Goal: Task Accomplishment & Management: Manage account settings

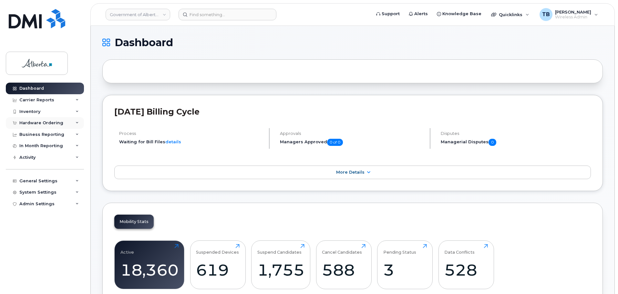
click at [36, 123] on div "Hardware Ordering" at bounding box center [41, 122] width 44 height 5
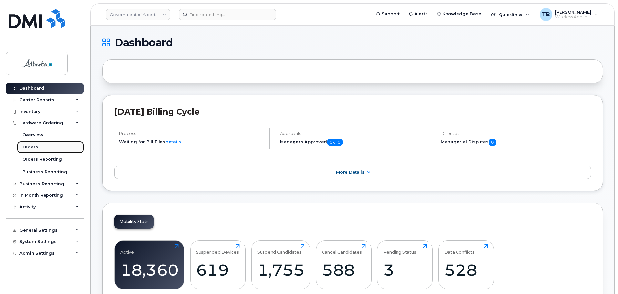
click at [34, 148] on div "Orders" at bounding box center [30, 147] width 16 height 6
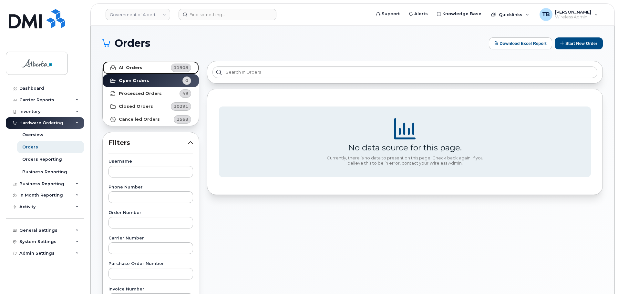
click at [127, 70] on link "All Orders 11908" at bounding box center [151, 67] width 96 height 13
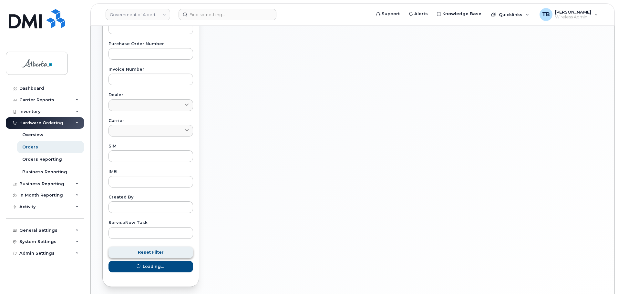
scroll to position [245, 0]
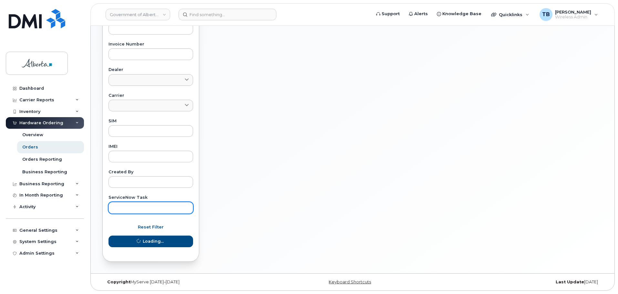
drag, startPoint x: 125, startPoint y: 199, endPoint x: 128, endPoint y: 208, distance: 9.0
click at [126, 201] on div "ServiceNow Task" at bounding box center [151, 205] width 85 height 18
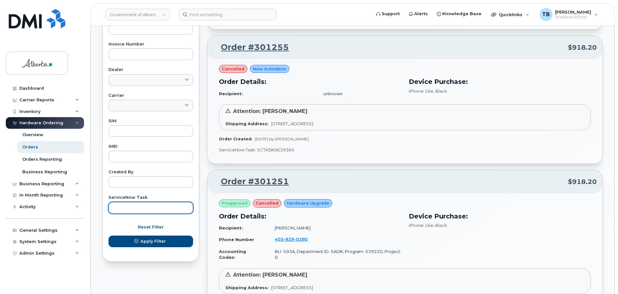
click at [128, 209] on input "text" at bounding box center [151, 208] width 85 height 12
paste input "SCTASK0851079"
click at [109, 236] on button "Apply Filter" at bounding box center [151, 242] width 85 height 12
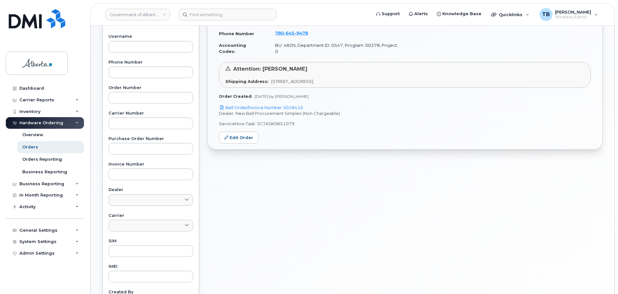
scroll to position [116, 0]
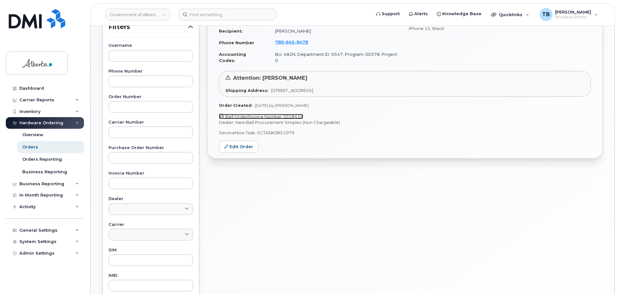
click at [272, 114] on link "Bell Order/Invoice Number 3018416" at bounding box center [261, 116] width 84 height 5
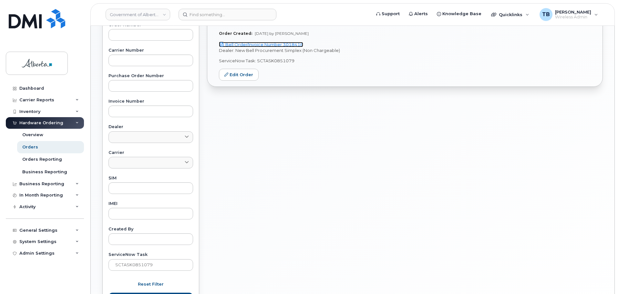
scroll to position [245, 0]
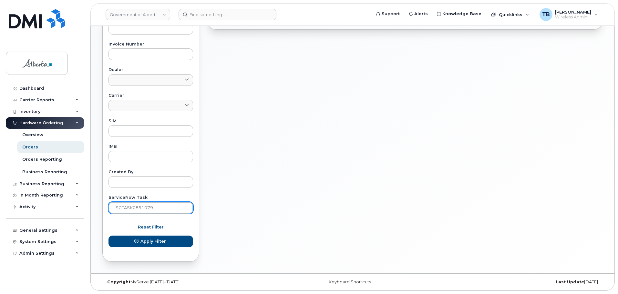
drag, startPoint x: 165, startPoint y: 211, endPoint x: 115, endPoint y: 211, distance: 49.4
click at [115, 211] on input "SCTASK0851079" at bounding box center [151, 208] width 85 height 12
paste input "983"
type input "SCTASK0851983"
click at [109, 236] on button "Apply Filter" at bounding box center [151, 242] width 85 height 12
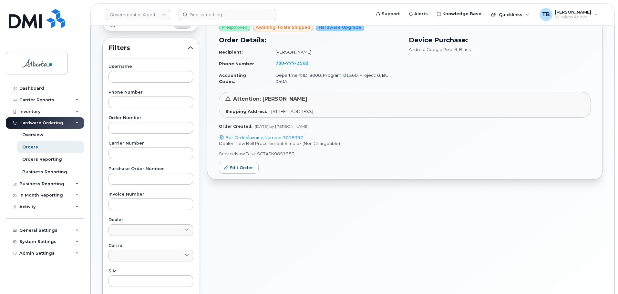
scroll to position [84, 0]
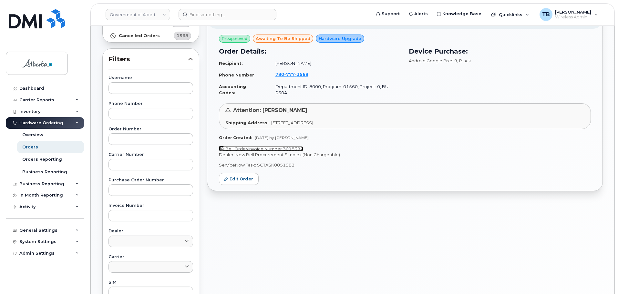
click at [280, 146] on link "Bell Order/Invoice Number 3018392" at bounding box center [261, 148] width 84 height 5
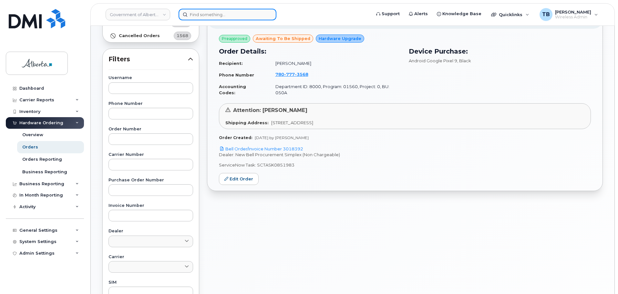
click at [199, 17] on input at bounding box center [228, 15] width 98 height 12
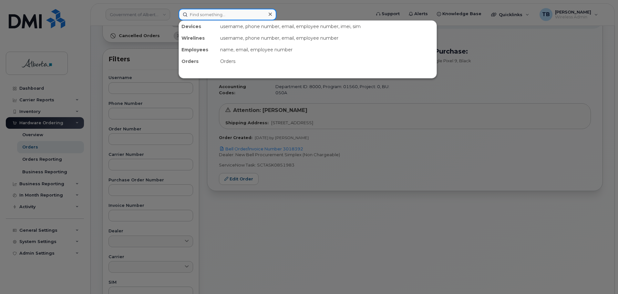
paste input "7802989438"
type input "7802989438"
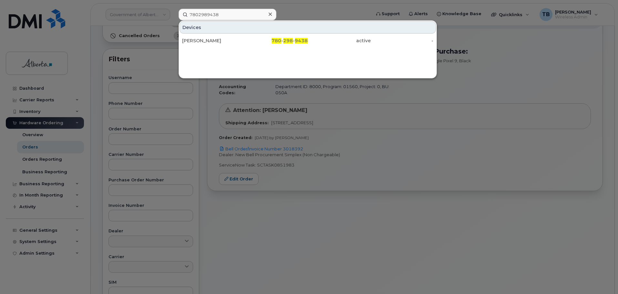
click at [193, 41] on div "Karanpal Singh" at bounding box center [213, 40] width 63 height 6
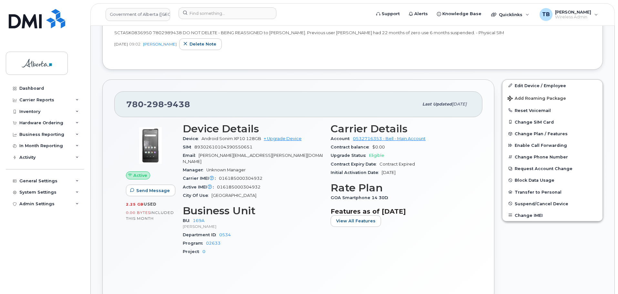
scroll to position [161, 0]
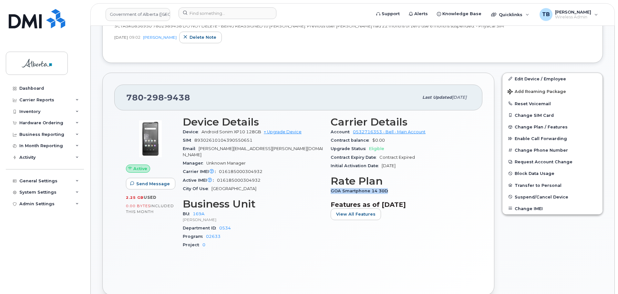
drag, startPoint x: 335, startPoint y: 192, endPoint x: 394, endPoint y: 192, distance: 58.8
click at [394, 192] on div "Carrier Details Account 0532716353 - Bell - Main Account Contract balance $0.00…" at bounding box center [401, 185] width 148 height 146
drag, startPoint x: 203, startPoint y: 132, endPoint x: 246, endPoint y: 132, distance: 42.6
click at [246, 132] on span "Android Sonim XP10 128GB" at bounding box center [232, 132] width 60 height 5
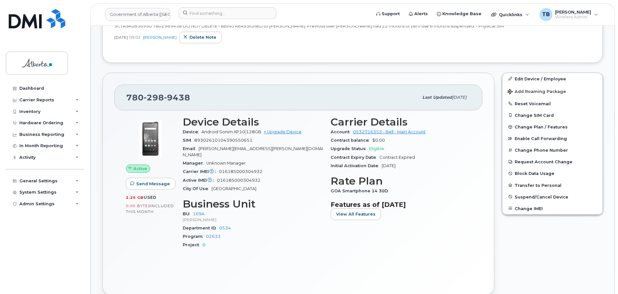
click at [246, 132] on span "Android Sonim XP10 128GB" at bounding box center [232, 132] width 60 height 5
click at [218, 132] on span "Android Sonim XP10 128GB" at bounding box center [232, 132] width 60 height 5
drag, startPoint x: 220, startPoint y: 132, endPoint x: 246, endPoint y: 132, distance: 25.8
click at [246, 132] on span "Android Sonim XP10 128GB" at bounding box center [232, 132] width 60 height 5
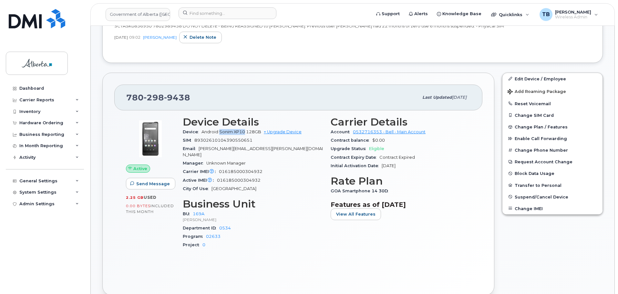
copy span "Sonim XP10"
click at [241, 169] on span "016185000304932" at bounding box center [241, 171] width 44 height 5
copy span "016185000304932"
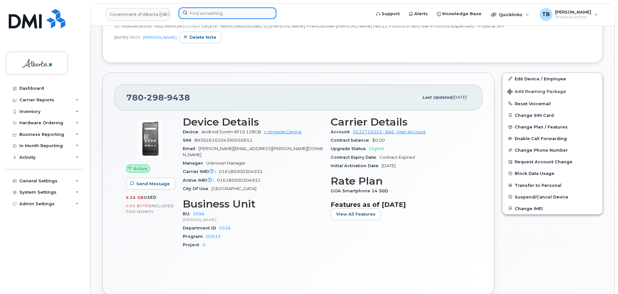
click at [198, 14] on input at bounding box center [228, 13] width 98 height 12
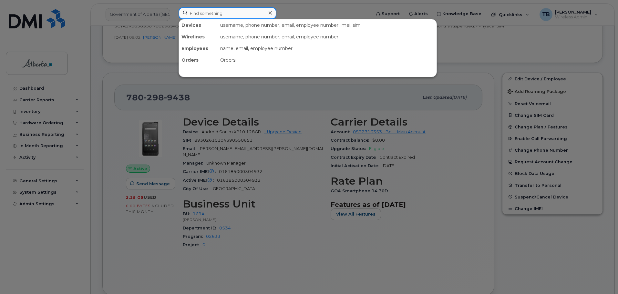
paste input "5873857197"
type input "5873857197"
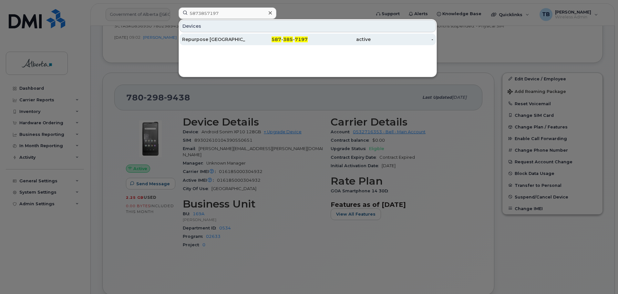
drag, startPoint x: 201, startPoint y: 42, endPoint x: 190, endPoint y: 45, distance: 10.7
click at [201, 42] on div "Repurpose Edmonton" at bounding box center [213, 39] width 63 height 6
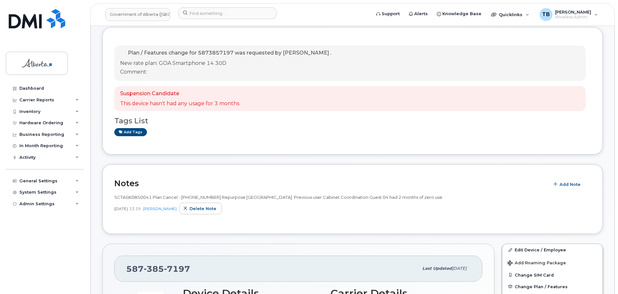
scroll to position [97, 0]
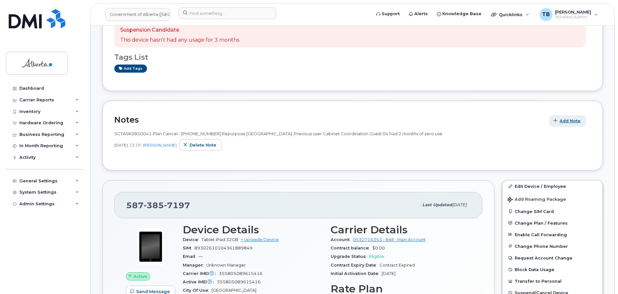
click at [560, 118] on button "Add Note" at bounding box center [567, 121] width 37 height 12
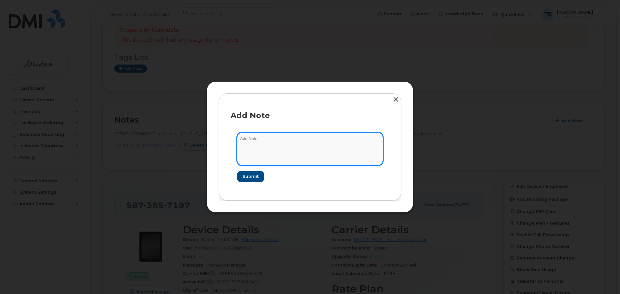
click at [301, 154] on textarea at bounding box center [310, 148] width 146 height 33
paste textarea "SCTASK0851645 5873857197 DO NOT DELETE - BEING REASSIGNED to [PERSON_NAME]. Pla…"
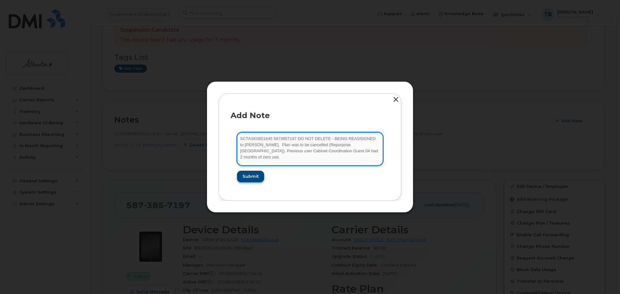
type textarea "SCTASK0851645 5873857197 DO NOT DELETE - BEING REASSIGNED to [PERSON_NAME]. Pla…"
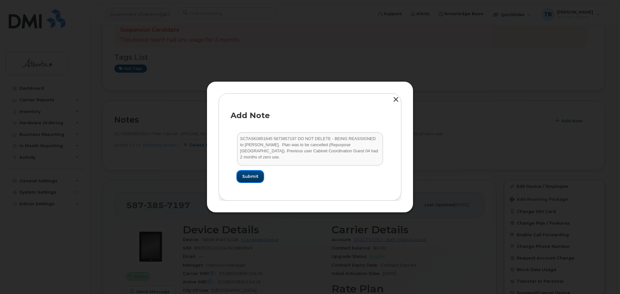
click at [240, 180] on button "Submit" at bounding box center [250, 177] width 26 height 12
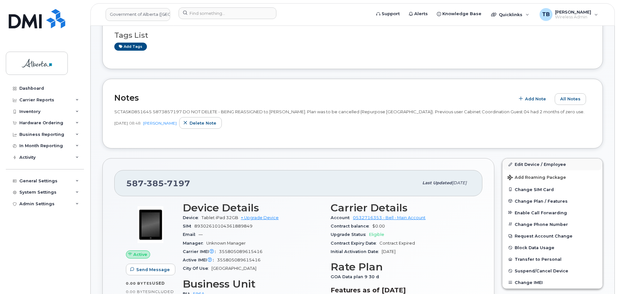
scroll to position [161, 0]
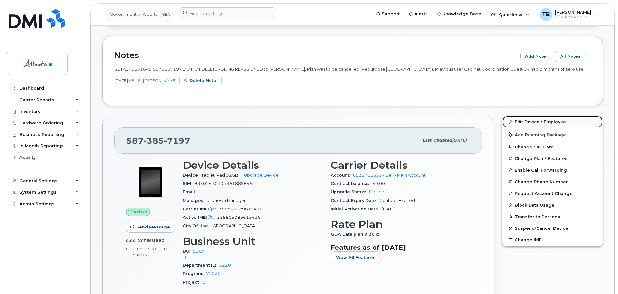
click at [524, 122] on link "Edit Device / Employee" at bounding box center [553, 122] width 100 height 12
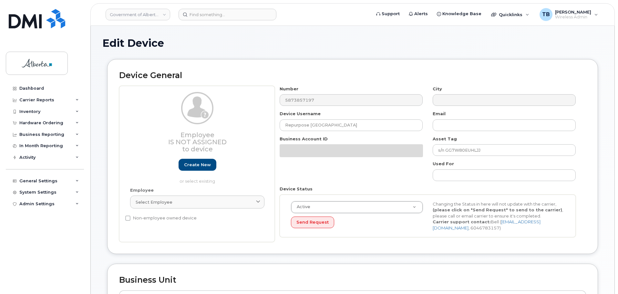
select select "4797729"
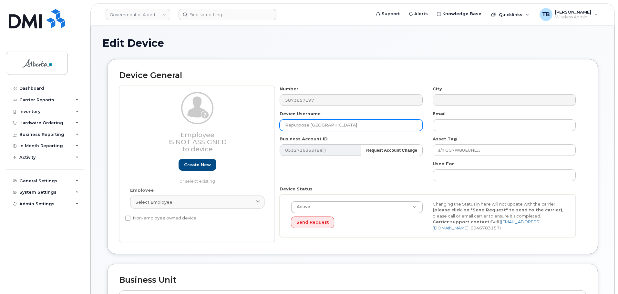
drag, startPoint x: 335, startPoint y: 124, endPoint x: 272, endPoint y: 129, distance: 63.2
click at [272, 129] on div "Employee Is not assigned to device Create new or select existing Employee Selec…" at bounding box center [352, 164] width 467 height 157
paste input "Trevor Pratt"
type input "Trevor Pratt"
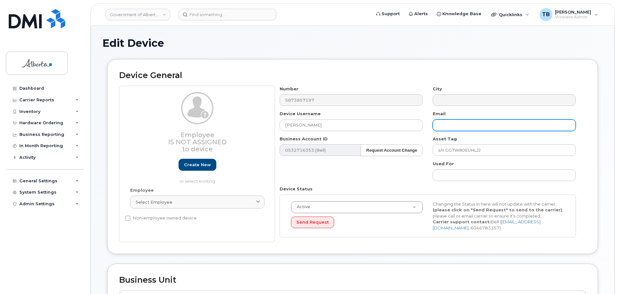
click at [456, 126] on input "text" at bounding box center [504, 126] width 143 height 12
paste input "Trevor.Pratt@gov.ab.ca"
type input "Trevor.Pratt@gov.ab.ca"
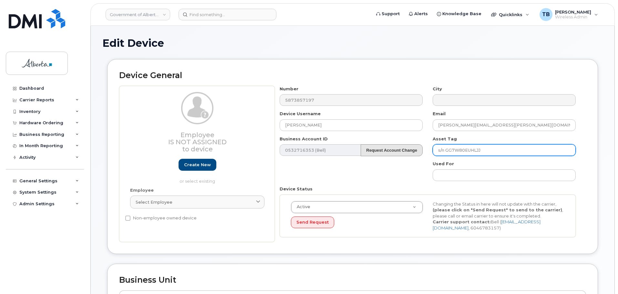
click at [383, 151] on div "Number 5873857197 City Device Username Trevor Pratt Email Trevor.Pratt@gov.ab.c…" at bounding box center [428, 164] width 306 height 157
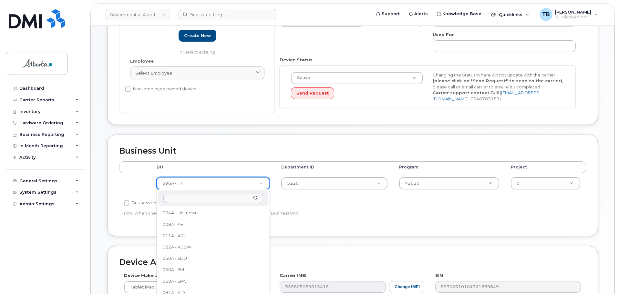
scroll to position [352, 0]
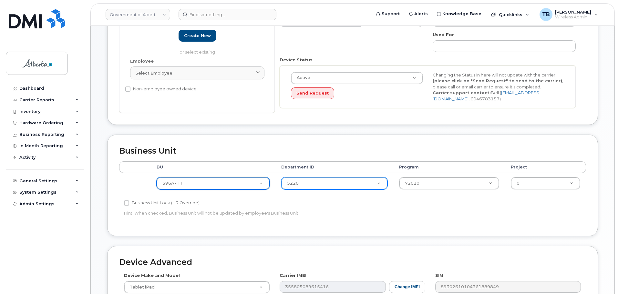
type input "1"
type input "11"
drag, startPoint x: 200, startPoint y: 184, endPoint x: 213, endPoint y: 181, distance: 14.0
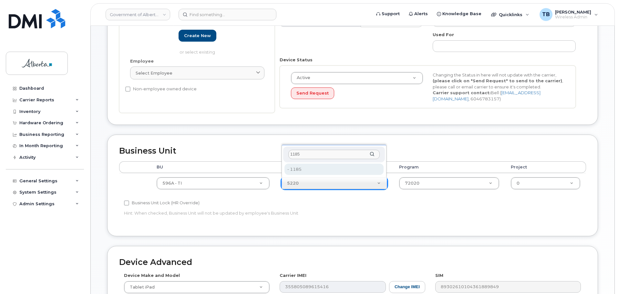
type input "1185"
type input "4751954"
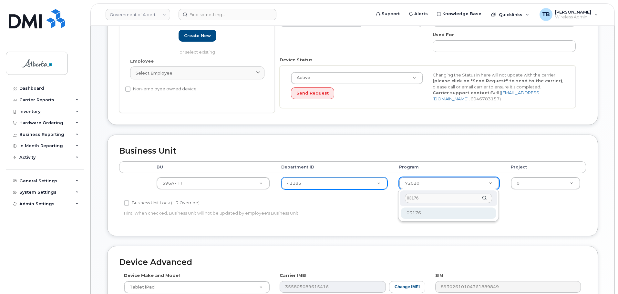
type input "03176"
type input "4753182"
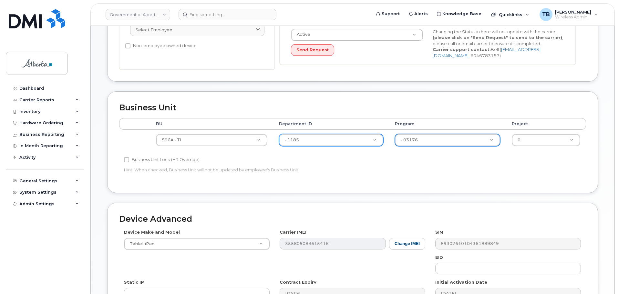
scroll to position [226, 0]
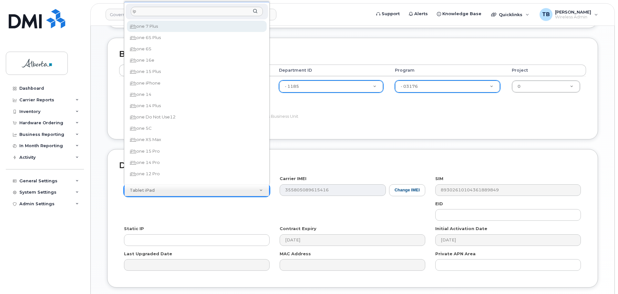
type input "i"
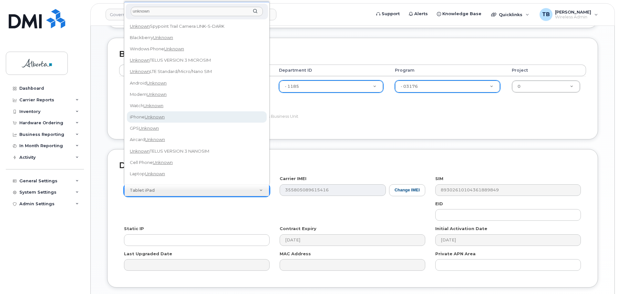
type input "unknown"
select select "185"
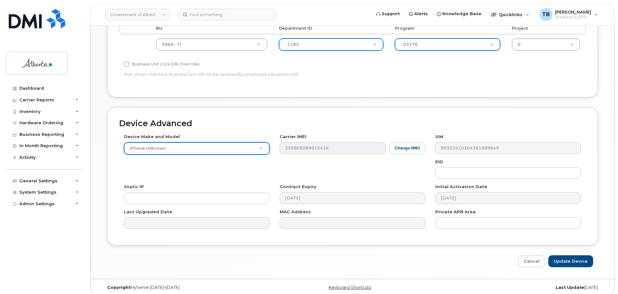
scroll to position [274, 0]
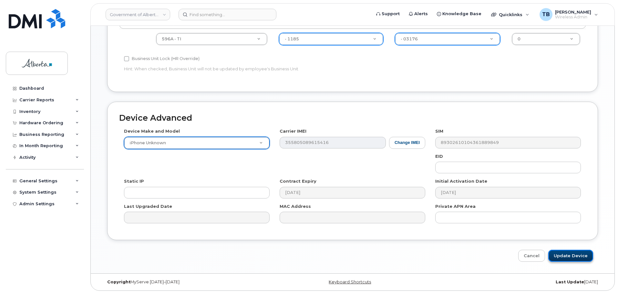
click at [567, 256] on input "Update Device" at bounding box center [570, 256] width 45 height 12
type input "Saving..."
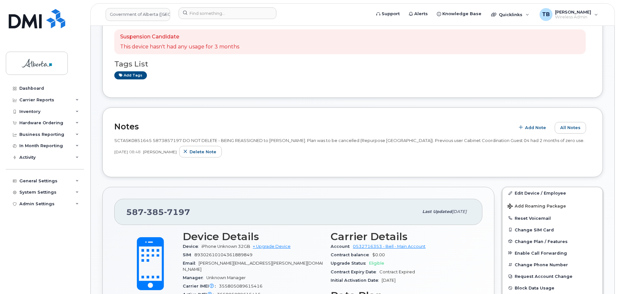
scroll to position [97, 0]
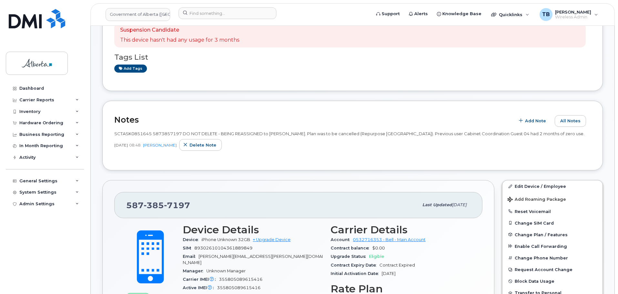
click at [164, 135] on span "SCTASK0851645 5873857197 DO NOT DELETE - BEING REASSIGNED to [PERSON_NAME]. Pla…" at bounding box center [349, 133] width 470 height 5
copy span "5873857197"
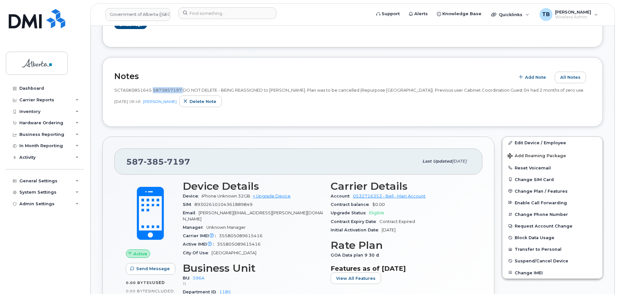
scroll to position [129, 0]
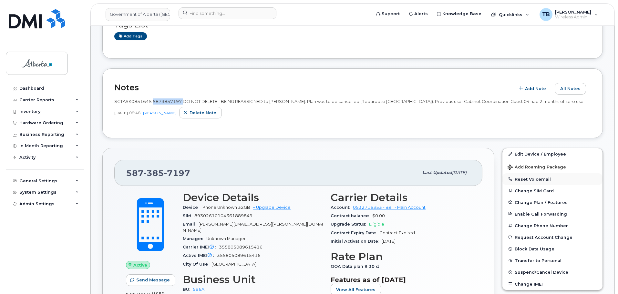
click at [530, 180] on button "Reset Voicemail" at bounding box center [553, 179] width 100 height 12
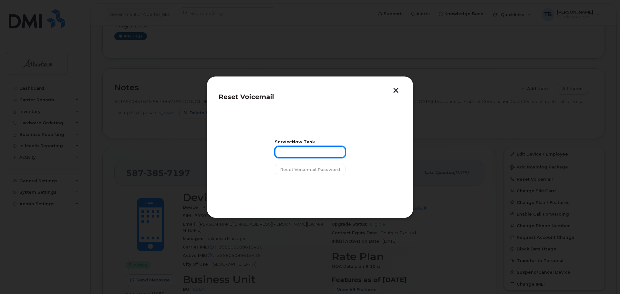
click at [314, 155] on input "text" at bounding box center [310, 152] width 71 height 12
paste input "SCTASK0851645"
type input "SCTASK0851645"
click at [310, 172] on span "Reset Voicemail Password" at bounding box center [310, 170] width 60 height 6
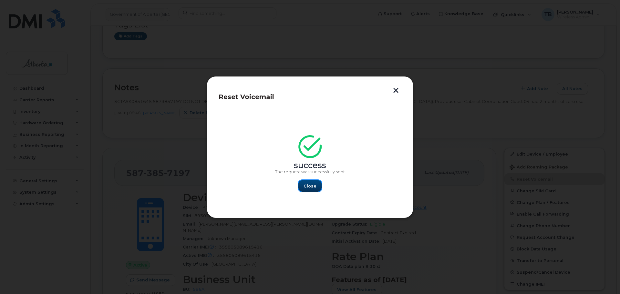
click at [310, 185] on span "Close" at bounding box center [310, 186] width 13 height 6
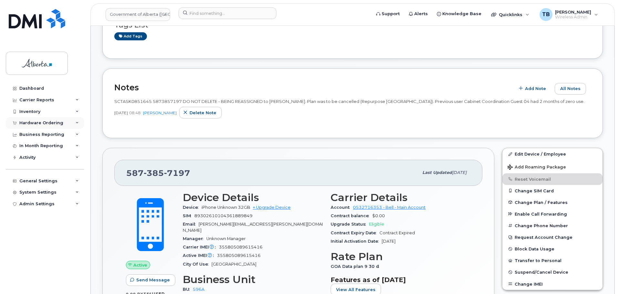
click at [44, 123] on div "Hardware Ordering" at bounding box center [41, 122] width 44 height 5
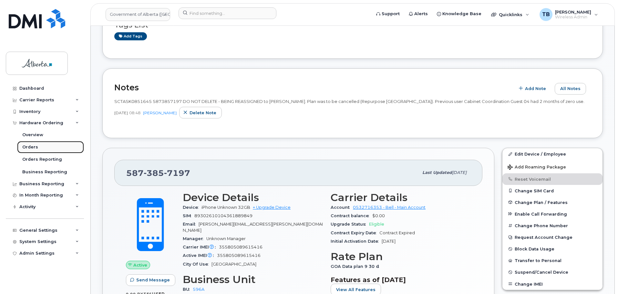
click at [33, 147] on div "Orders" at bounding box center [30, 147] width 16 height 6
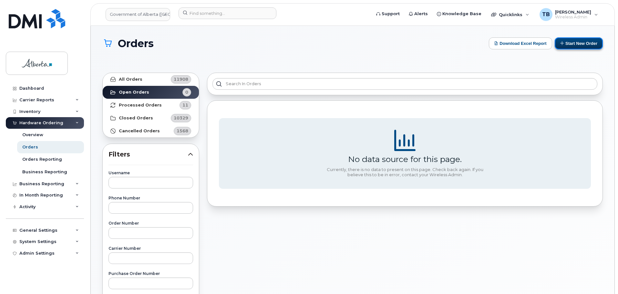
click at [565, 47] on button "Start New Order" at bounding box center [579, 43] width 48 height 12
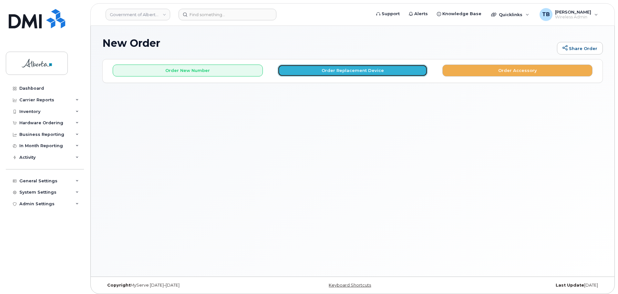
click at [328, 71] on button "Order Replacement Device" at bounding box center [353, 71] width 150 height 12
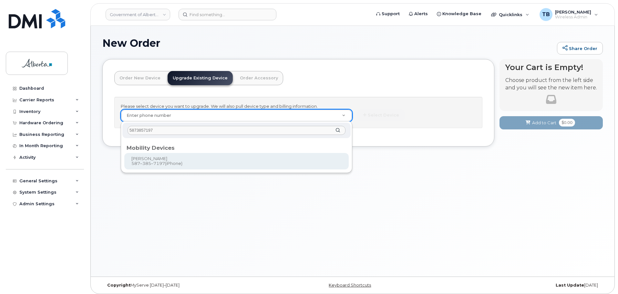
type input "5873857197"
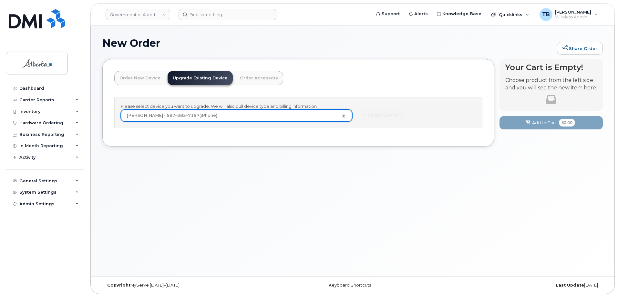
type input "820827"
click at [382, 120] on button "Select Device" at bounding box center [381, 115] width 47 height 12
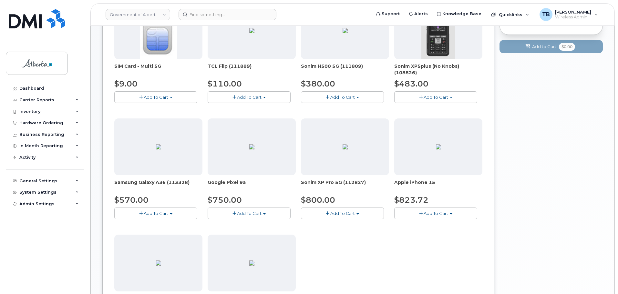
scroll to position [194, 0]
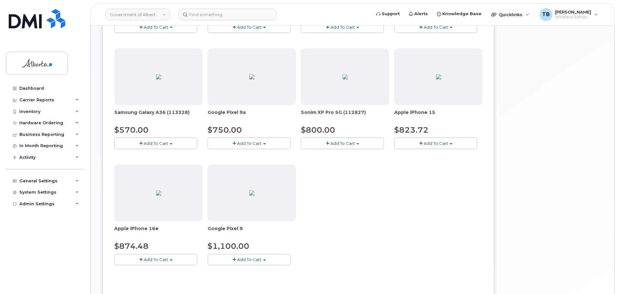
click at [429, 142] on span "Add To Cart" at bounding box center [436, 143] width 25 height 5
click at [463, 156] on span "Model Black 128 GB is available" at bounding box center [440, 155] width 67 height 5
click at [424, 141] on span "Add To Cart" at bounding box center [436, 143] width 25 height 5
click at [421, 167] on link "$823.72 - 30-day upgrade (128GB model)" at bounding box center [447, 163] width 103 height 8
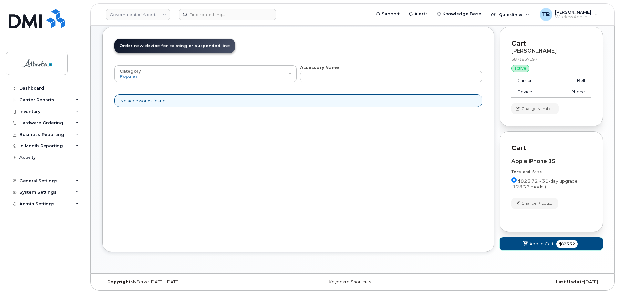
click at [531, 246] on span "Add to Cart" at bounding box center [542, 244] width 24 height 6
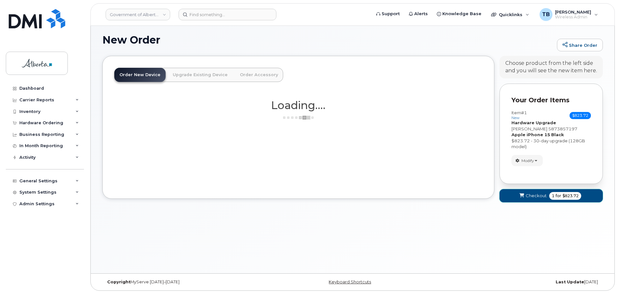
click at [527, 197] on span "Checkout" at bounding box center [536, 196] width 21 height 6
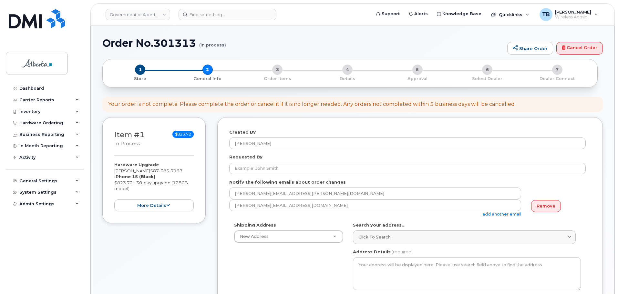
select select
click at [167, 40] on h1 "Order No.301313 (in process)" at bounding box center [303, 42] width 402 height 11
copy h1 "301313"
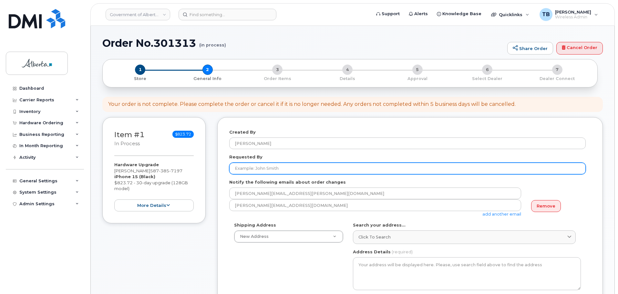
click at [279, 171] on input "Requested By" at bounding box center [407, 169] width 357 height 12
paste input "[PERSON_NAME]"
type input "[PERSON_NAME]"
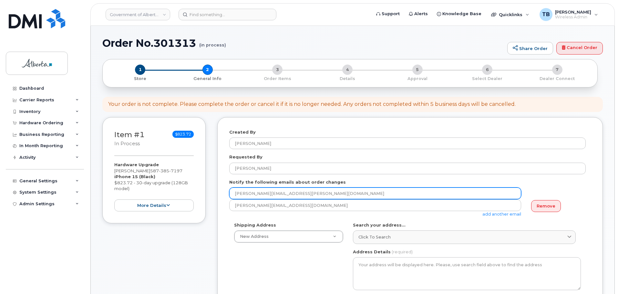
drag, startPoint x: 300, startPoint y: 194, endPoint x: 207, endPoint y: 189, distance: 93.1
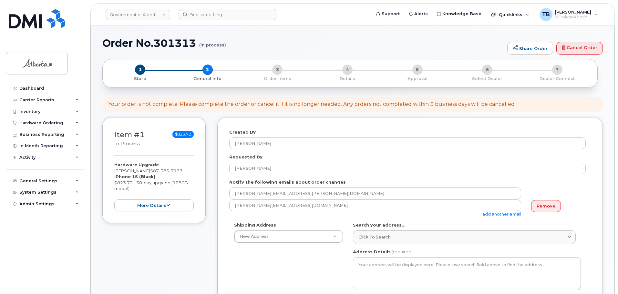
click at [556, 213] on div "Remove" at bounding box center [555, 206] width 59 height 13
click at [540, 201] on link "Remove" at bounding box center [546, 206] width 30 height 12
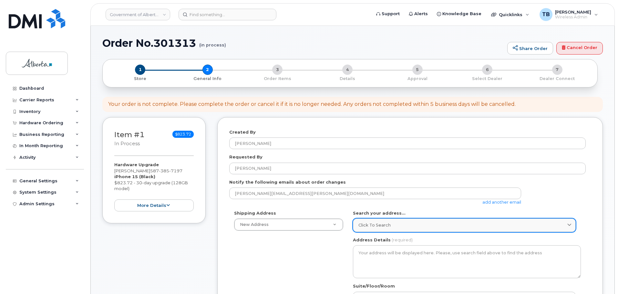
click at [364, 225] on span "Click to search" at bounding box center [375, 225] width 32 height 6
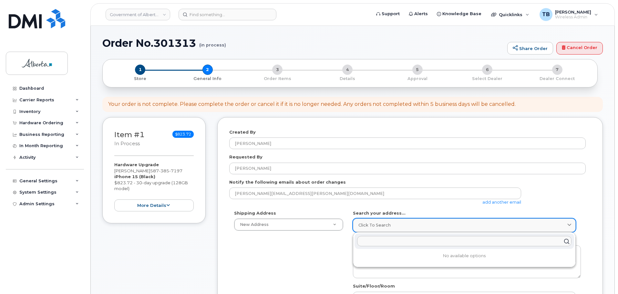
paste input "4999 - 98 Avenue"
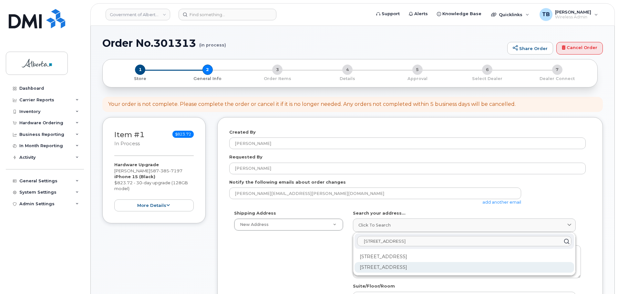
type input "4999 - 98 Avenue"
click at [412, 266] on div "4999 98 Ave NW Edmonton AB T6B 2X3" at bounding box center [465, 267] width 220 height 11
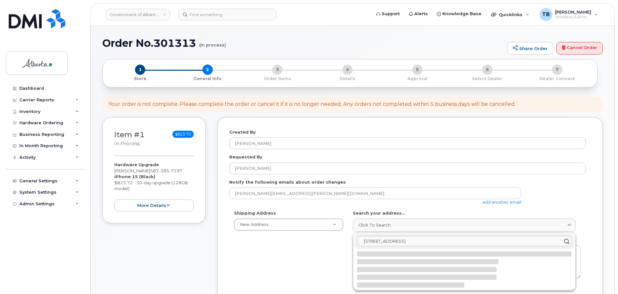
select select
type textarea "4999 98 Ave NW EDMONTON AB T6B 2X3 CANADA"
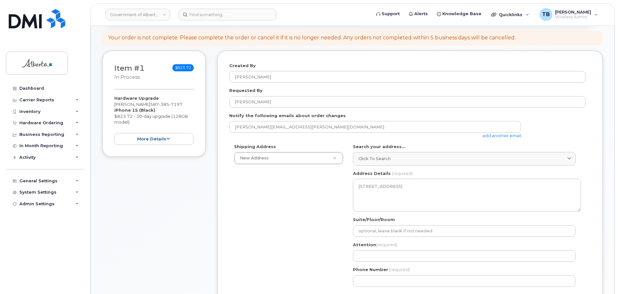
scroll to position [129, 0]
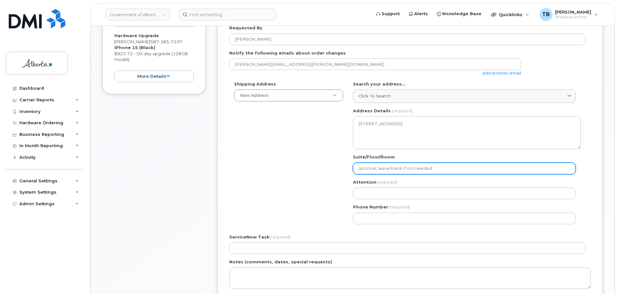
click at [365, 168] on input "Suite/Floor/Room" at bounding box center [464, 169] width 223 height 12
paste input "Office 1101"
select select
type input "Office 1101"
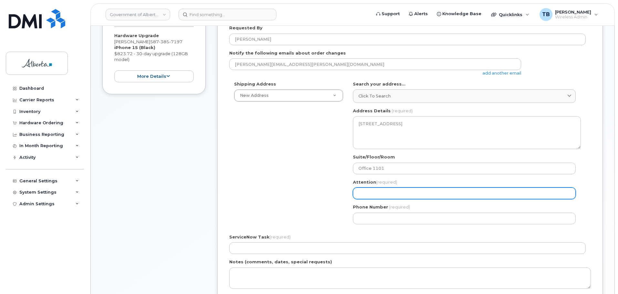
click at [386, 192] on input "Attention (required)" at bounding box center [464, 194] width 223 height 12
paste input "Trevor Pratt"
select select
type input "Trevor Pratt"
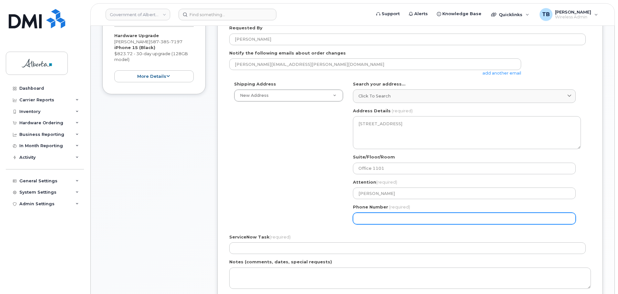
click at [378, 217] on input "Phone Number" at bounding box center [464, 219] width 223 height 12
paste input "4035507995"
select select
type input "4035507995"
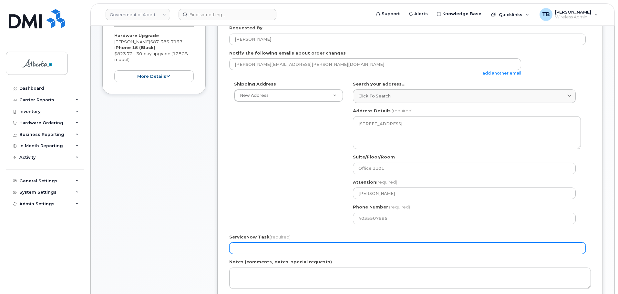
click at [236, 248] on input "ServiceNow Task (required)" at bounding box center [407, 249] width 357 height 12
paste input "SCTASK0851645"
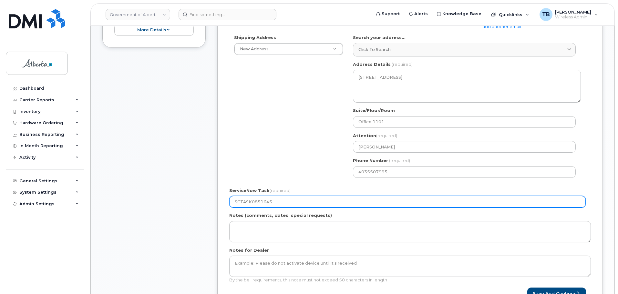
scroll to position [226, 0]
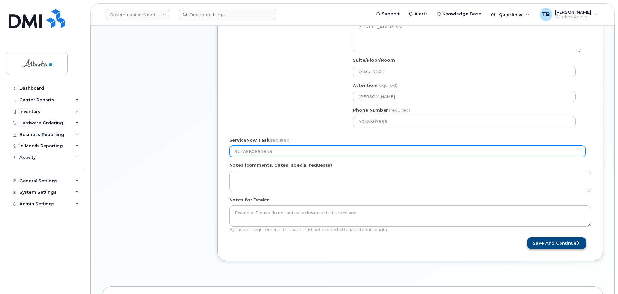
type input "SCTASK0851645"
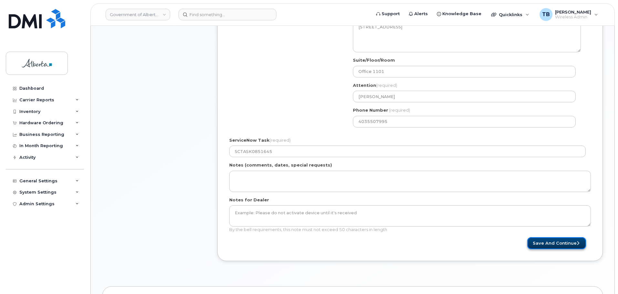
click at [546, 244] on button "Save and Continue" at bounding box center [556, 243] width 59 height 12
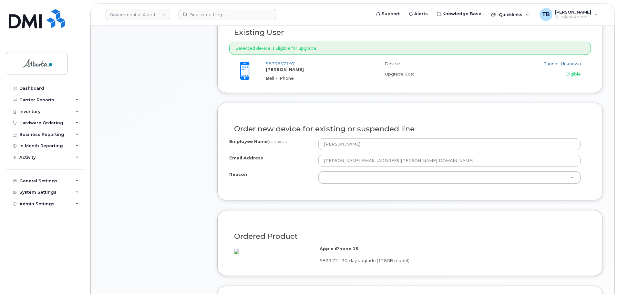
scroll to position [291, 0]
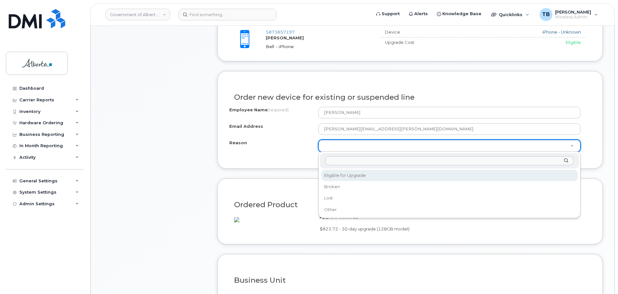
select select "eligible_for_upgrade"
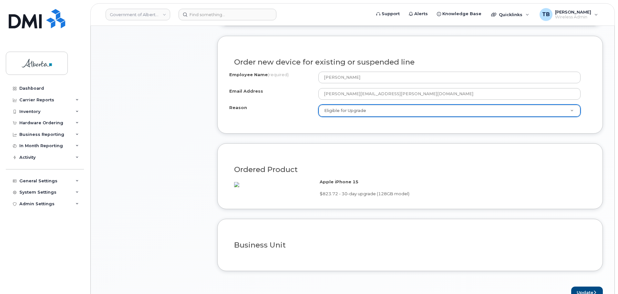
scroll to position [388, 0]
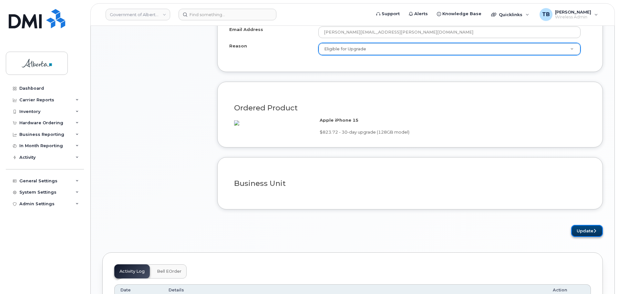
click at [591, 237] on button "Update" at bounding box center [587, 231] width 32 height 12
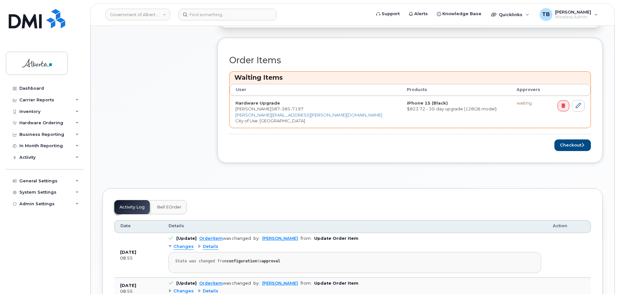
scroll to position [258, 0]
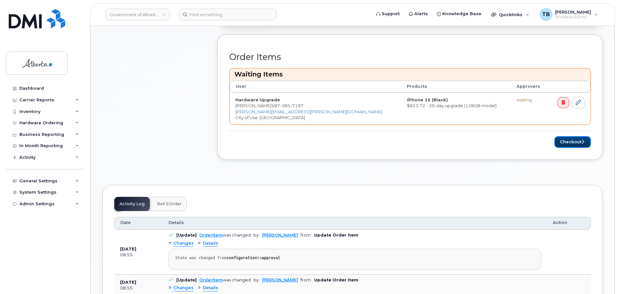
click at [564, 143] on button "Checkout" at bounding box center [573, 142] width 36 height 12
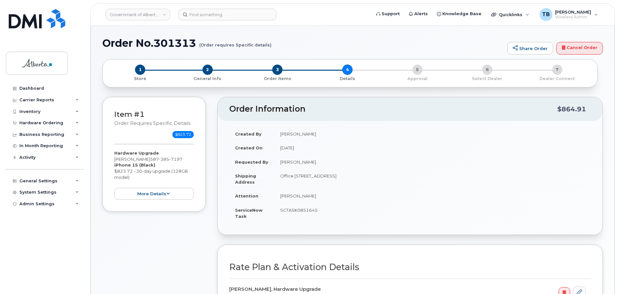
select select
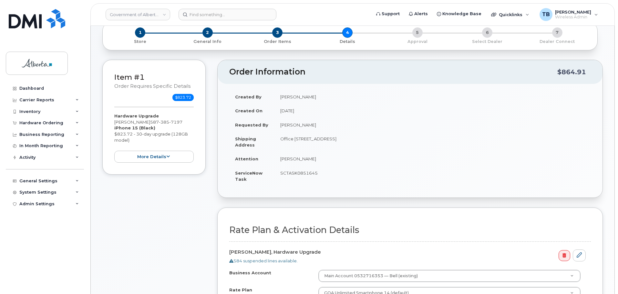
scroll to position [129, 0]
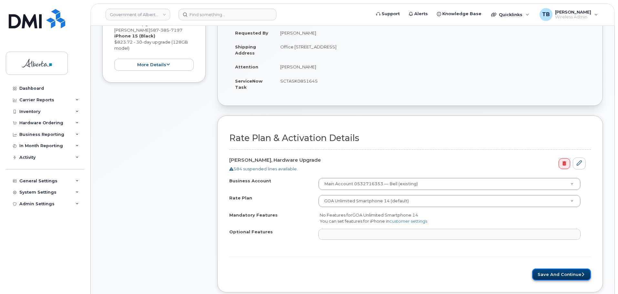
click at [547, 270] on button "Save and Continue" at bounding box center [561, 275] width 59 height 12
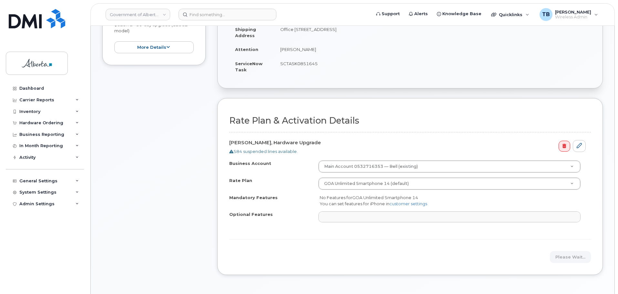
scroll to position [161, 0]
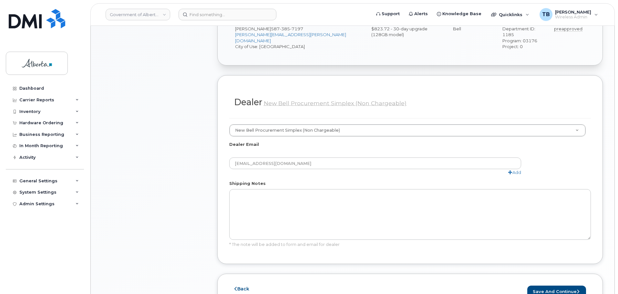
scroll to position [323, 0]
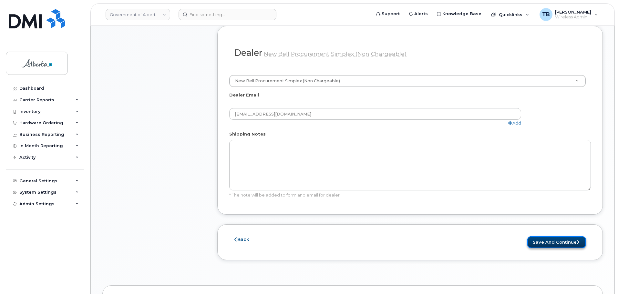
click at [543, 236] on button "Save and Continue" at bounding box center [556, 242] width 59 height 12
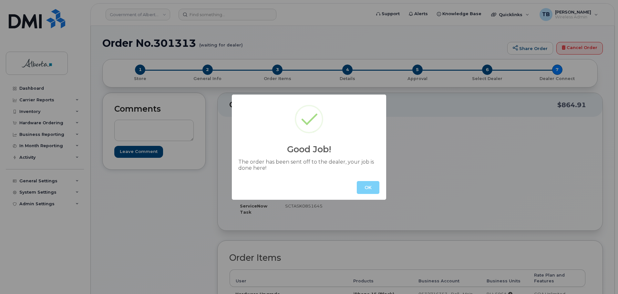
click at [360, 191] on button "OK" at bounding box center [368, 187] width 23 height 13
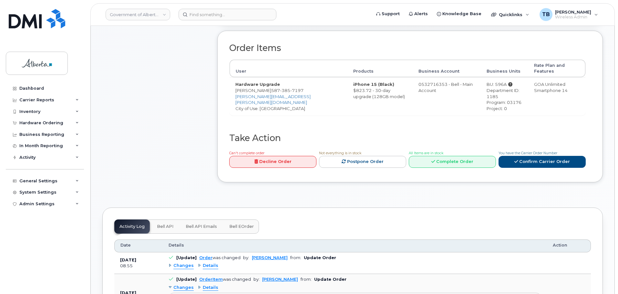
scroll to position [226, 0]
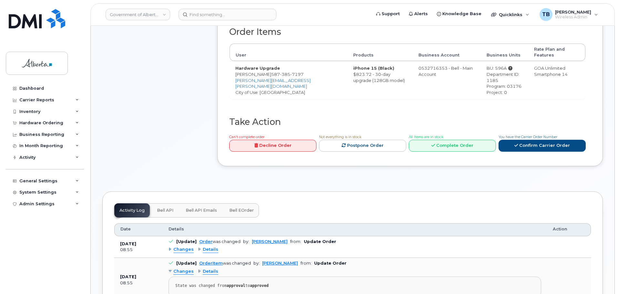
click at [165, 208] on span "Bell API" at bounding box center [165, 210] width 16 height 5
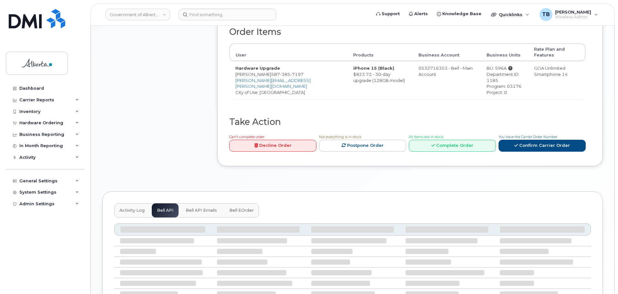
scroll to position [218, 0]
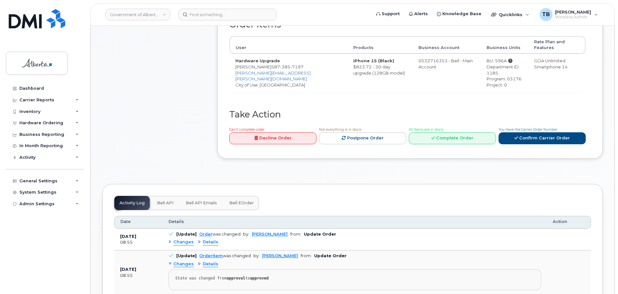
scroll to position [291, 0]
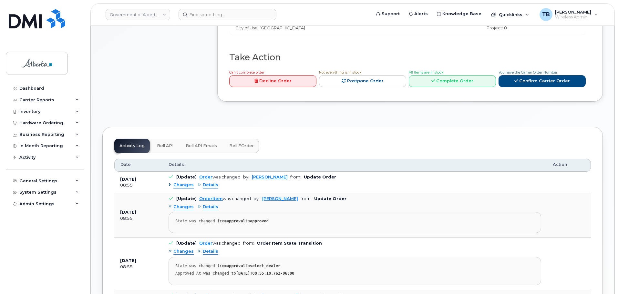
click at [165, 145] on button "Bell API" at bounding box center [165, 146] width 27 height 14
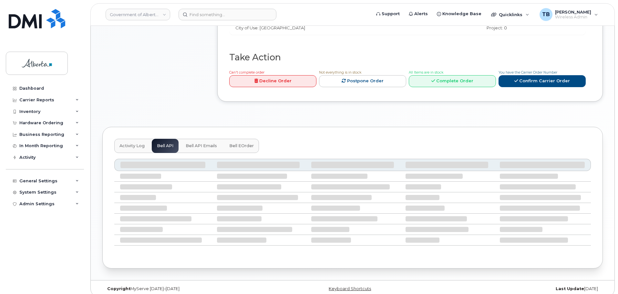
scroll to position [218, 0]
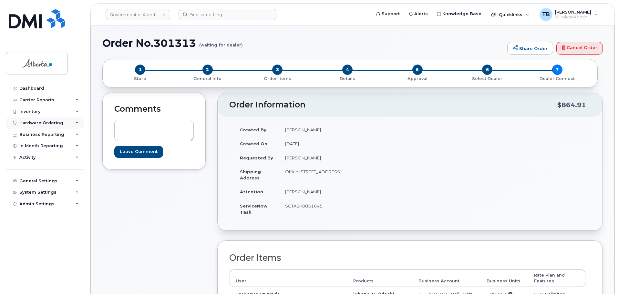
click at [41, 121] on div "Hardware Ordering" at bounding box center [45, 123] width 78 height 12
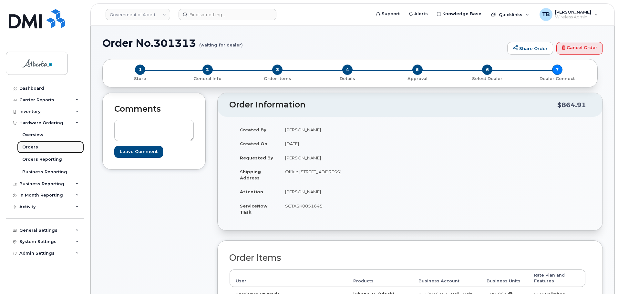
click at [28, 146] on div "Orders" at bounding box center [30, 147] width 16 height 6
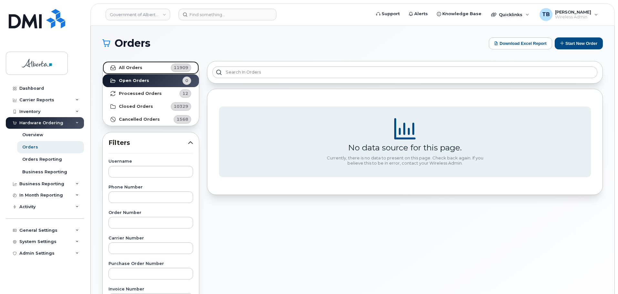
click at [139, 70] on strong "All Orders" at bounding box center [131, 67] width 24 height 5
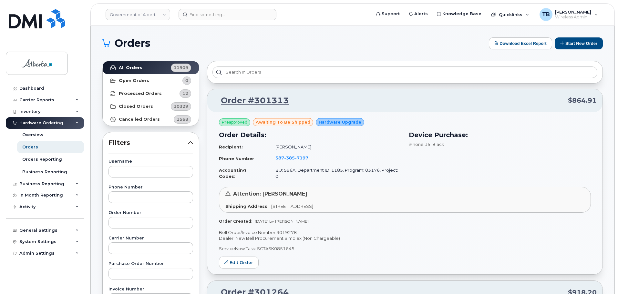
click at [288, 230] on p "Bell Order/Invoice Number 3019278" at bounding box center [405, 233] width 372 height 6
copy p "3019278"
click at [228, 21] on header "Government of Alberta (GOA) Support Alerts Knowledge Base Quicklinks Suspend / …" at bounding box center [352, 14] width 525 height 23
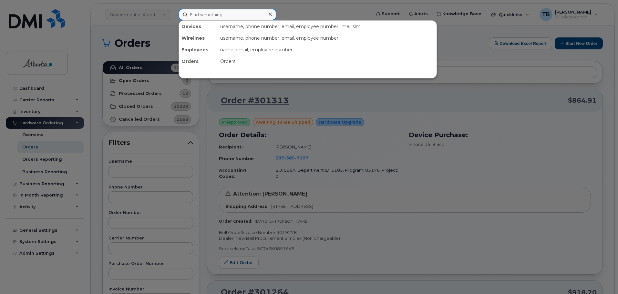
click at [223, 16] on input at bounding box center [228, 15] width 98 height 12
paste input "4038375335"
type input "4038375335"
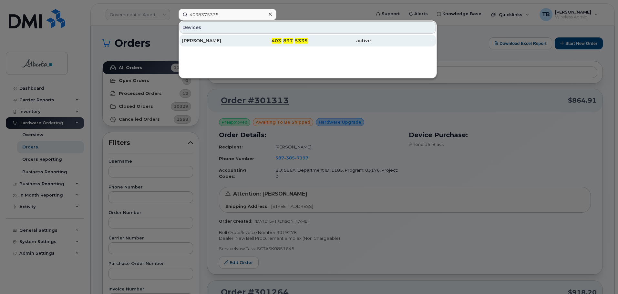
click at [201, 41] on div "[PERSON_NAME]" at bounding box center [213, 40] width 63 height 6
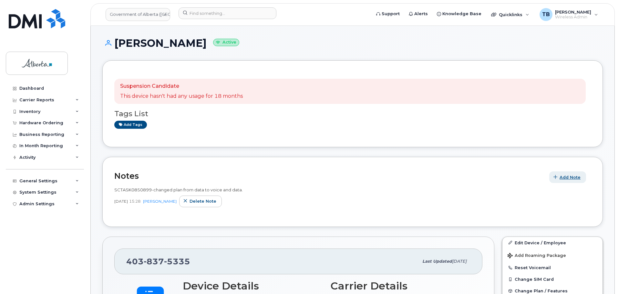
click at [563, 176] on span "Add Note" at bounding box center [570, 177] width 21 height 6
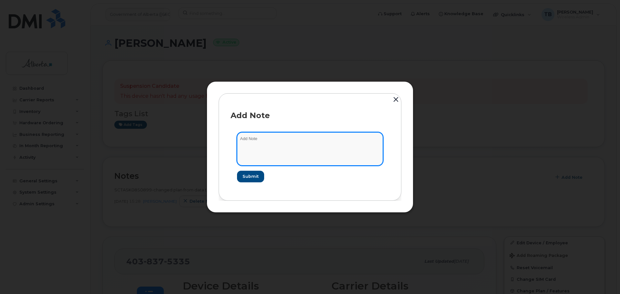
click at [281, 151] on textarea at bounding box center [310, 148] width 146 height 33
paste textarea "SCTASK0850899 4038375335 DO NOT DELETE - BEING REASSIGNED to Nellie Alcaraz. Pr…"
type textarea "SCTASK0850899 4038375335 DO NOT DELETE - BEING REASSIGNED to Nellie Alcaraz. Pr…"
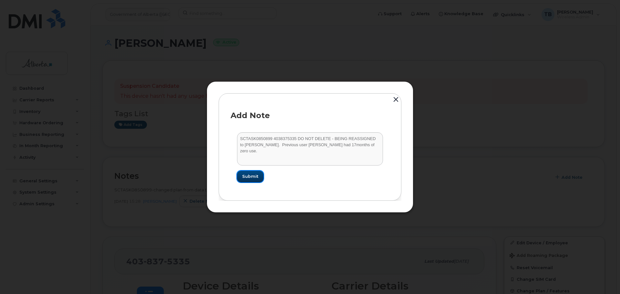
click at [261, 174] on button "Submit" at bounding box center [250, 177] width 26 height 12
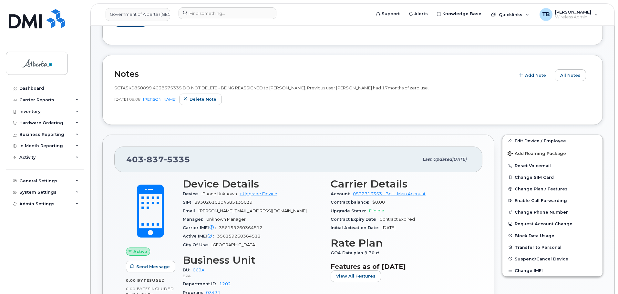
scroll to position [161, 0]
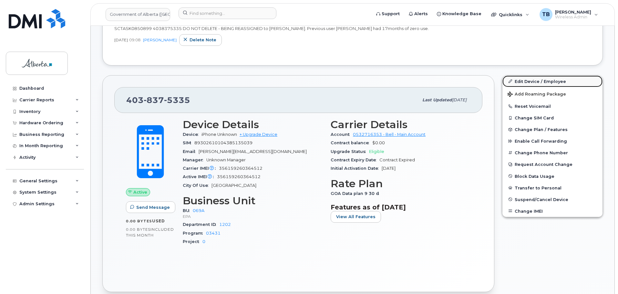
drag, startPoint x: 539, startPoint y: 78, endPoint x: 503, endPoint y: 83, distance: 35.8
click at [539, 78] on link "Edit Device / Employee" at bounding box center [553, 82] width 100 height 12
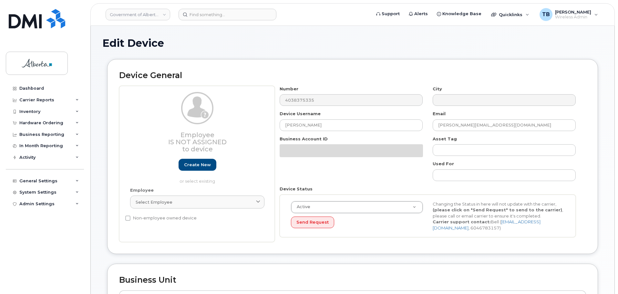
select select "4120331"
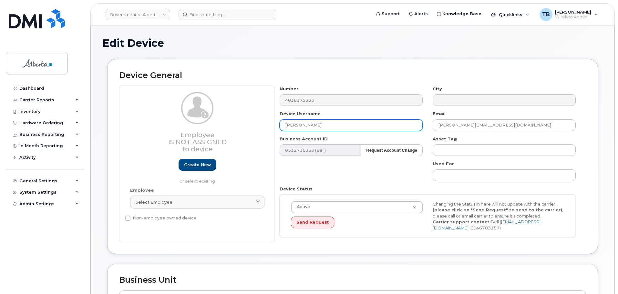
drag, startPoint x: 325, startPoint y: 128, endPoint x: 255, endPoint y: 128, distance: 69.1
click at [255, 128] on div "Employee Is not assigned to device Create new or select existing Employee Selec…" at bounding box center [352, 164] width 467 height 157
paste input "[PERSON_NAME]"
type input "[PERSON_NAME]"
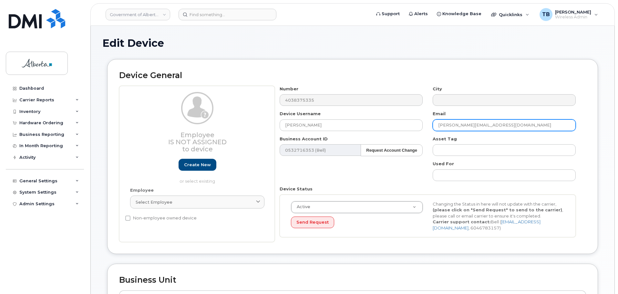
drag, startPoint x: 497, startPoint y: 127, endPoint x: 402, endPoint y: 132, distance: 95.1
click at [402, 132] on div "Number 4038375335 City Device Username [PERSON_NAME] Email [PERSON_NAME][EMAIL_…" at bounding box center [428, 164] width 306 height 157
paste input "[PERSON_NAME].[PERSON_NAME]"
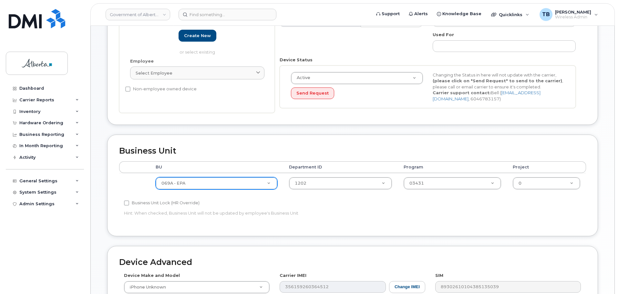
type input "[PERSON_NAME][EMAIL_ADDRESS][PERSON_NAME][DOMAIN_NAME]"
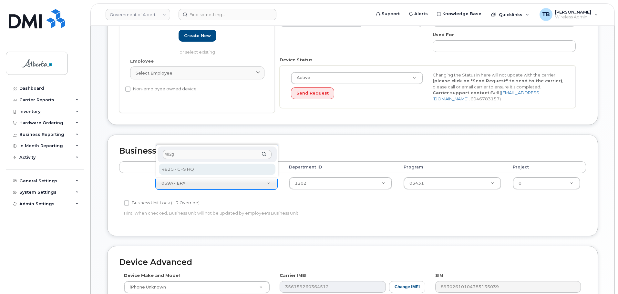
type input "482g"
select select "4120337"
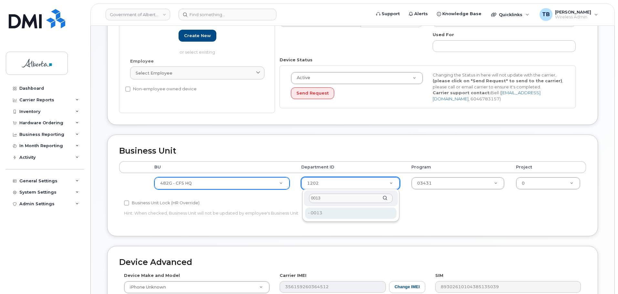
type input "0013"
type input "4335886"
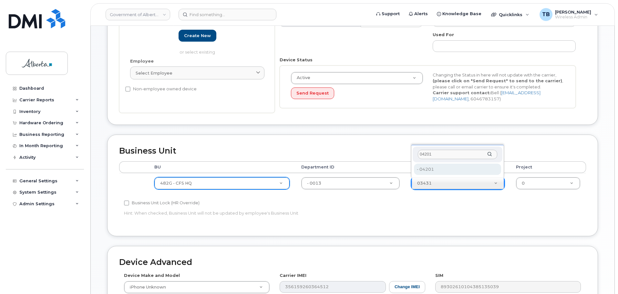
type input "04201"
type input "4335911"
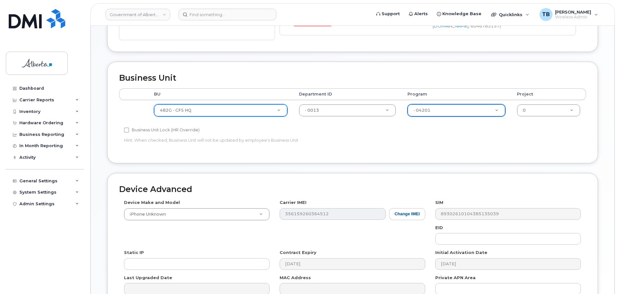
scroll to position [258, 0]
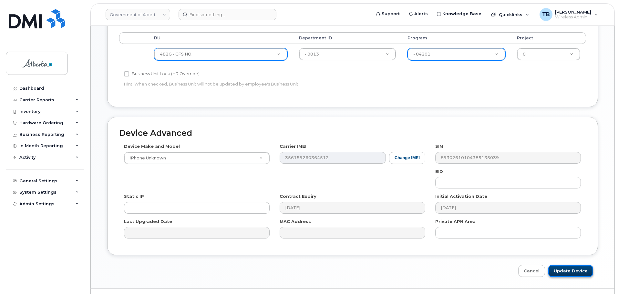
click at [577, 271] on input "Update Device" at bounding box center [570, 271] width 45 height 12
type input "Saving..."
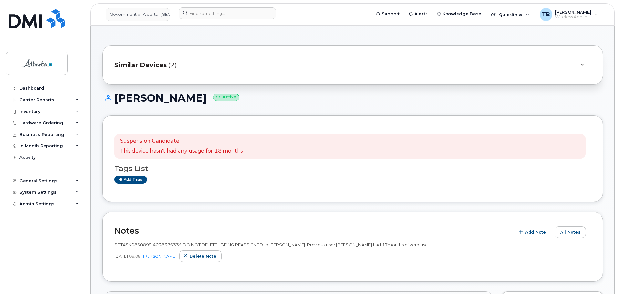
click at [163, 242] on span "SCTASK0850899 4038375335 DO NOT DELETE - BEING REASSIGNED to [PERSON_NAME]. Pre…" at bounding box center [271, 244] width 315 height 5
copy span "4038375335"
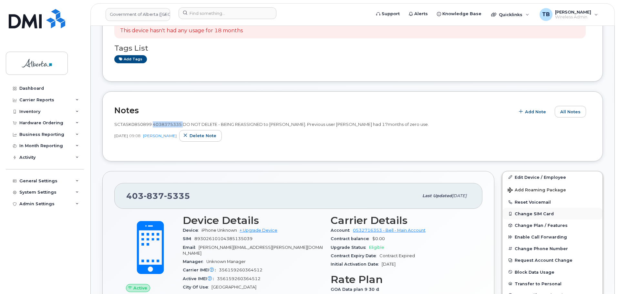
scroll to position [161, 0]
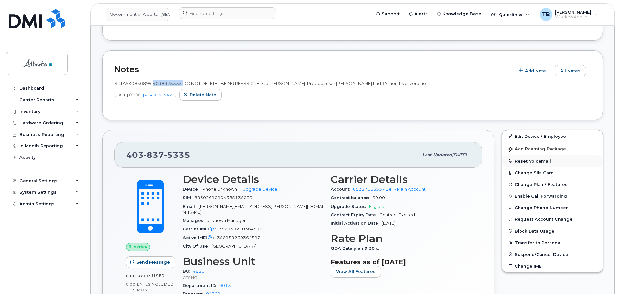
click at [527, 163] on button "Reset Voicemail" at bounding box center [553, 161] width 100 height 12
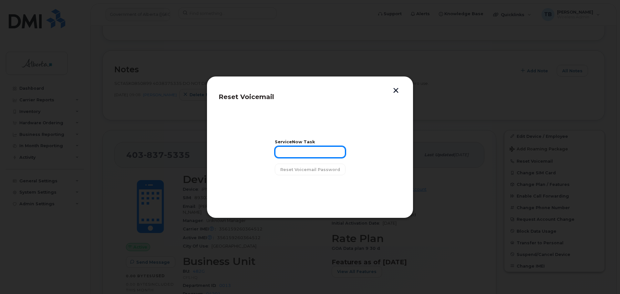
click at [283, 157] on input "text" at bounding box center [310, 152] width 71 height 12
paste input "SCTASK0850899"
type input "SCTASK0850899"
click at [292, 167] on button "Reset Voicemail Password" at bounding box center [310, 170] width 71 height 12
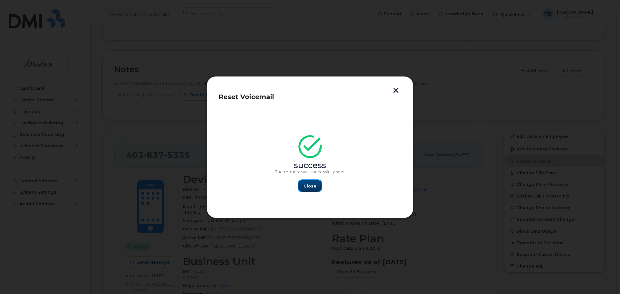
click at [314, 189] on span "Close" at bounding box center [310, 186] width 13 height 6
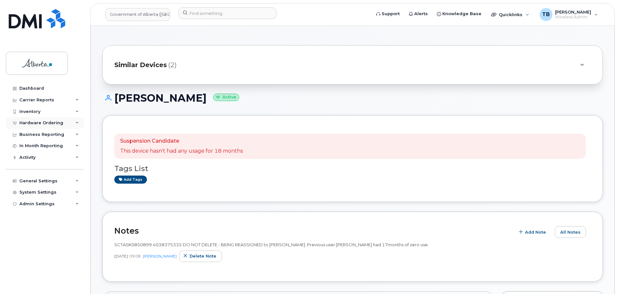
click at [31, 122] on div "Hardware Ordering" at bounding box center [41, 122] width 44 height 5
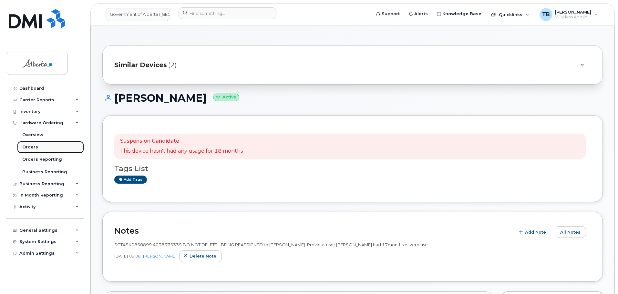
click at [27, 150] on div "Orders" at bounding box center [30, 147] width 16 height 6
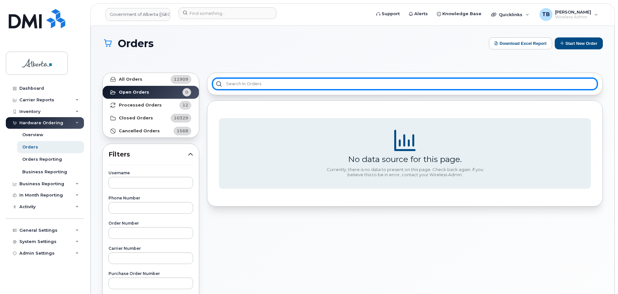
click at [321, 78] on input "text" at bounding box center [405, 84] width 385 height 12
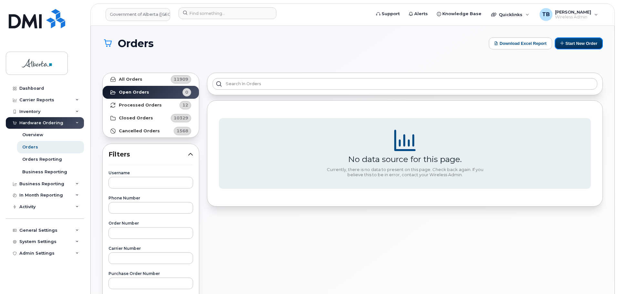
click at [587, 42] on button "Start New Order" at bounding box center [579, 43] width 48 height 12
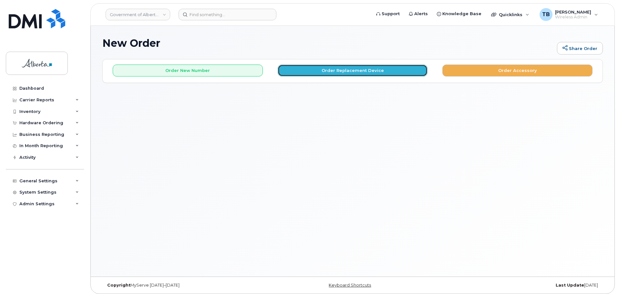
click at [340, 72] on button "Order Replacement Device" at bounding box center [353, 71] width 150 height 12
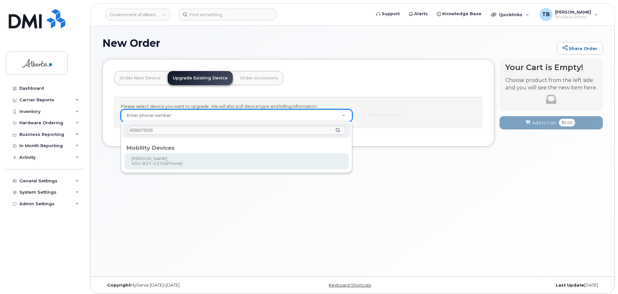
type input "4038375335"
type input "891599"
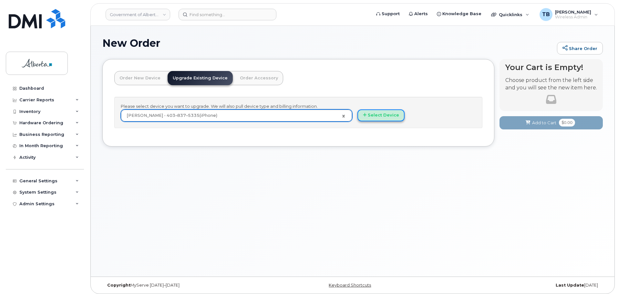
click at [387, 114] on button "Select Device" at bounding box center [381, 115] width 47 height 12
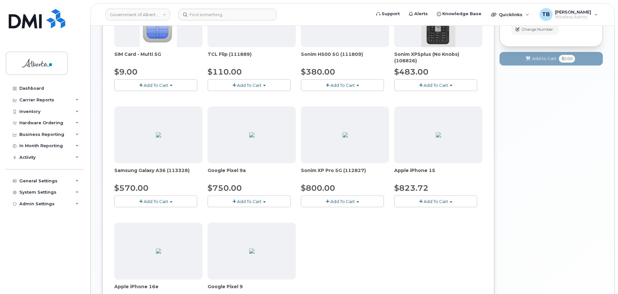
scroll to position [250, 0]
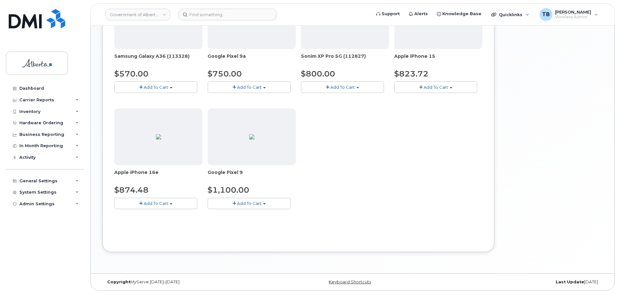
click at [156, 203] on span "Add To Cart" at bounding box center [156, 203] width 25 height 5
click at [189, 226] on link "$874.48 - 30-day upgrade (128GB model)" at bounding box center [167, 224] width 103 height 8
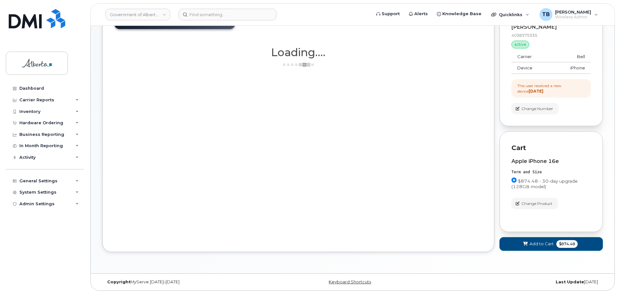
click at [537, 246] on span "Add to Cart" at bounding box center [542, 244] width 24 height 6
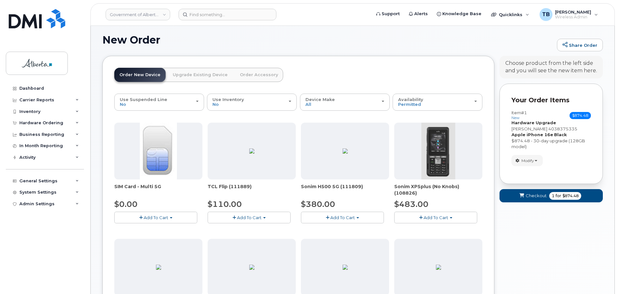
scroll to position [56, 0]
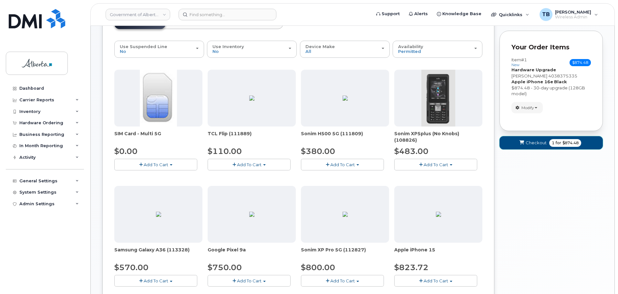
click at [527, 147] on button "Checkout 1 for $874.48" at bounding box center [551, 142] width 103 height 13
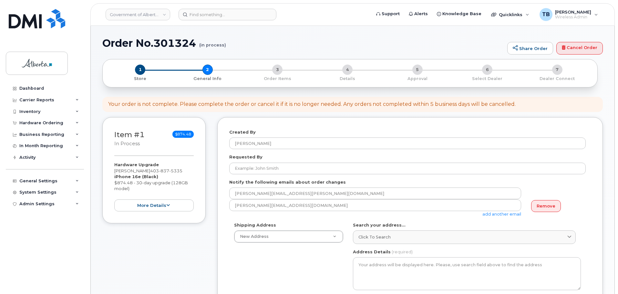
select select
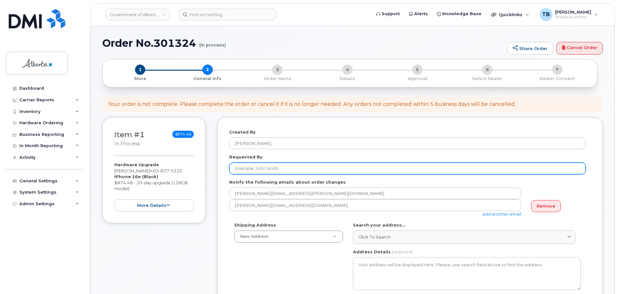
click at [266, 164] on input "Requested By" at bounding box center [407, 169] width 357 height 12
paste input "[PERSON_NAME]"
type input "[PERSON_NAME]"
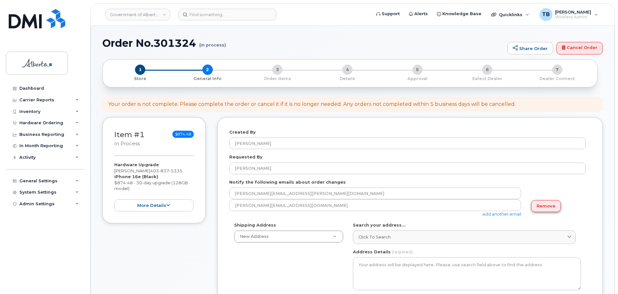
click at [540, 204] on link "Remove" at bounding box center [546, 206] width 30 height 12
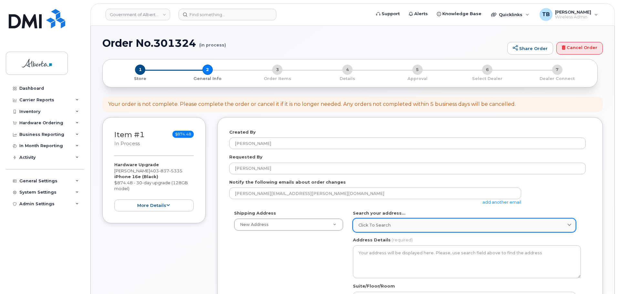
drag, startPoint x: 393, startPoint y: 224, endPoint x: 394, endPoint y: 221, distance: 3.6
click at [394, 224] on div "Click to search" at bounding box center [465, 225] width 212 height 6
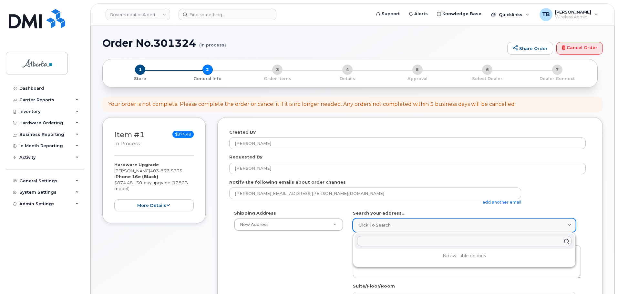
paste input "214 Kincora Glen Road NW"
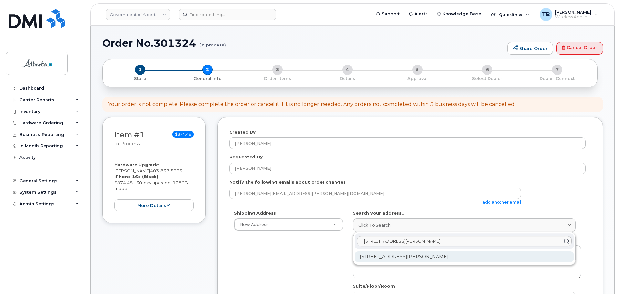
type input "214 Kincora Glen Road NW"
click at [406, 261] on div "214 Kincora Glen Rd NW Calgary AB T3R 0C6" at bounding box center [465, 257] width 220 height 11
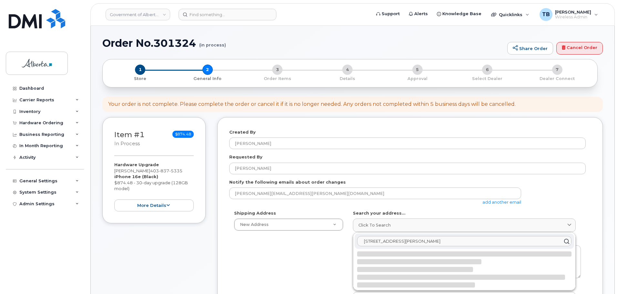
select select
type textarea "214 Kincora Glen Rd NW CALGARY AB T3R 0C6 CANADA"
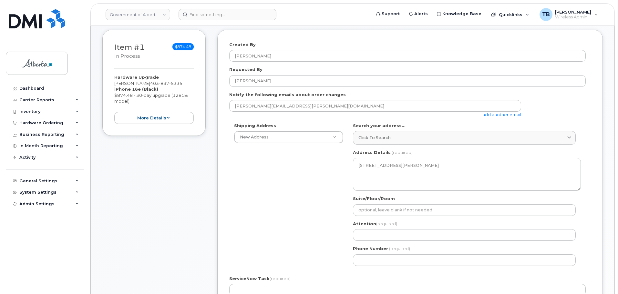
scroll to position [97, 0]
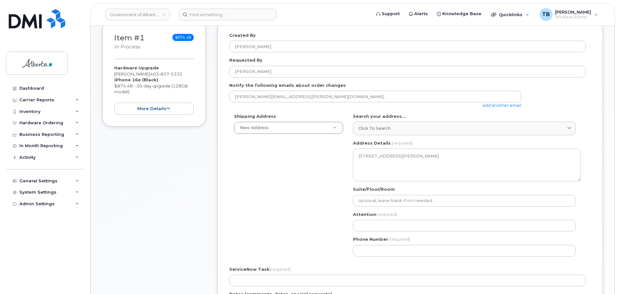
click at [367, 207] on div "AB Calgary Search your address... Click to search 214 Kincora Glen Road NW No a…" at bounding box center [467, 187] width 238 height 148
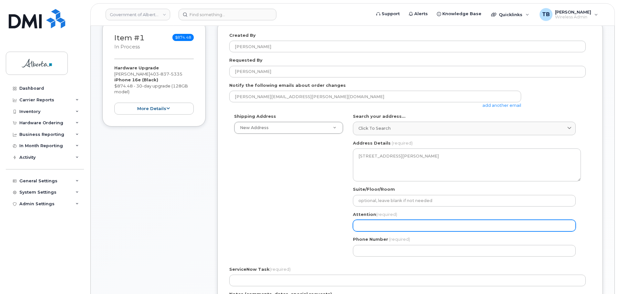
click at [368, 228] on input "Attention (required)" at bounding box center [464, 226] width 223 height 12
paste input "[PERSON_NAME]"
select select
type input "[PERSON_NAME]"
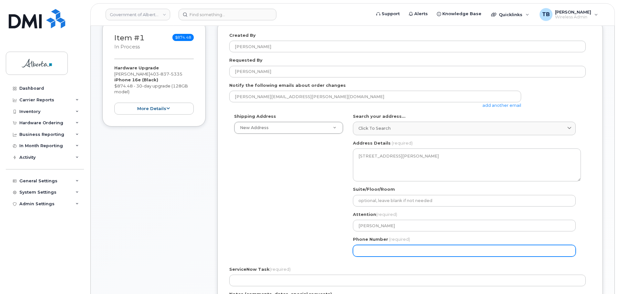
click at [366, 249] on input "Phone Number" at bounding box center [464, 251] width 223 height 12
paste input "4033977173"
select select
type input "4033977173"
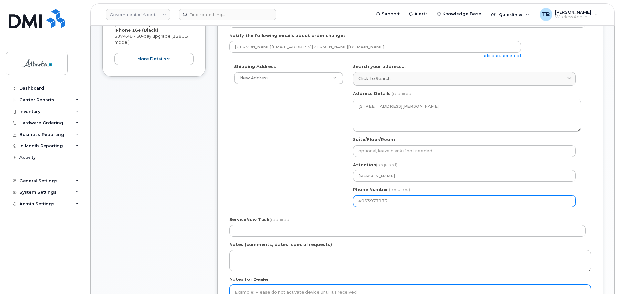
scroll to position [194, 0]
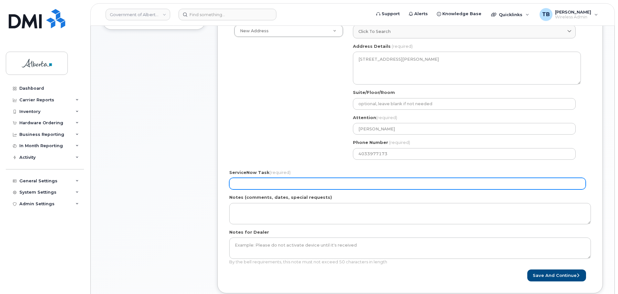
click at [245, 183] on input "ServiceNow Task (required)" at bounding box center [407, 184] width 357 height 12
paste input "SCTASK0850899"
type input "SCTASK0850899"
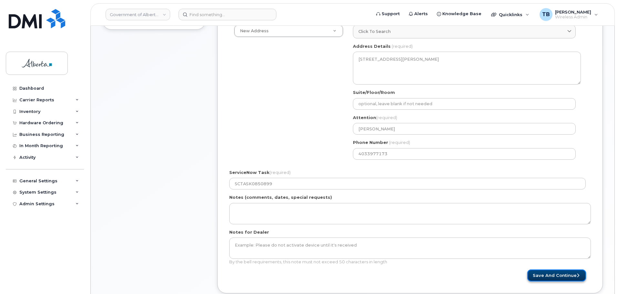
click at [555, 271] on button "Save and Continue" at bounding box center [556, 276] width 59 height 12
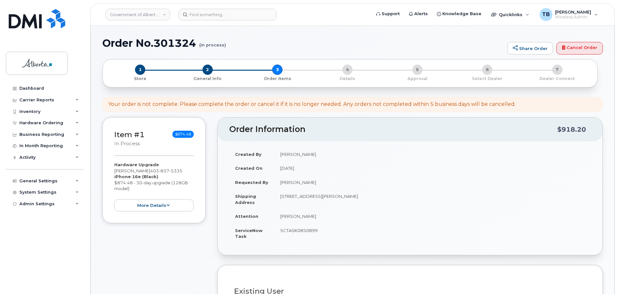
click at [161, 39] on h1 "Order No.301324 (in process)" at bounding box center [303, 42] width 402 height 11
copy h1 "301324"
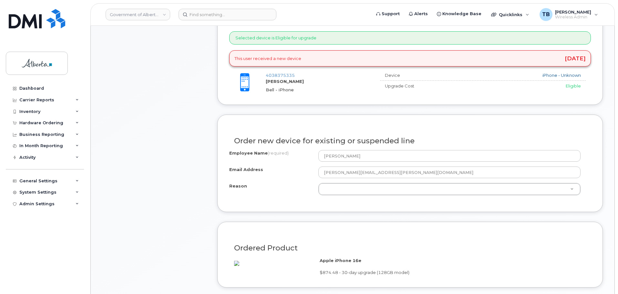
scroll to position [258, 0]
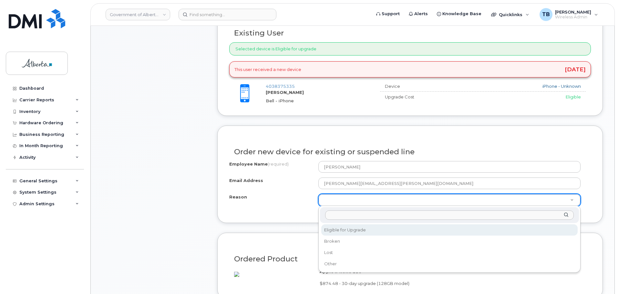
select select "eligible_for_upgrade"
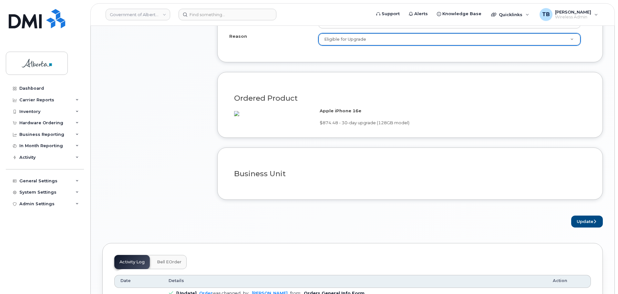
scroll to position [420, 0]
click at [589, 227] on button "Update" at bounding box center [587, 221] width 32 height 12
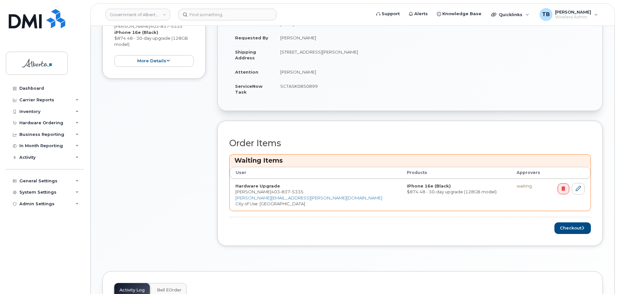
scroll to position [226, 0]
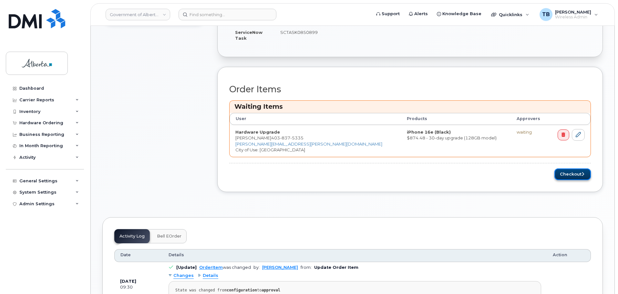
click at [563, 179] on button "Checkout" at bounding box center [573, 175] width 36 height 12
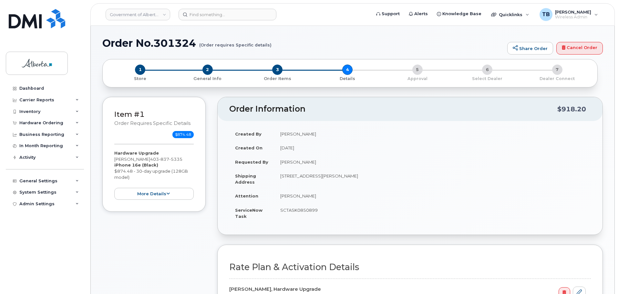
select select
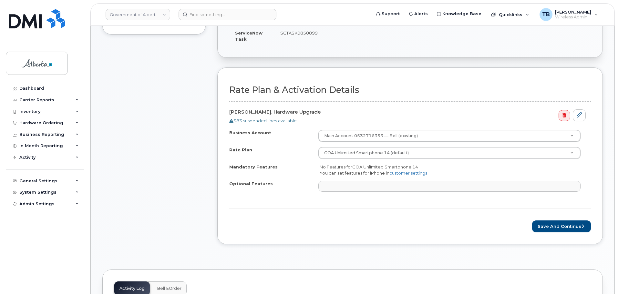
scroll to position [226, 0]
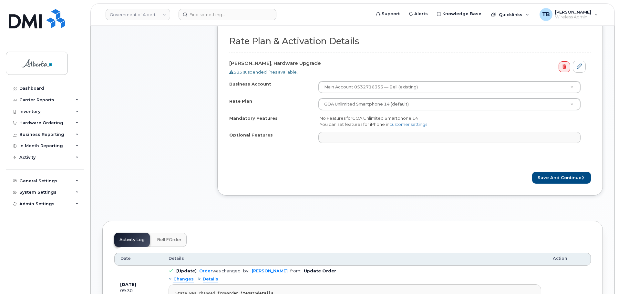
click at [546, 184] on div "Rate Plan & Activation Details [PERSON_NAME], Hardware Upgrade 583 suspended li…" at bounding box center [410, 107] width 386 height 177
click at [549, 181] on button "Save and Continue" at bounding box center [561, 178] width 59 height 12
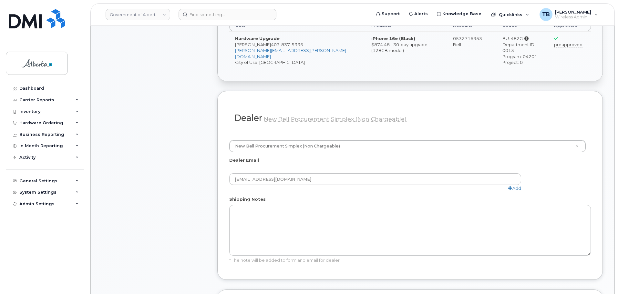
scroll to position [323, 0]
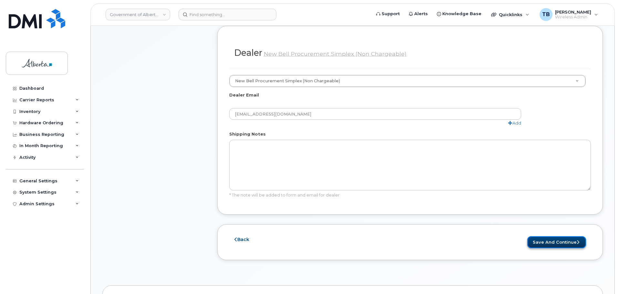
click at [543, 236] on button "Save and Continue" at bounding box center [556, 242] width 59 height 12
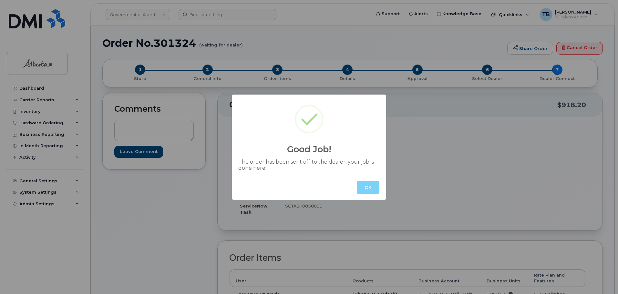
click at [353, 180] on div "OK" at bounding box center [309, 187] width 154 height 25
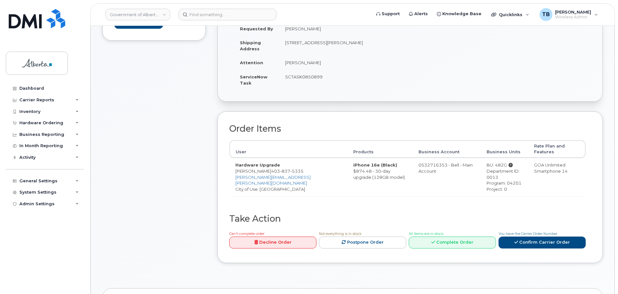
scroll to position [258, 0]
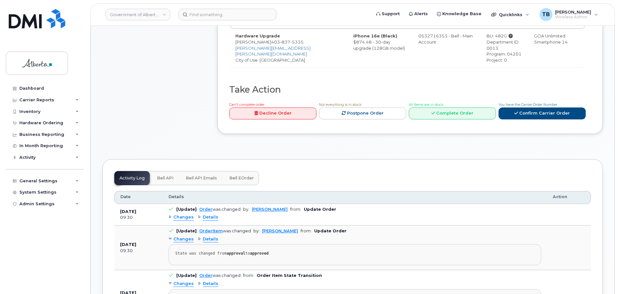
click at [163, 171] on button "Bell API" at bounding box center [165, 178] width 27 height 14
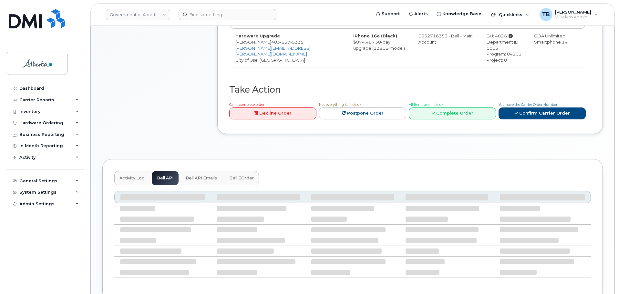
scroll to position [235, 0]
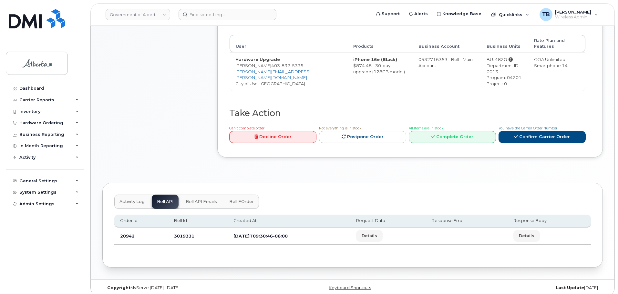
click at [180, 229] on td "3019331" at bounding box center [197, 236] width 59 height 17
copy td "3019331"
drag, startPoint x: 177, startPoint y: 10, endPoint x: 186, endPoint y: 11, distance: 9.4
click at [179, 11] on div at bounding box center [272, 15] width 198 height 12
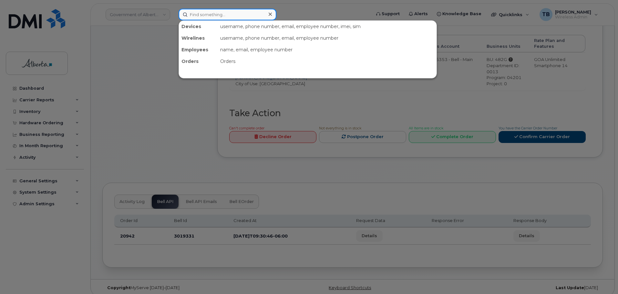
click at [196, 12] on input at bounding box center [228, 15] width 98 height 12
paste input "5873372508"
type input "5873372508"
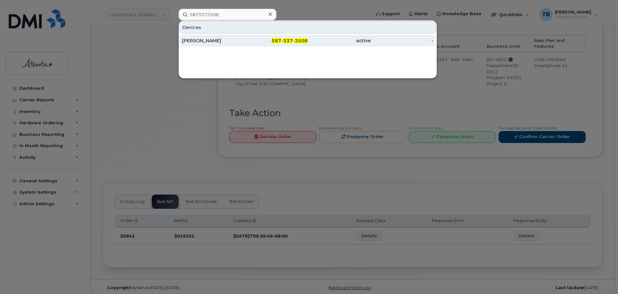
click at [194, 42] on div "Michael Coutu" at bounding box center [213, 40] width 63 height 6
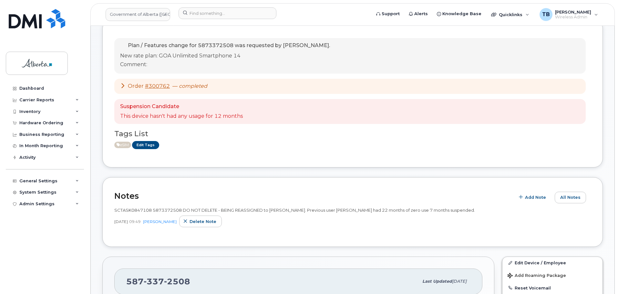
scroll to position [65, 0]
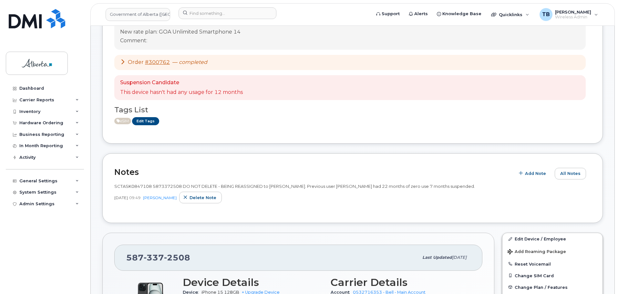
click at [131, 185] on span "SCTASK0847108 5873372508 DO NOT DELETE - BEING REASSIGNED to Michael Coutu. Pre…" at bounding box center [294, 186] width 361 height 5
copy span "SCTASK0847108"
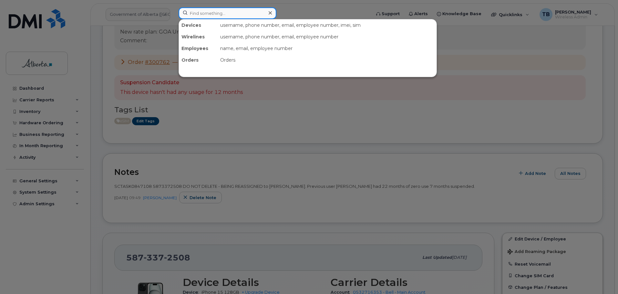
click at [236, 18] on input at bounding box center [228, 13] width 98 height 12
paste input "5879843548"
type input "5879843548"
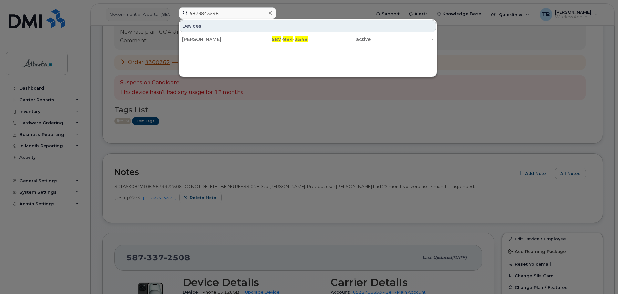
click at [198, 38] on div "Melissa Kooznetsoff" at bounding box center [213, 39] width 63 height 6
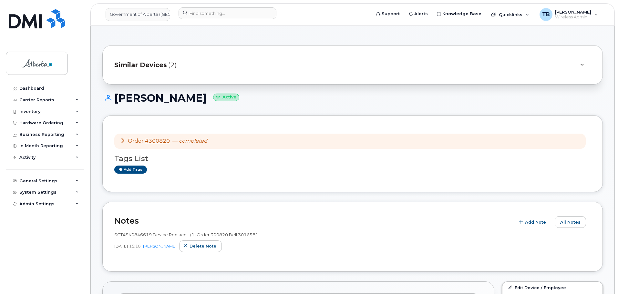
click at [126, 233] on span "SCTASK0846619 Device Replace - (1) Order 300820 Bell 3016581" at bounding box center [186, 234] width 144 height 5
copy span "SCTASK0846619"
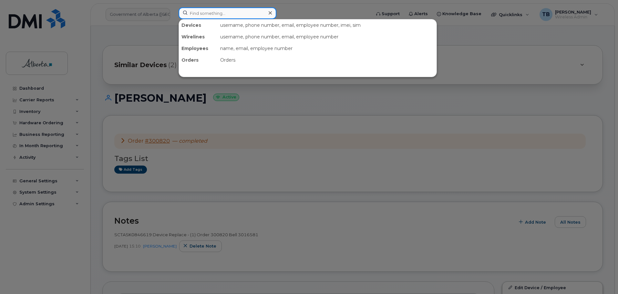
click at [197, 16] on input at bounding box center [228, 13] width 98 height 12
paste input "7802989438"
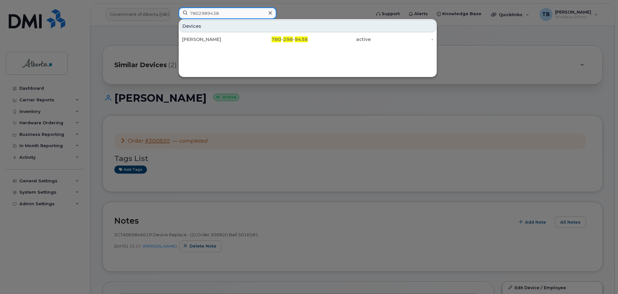
click at [226, 14] on input "7802989438" at bounding box center [228, 13] width 98 height 12
paste input "5873400289"
type input "5873400289"
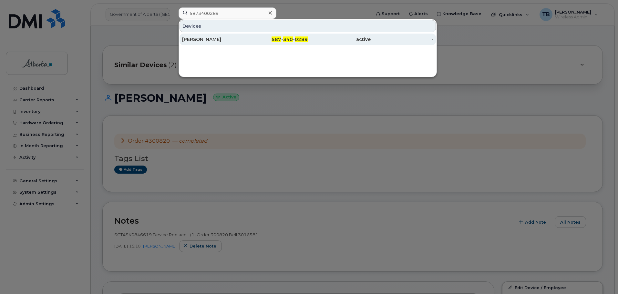
click at [193, 45] on div "Andrew Pearcey" at bounding box center [213, 40] width 63 height 12
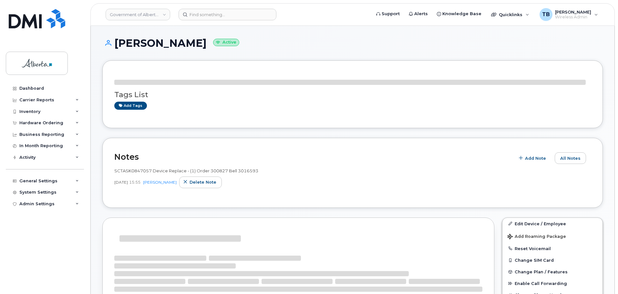
click at [132, 170] on span "SCTASK0847057 Device Replace - (1) Order 300827 Bell 3016593" at bounding box center [186, 170] width 144 height 5
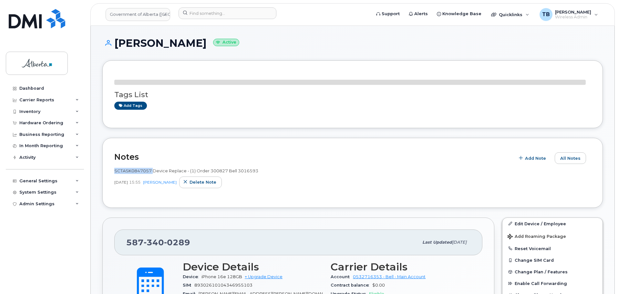
click at [132, 170] on span "SCTASK0847057 Device Replace - (1) Order 300827 Bell 3016593" at bounding box center [186, 170] width 144 height 5
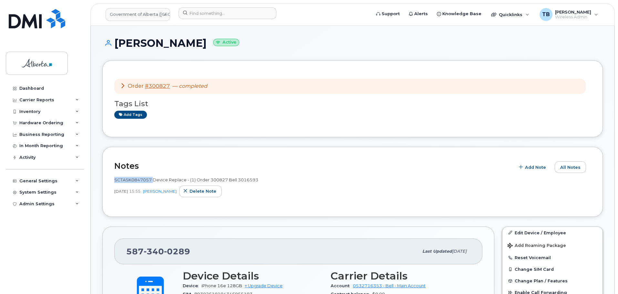
copy span "SCTASK0847057"
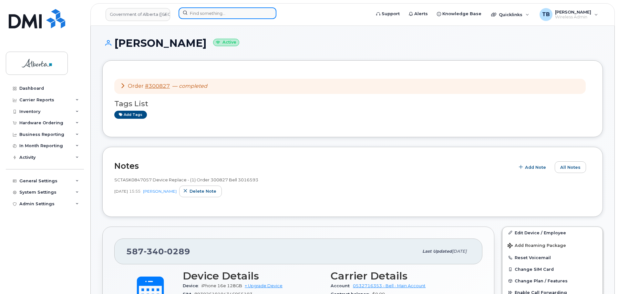
click at [193, 10] on input at bounding box center [228, 13] width 98 height 12
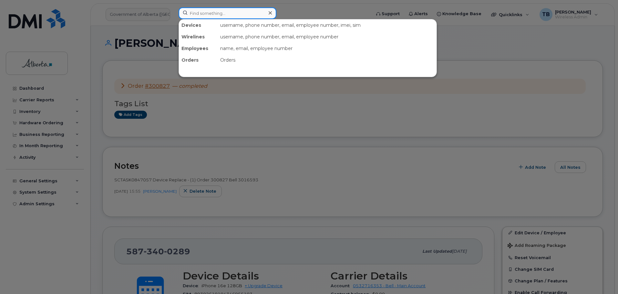
paste input "4038606274"
type input "4038606274"
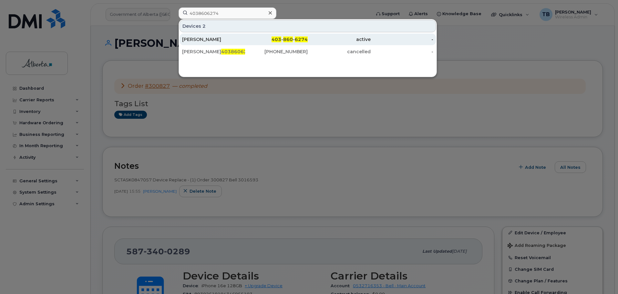
click at [188, 38] on div "Kristina Sokol" at bounding box center [213, 39] width 63 height 6
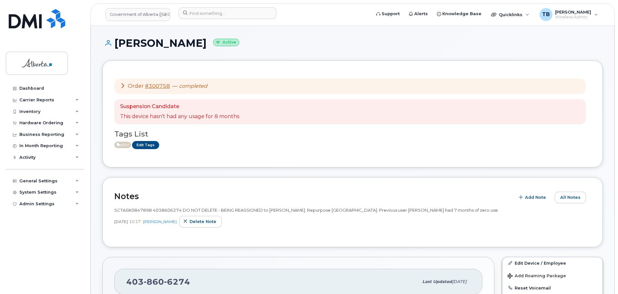
click at [143, 209] on span "SCTASK0847898 4038606274 DO NOT DELETE - BEING REASSIGNED to Kristina Sokol. Re…" at bounding box center [306, 210] width 385 height 5
copy span "SCTASK0847898"
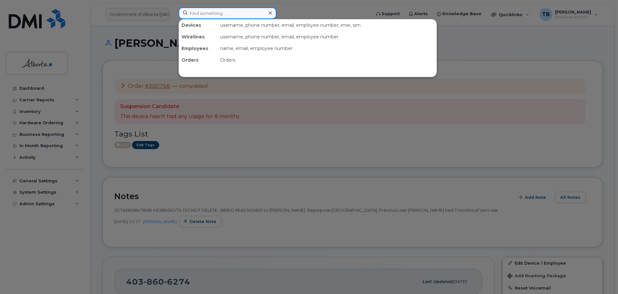
click at [199, 11] on input at bounding box center [228, 13] width 98 height 12
paste input "5879842522"
type input "5879842522"
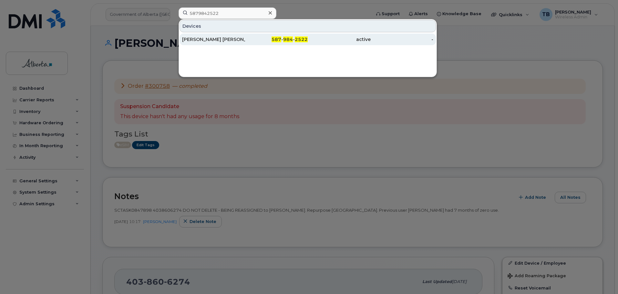
click at [200, 39] on div "Matthew Cassie" at bounding box center [213, 39] width 63 height 6
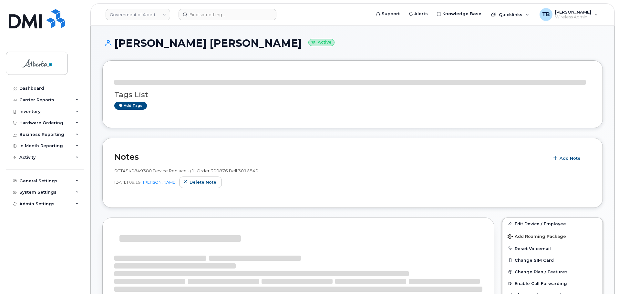
click at [134, 165] on div "SCTASK0849380 Device Replace - (1) Order 300876 Bell 3016840 [DATE] 09:19 [PERS…" at bounding box center [352, 180] width 477 height 32
click at [131, 171] on span "SCTASK0849380 Device Replace - (1) Order 300876 Bell 3016840" at bounding box center [186, 170] width 144 height 5
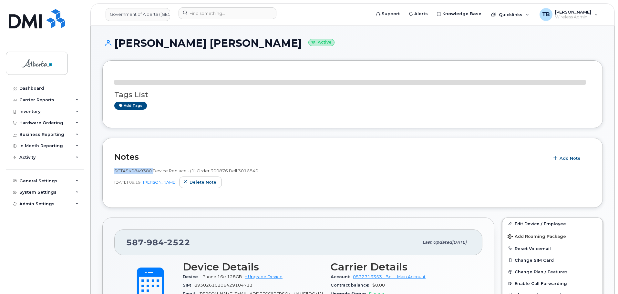
click at [131, 171] on span "SCTASK0849380 Device Replace - (1) Order 300876 Bell 3016840" at bounding box center [186, 170] width 144 height 5
copy span "SCTASK0849380"
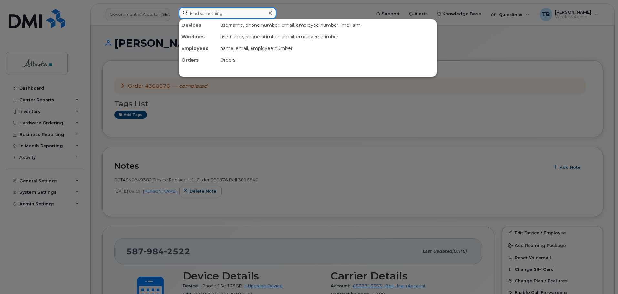
click at [229, 15] on input at bounding box center [228, 13] width 98 height 12
paste input "5873857745"
type input "5873857745"
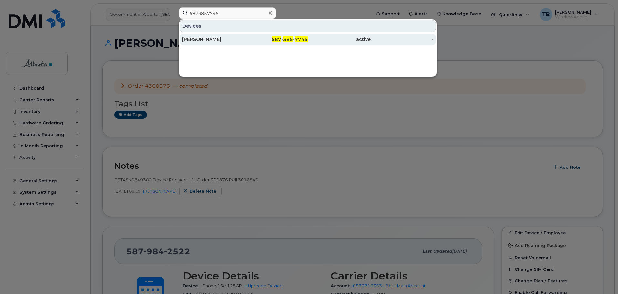
click at [193, 40] on div "[PERSON_NAME]" at bounding box center [213, 39] width 63 height 6
click at [202, 40] on div "[PERSON_NAME]" at bounding box center [213, 39] width 63 height 6
click at [199, 38] on div "[PERSON_NAME]" at bounding box center [213, 39] width 63 height 6
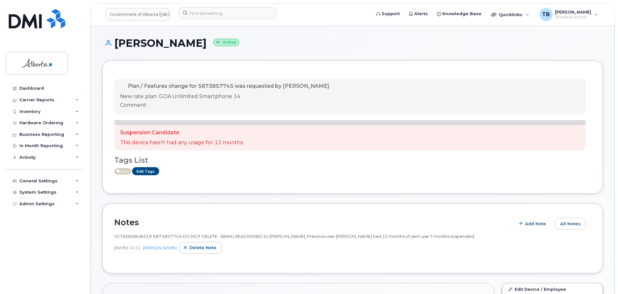
click at [130, 234] on span "SCTASK0848319 5873857745 DO NOT DELETE - BEING REASSIGNED to [PERSON_NAME]. Pre…" at bounding box center [294, 236] width 361 height 5
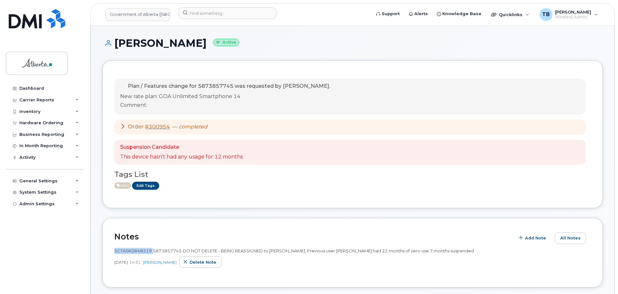
copy span "SCTASK0848319"
click at [22, 126] on div "Hardware Ordering" at bounding box center [45, 123] width 78 height 12
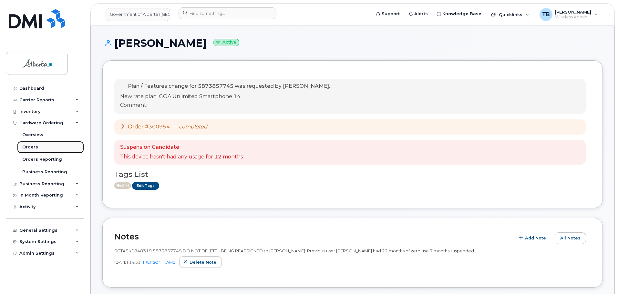
click at [29, 146] on div "Orders" at bounding box center [30, 147] width 16 height 6
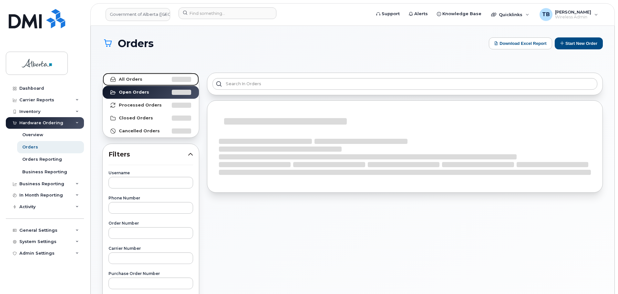
click at [135, 82] on strong "All Orders" at bounding box center [131, 79] width 24 height 5
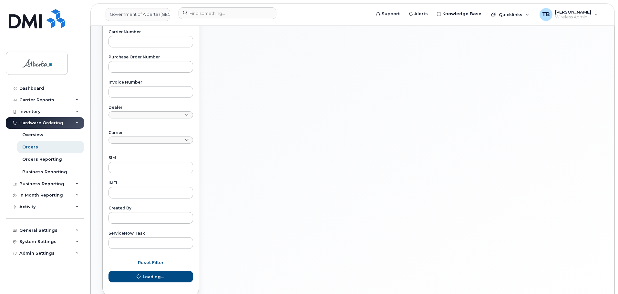
scroll to position [252, 0]
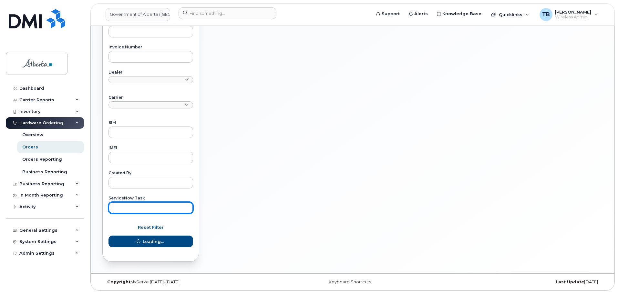
click at [126, 203] on input "text" at bounding box center [151, 208] width 85 height 12
paste input "SCTASK0848319"
type input "SCTASK0848319"
click at [109, 236] on button "Loading..." at bounding box center [151, 242] width 85 height 12
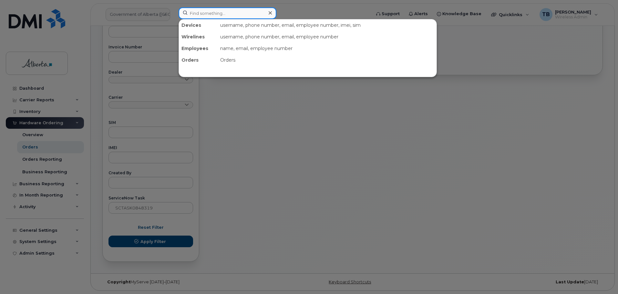
click at [214, 16] on input at bounding box center [228, 13] width 98 height 12
paste input "7809746579"
type input "7809746579"
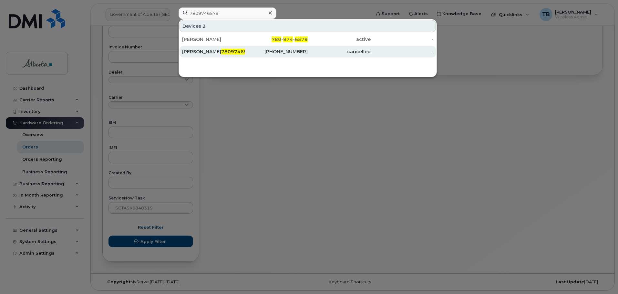
drag, startPoint x: 198, startPoint y: 41, endPoint x: 220, endPoint y: 48, distance: 23.6
click at [198, 41] on div "[PERSON_NAME]" at bounding box center [213, 39] width 63 height 6
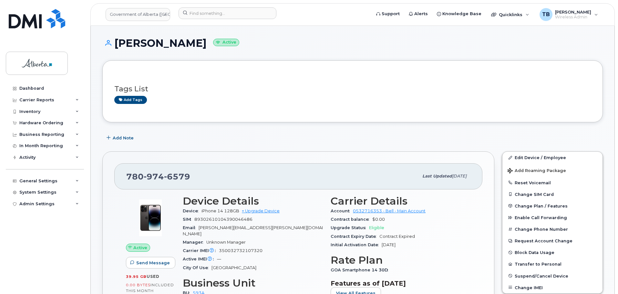
click at [207, 212] on span "iPhone 14 128GB" at bounding box center [221, 211] width 38 height 5
drag, startPoint x: 222, startPoint y: 211, endPoint x: 196, endPoint y: 212, distance: 26.2
click at [196, 212] on div "Device iPhone 14 128GB + Upgrade Device" at bounding box center [253, 211] width 140 height 8
copy div "iPhone 14"
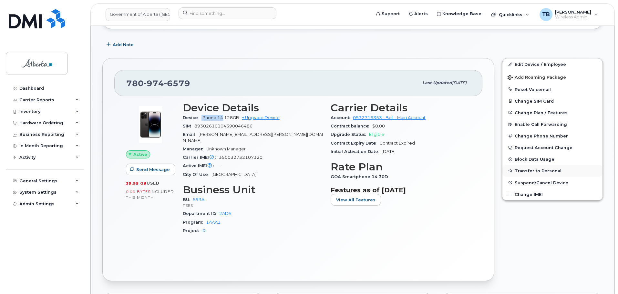
scroll to position [97, 0]
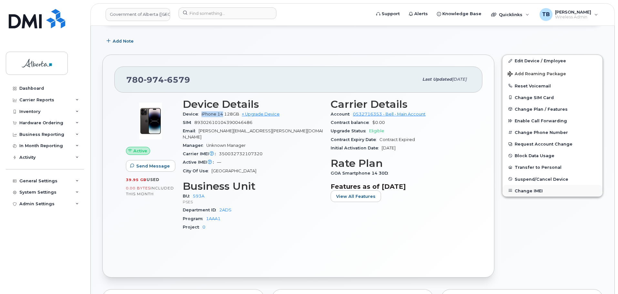
click at [528, 194] on button "Change IMEI" at bounding box center [553, 191] width 100 height 12
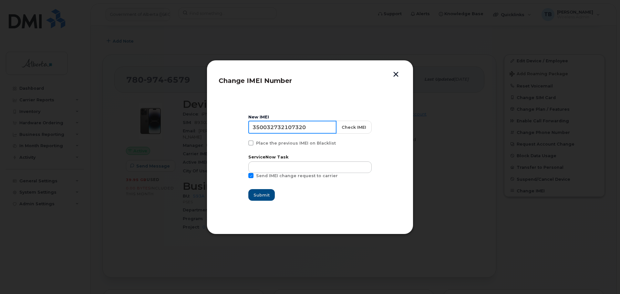
drag, startPoint x: 326, startPoint y: 127, endPoint x: 249, endPoint y: 131, distance: 77.0
click at [249, 131] on section "New IMEI 350032732107320 Check IMEI Place the previous IMEI on Blacklist Servic…" at bounding box center [310, 157] width 183 height 129
paste input "9035297627815"
type input "359035297627815"
click at [354, 126] on button "Check IMEI" at bounding box center [354, 127] width 36 height 13
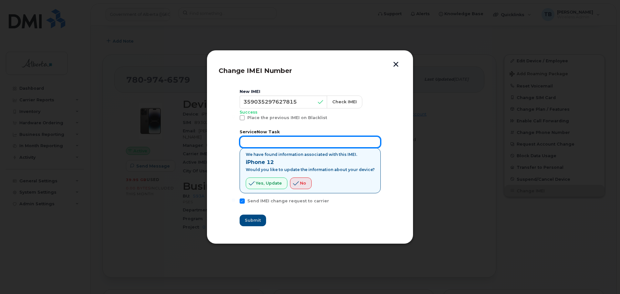
click at [277, 146] on input "text" at bounding box center [310, 142] width 141 height 12
paste input "SCTASK0854714"
type input "SCTASK0854714"
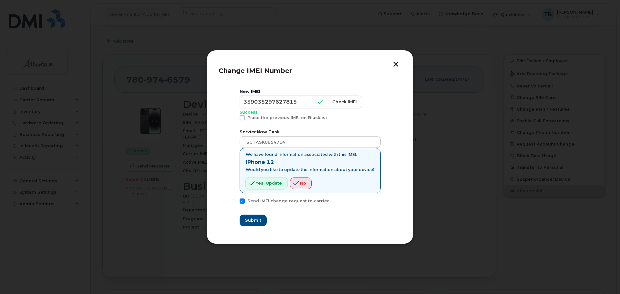
click at [272, 184] on span "Yes, update" at bounding box center [269, 183] width 26 height 6
click at [252, 223] on span "Submit" at bounding box center [253, 220] width 16 height 6
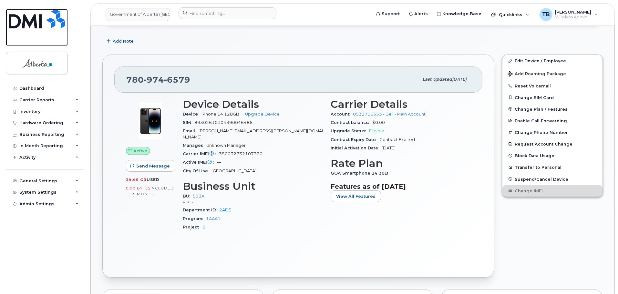
click at [29, 21] on img at bounding box center [37, 18] width 57 height 19
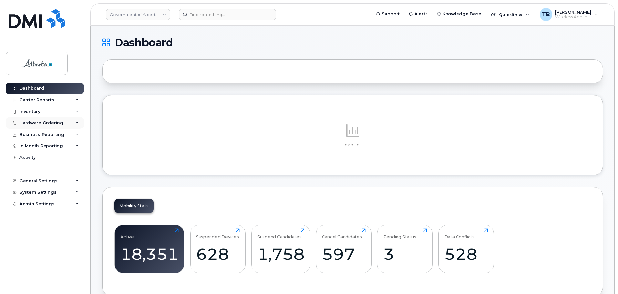
click at [31, 125] on div "Hardware Ordering" at bounding box center [41, 122] width 44 height 5
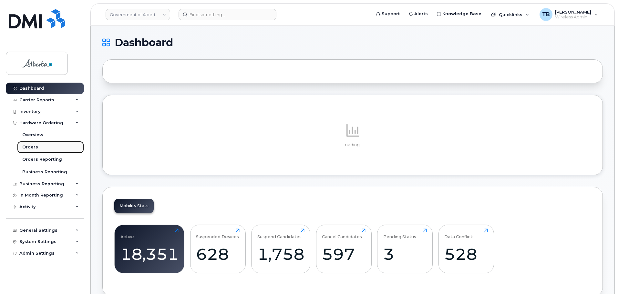
click at [37, 146] on link "Orders" at bounding box center [50, 147] width 67 height 12
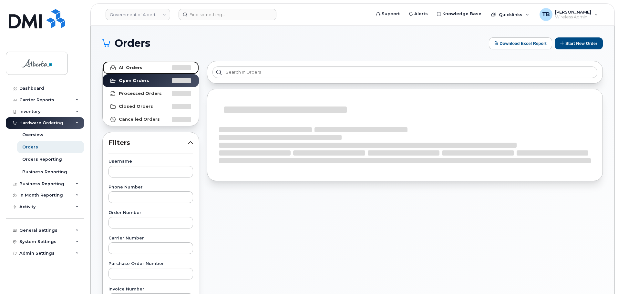
click at [129, 69] on strong "All Orders" at bounding box center [131, 67] width 24 height 5
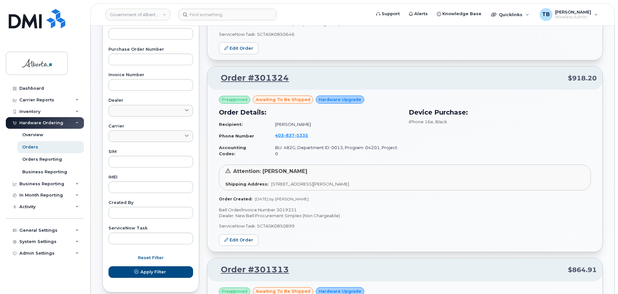
scroll to position [226, 0]
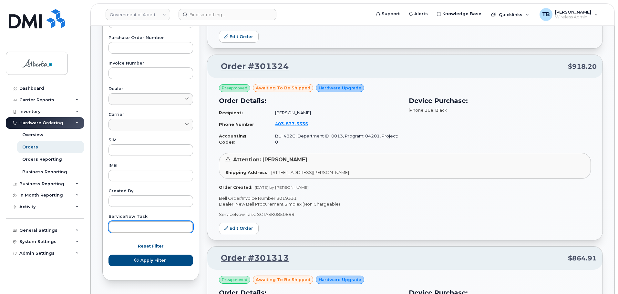
click at [117, 225] on input "text" at bounding box center [151, 227] width 85 height 12
paste input "SCTASK0848319"
type input "SCTASK0848319"
click at [109, 255] on button "Apply Filter" at bounding box center [151, 261] width 85 height 12
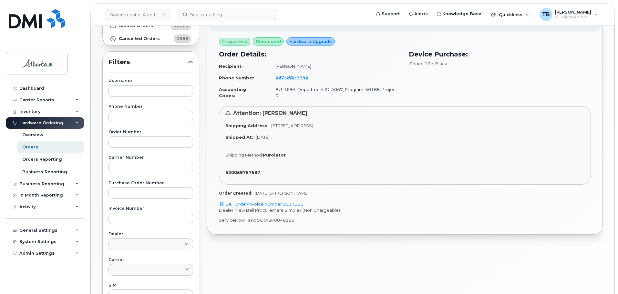
scroll to position [65, 0]
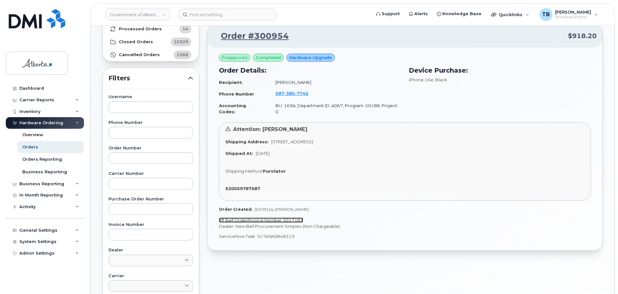
click at [264, 218] on link "Bell Order/Invoice Number 3017181" at bounding box center [261, 220] width 84 height 5
click at [281, 94] on span "[PHONE_NUMBER]" at bounding box center [292, 93] width 33 height 5
click at [199, 12] on input at bounding box center [228, 15] width 98 height 12
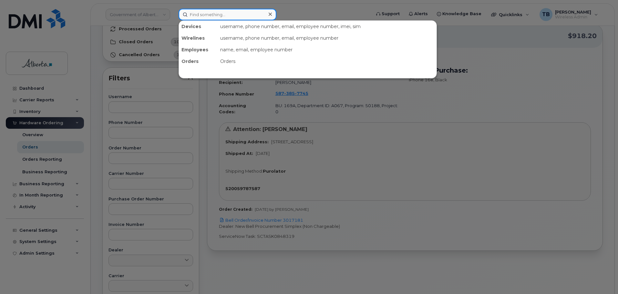
paste input "7802048555"
type input "7802048555"
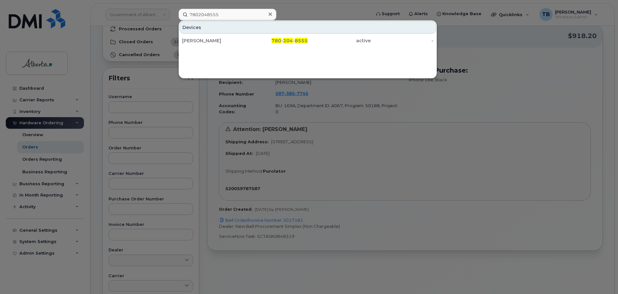
drag, startPoint x: 194, startPoint y: 43, endPoint x: 186, endPoint y: 57, distance: 16.2
click at [194, 43] on div "[PERSON_NAME]" at bounding box center [213, 40] width 63 height 6
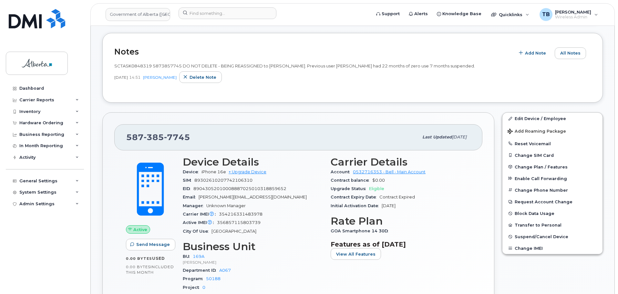
scroll to position [226, 0]
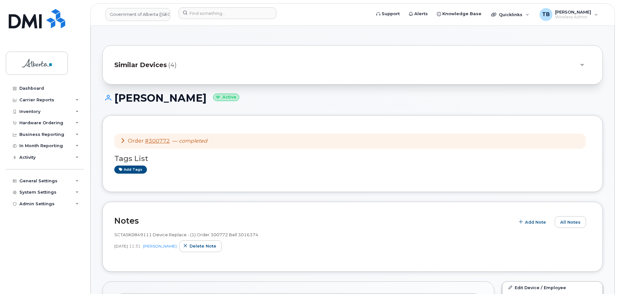
click at [137, 237] on span "SCTASK0849111 Device Replace - (1) Order 300772 Bell 3016374" at bounding box center [186, 234] width 144 height 5
copy span "SCTASK0849111"
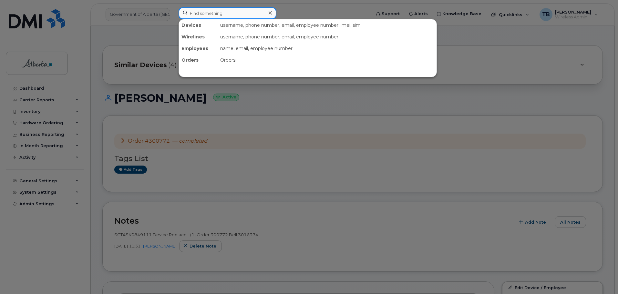
click at [203, 14] on input at bounding box center [228, 13] width 98 height 12
paste input "4033968440"
type input "4033968440"
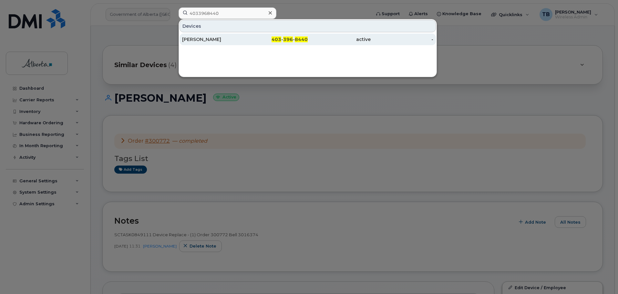
click at [197, 38] on div "[PERSON_NAME]" at bounding box center [213, 39] width 63 height 6
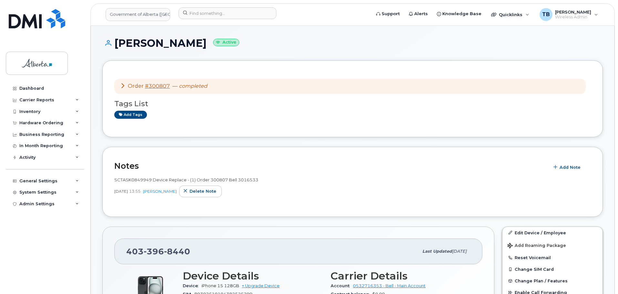
click at [125, 179] on span "SCTASK0849949 Device Replace - (1) Order 300807 Bell 3016533" at bounding box center [186, 179] width 144 height 5
copy span "SCTASK0849949"
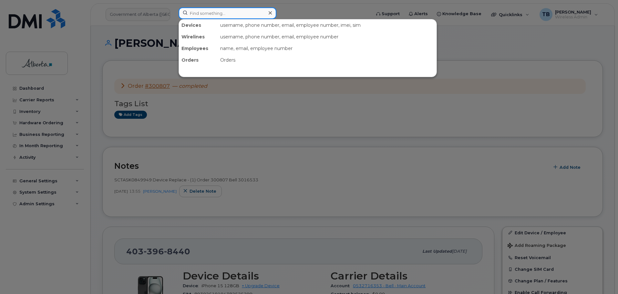
click at [216, 15] on input at bounding box center [228, 13] width 98 height 12
paste input "5879855998"
type input "5879855998"
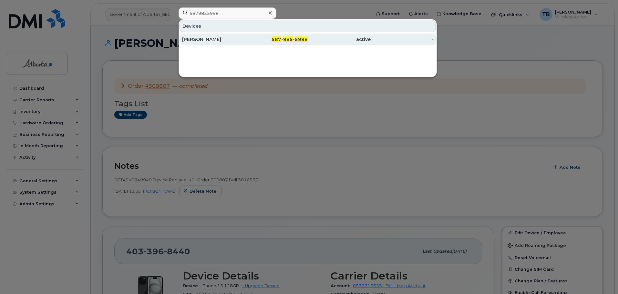
click at [208, 41] on div "[PERSON_NAME]" at bounding box center [213, 39] width 63 height 6
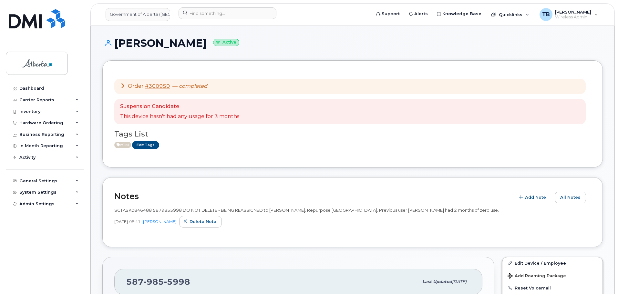
click at [130, 212] on span "SCTASK0846488 5879855998 DO NOT DELETE - BEING REASSIGNED to [PERSON_NAME]. Rep…" at bounding box center [306, 210] width 385 height 5
copy span "SCTASK0846488"
click at [29, 124] on div "Hardware Ordering" at bounding box center [41, 122] width 44 height 5
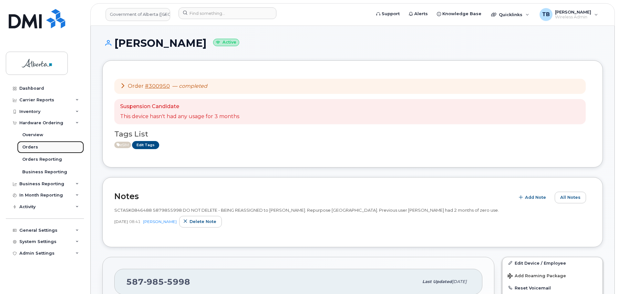
click at [33, 150] on div "Orders" at bounding box center [30, 147] width 16 height 6
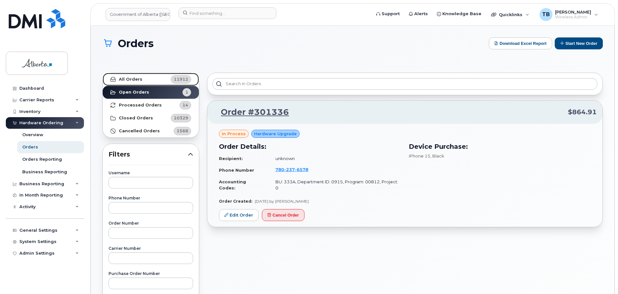
click at [129, 78] on strong "All Orders" at bounding box center [131, 79] width 24 height 5
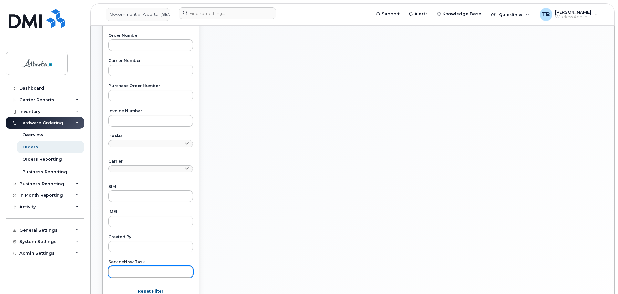
scroll to position [252, 0]
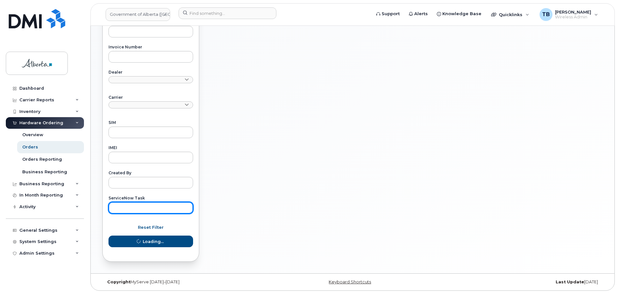
click at [142, 205] on input "text" at bounding box center [151, 208] width 85 height 12
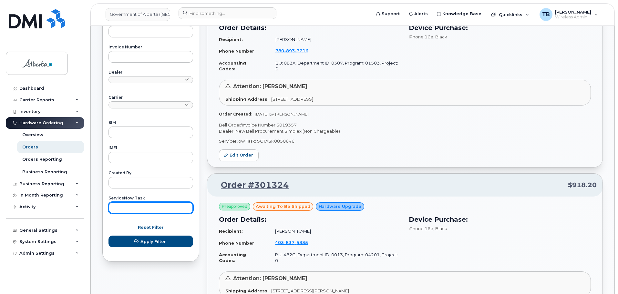
click at [109, 236] on button "Apply Filter" at bounding box center [151, 242] width 85 height 12
click at [133, 204] on input "text" at bounding box center [151, 208] width 85 height 12
paste input "SCTASK0846488"
type input "SCTASK0846488"
click at [109, 236] on button "Apply Filter" at bounding box center [151, 242] width 85 height 12
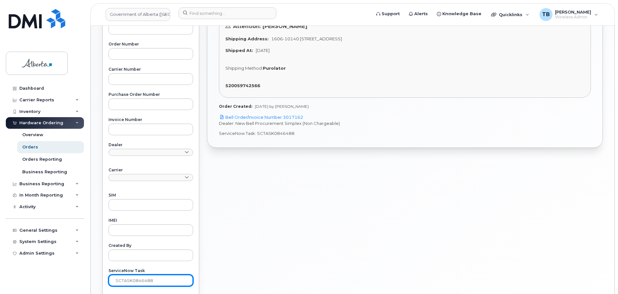
scroll to position [90, 0]
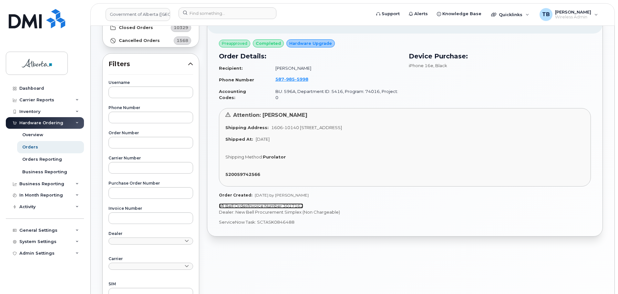
click at [285, 203] on link "Bell Order/Invoice Number 3017162" at bounding box center [261, 205] width 84 height 5
click at [290, 81] on span "985" at bounding box center [289, 79] width 11 height 5
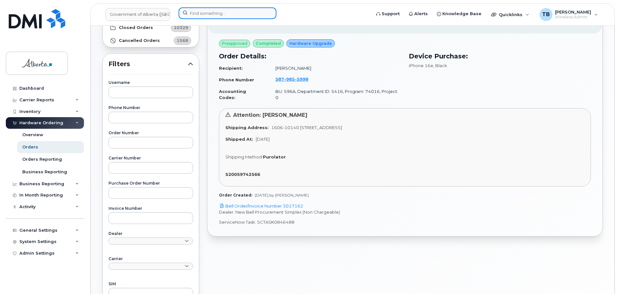
click at [202, 14] on input at bounding box center [228, 13] width 98 height 12
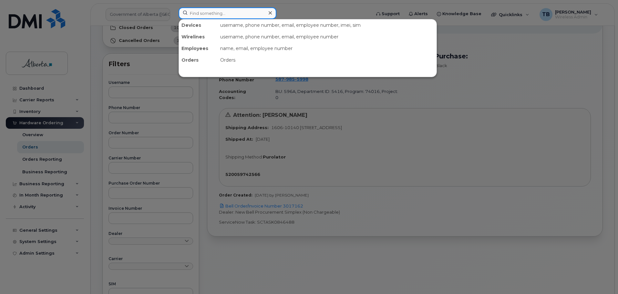
paste input "5873700912"
type input "5873700912"
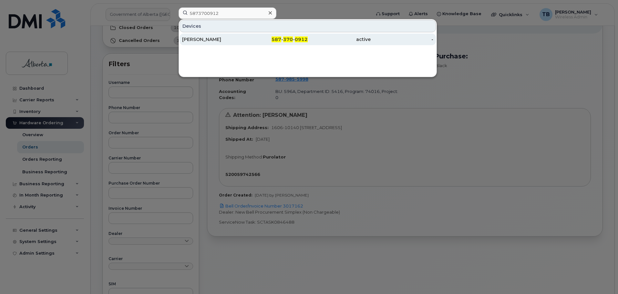
click at [204, 37] on div "[PERSON_NAME]" at bounding box center [213, 39] width 63 height 6
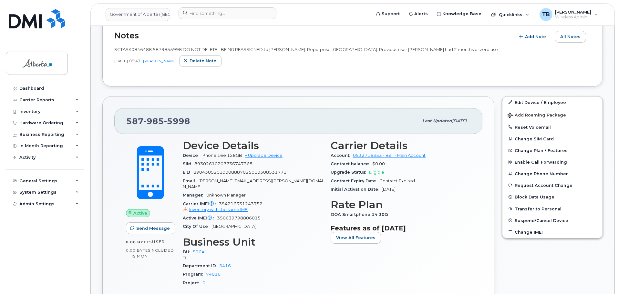
scroll to position [161, 0]
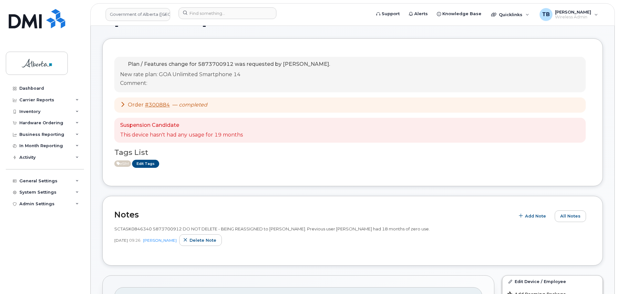
scroll to position [32, 0]
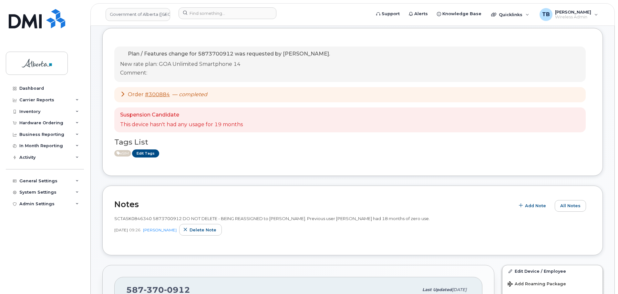
click at [132, 221] on span "SCTASK0846340 5873700912 DO NOT DELETE - BEING REASSIGNED to Craig Campbell. Pr…" at bounding box center [272, 218] width 316 height 5
copy span "SCTASK0846340"
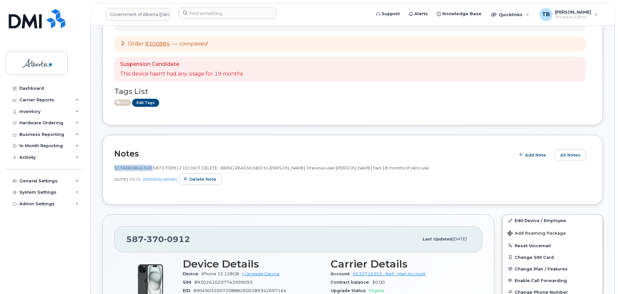
scroll to position [65, 0]
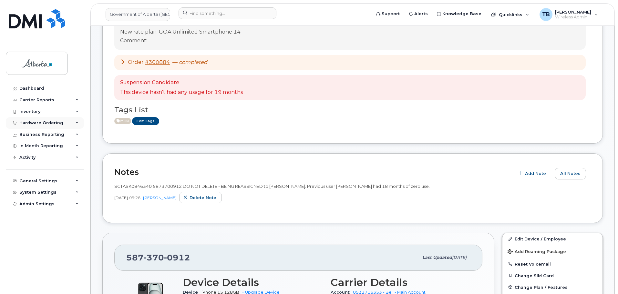
click at [37, 125] on div "Hardware Ordering" at bounding box center [41, 122] width 44 height 5
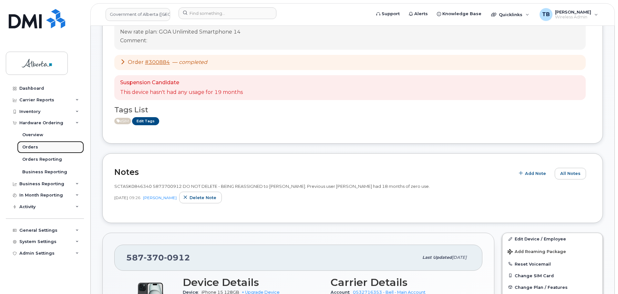
click at [39, 148] on link "Orders" at bounding box center [50, 147] width 67 height 12
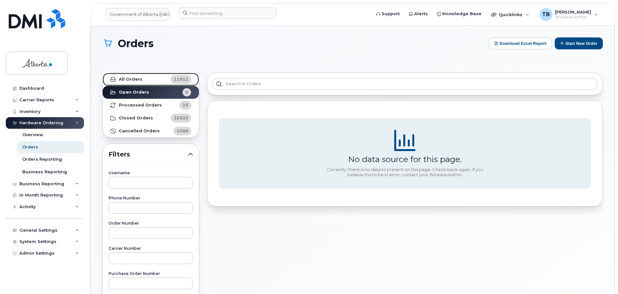
click at [140, 84] on link "All Orders 11912" at bounding box center [151, 79] width 96 height 13
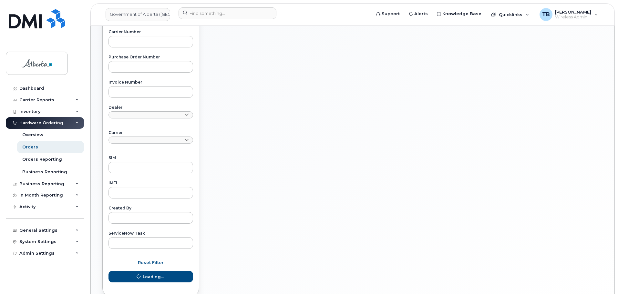
scroll to position [252, 0]
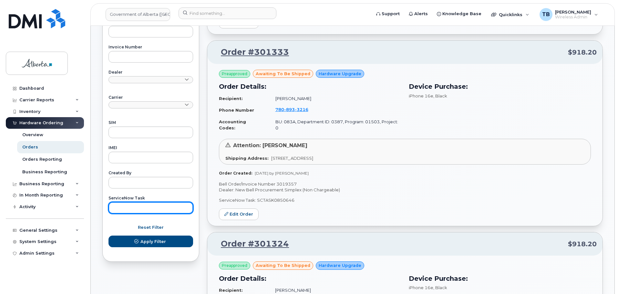
click at [117, 208] on input "text" at bounding box center [151, 208] width 85 height 12
paste input "SCTASK0846340"
type input "SCTASK0846340"
click at [109, 236] on button "Apply Filter" at bounding box center [151, 242] width 85 height 12
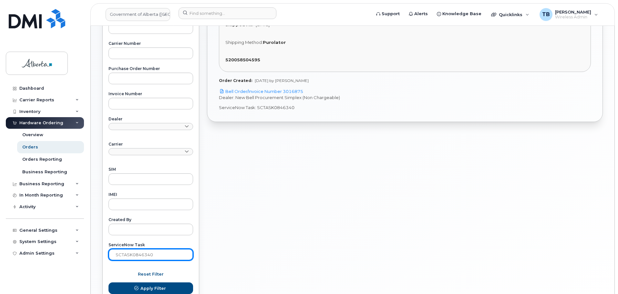
scroll to position [155, 0]
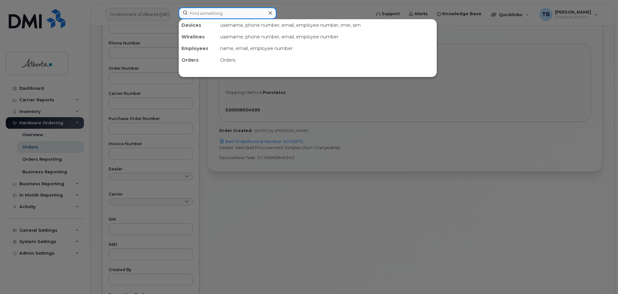
click at [202, 16] on input at bounding box center [228, 13] width 98 height 12
paste input "5879857477"
type input "5879857477"
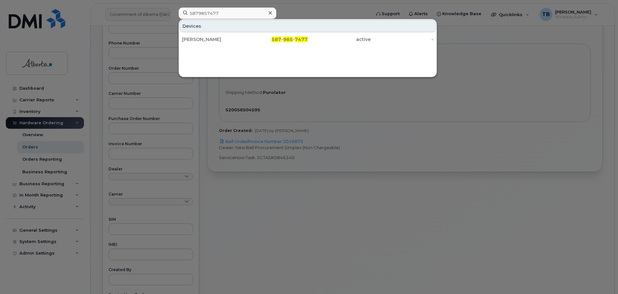
drag, startPoint x: 193, startPoint y: 41, endPoint x: 161, endPoint y: 39, distance: 31.7
click at [193, 41] on div "Toni Hafso" at bounding box center [213, 39] width 63 height 6
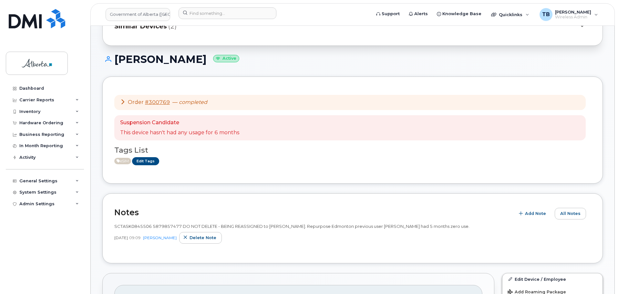
scroll to position [97, 0]
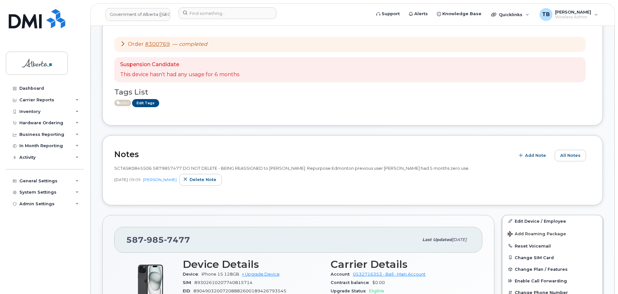
click at [126, 171] on div "SCTASK0845506 5879857477 DO NOT DELETE - BEING REASSIGNED to Toni Hafso. Repurp…" at bounding box center [352, 168] width 477 height 6
copy span "SCTASK0845506"
click at [195, 16] on input at bounding box center [228, 13] width 98 height 12
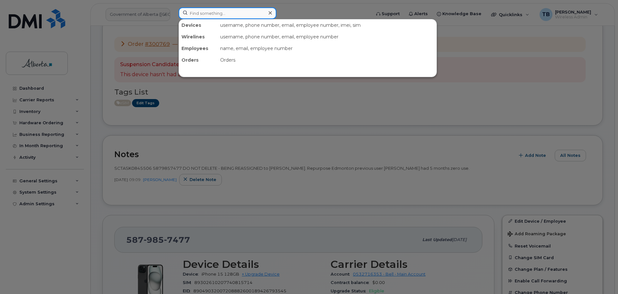
paste input "7802393517"
type input "7802393517"
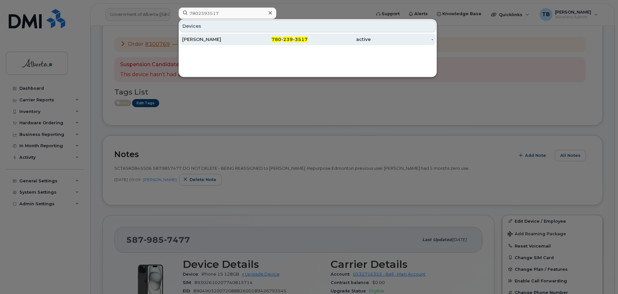
click at [189, 39] on div "Janice Ngo" at bounding box center [213, 39] width 63 height 6
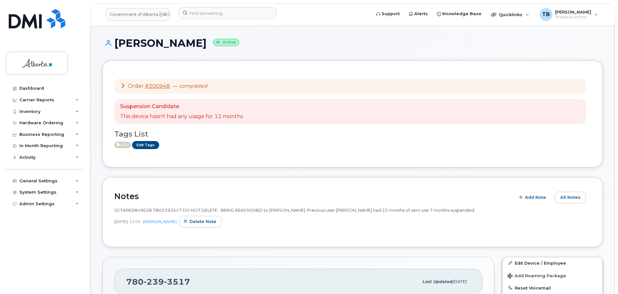
click at [133, 213] on div "SCTASK0849628 7802393517 DO NOT DELETE - BEING REASSIGNED to [PERSON_NAME]. Pre…" at bounding box center [352, 210] width 477 height 6
click at [132, 211] on span "SCTASK0849628 7802393517 DO NOT DELETE - BEING REASSIGNED to [PERSON_NAME]. Pre…" at bounding box center [294, 210] width 361 height 5
copy span "SCTASK0849628"
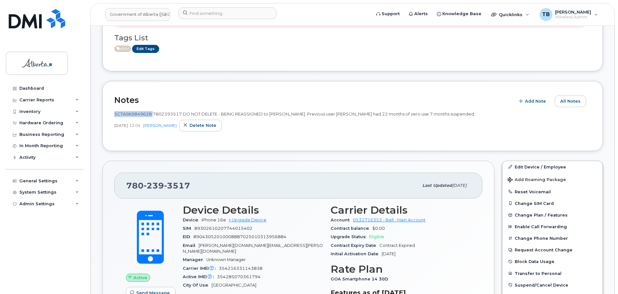
scroll to position [97, 0]
copy span "SCTASK0849628"
click at [27, 124] on div "Hardware Ordering" at bounding box center [41, 122] width 44 height 5
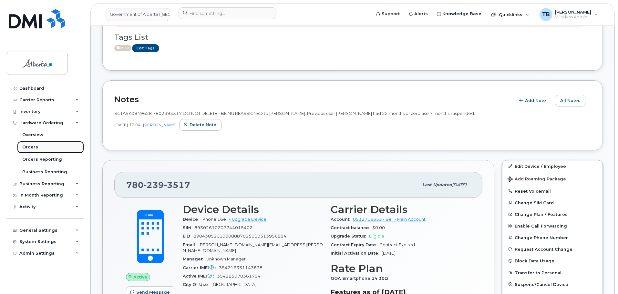
click at [30, 148] on div "Orders" at bounding box center [30, 147] width 16 height 6
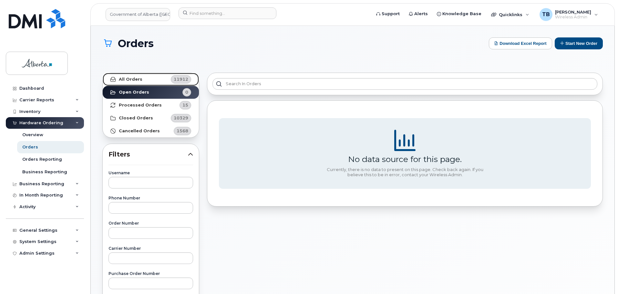
drag, startPoint x: 124, startPoint y: 81, endPoint x: 129, endPoint y: 80, distance: 4.2
click at [125, 80] on strong "All Orders" at bounding box center [131, 79] width 24 height 5
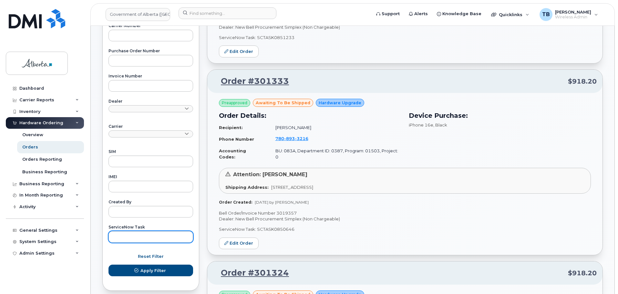
scroll to position [226, 0]
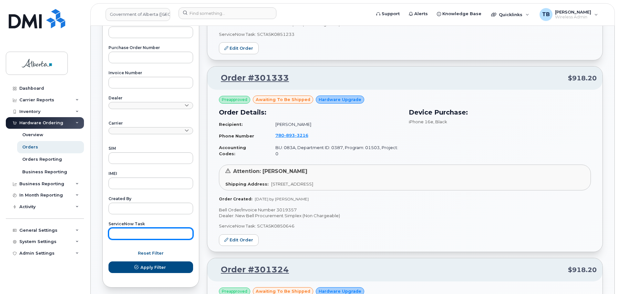
click at [126, 236] on input "text" at bounding box center [151, 234] width 85 height 12
paste input "SCTASK0849628"
type input "SCTASK0849628"
click at [109, 262] on button "Apply Filter" at bounding box center [151, 268] width 85 height 12
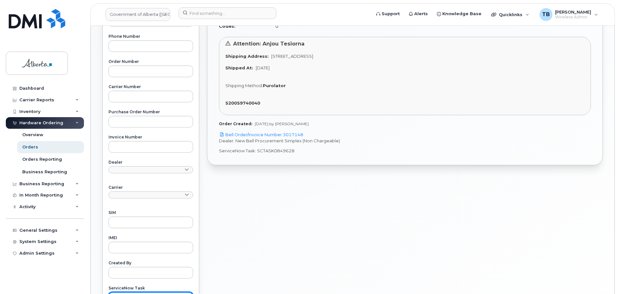
scroll to position [161, 0]
click at [257, 132] on link "Bell Order/Invoice Number 3017148" at bounding box center [261, 134] width 84 height 5
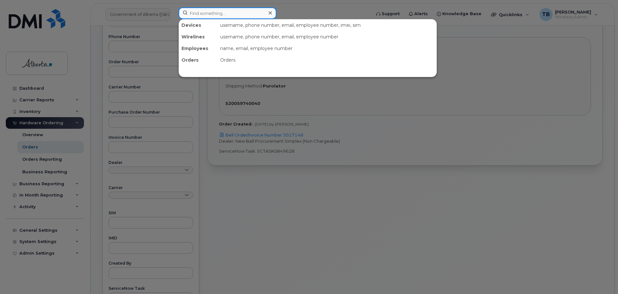
click at [202, 14] on input at bounding box center [228, 13] width 98 height 12
paste input "4038088954"
type input "4038088954"
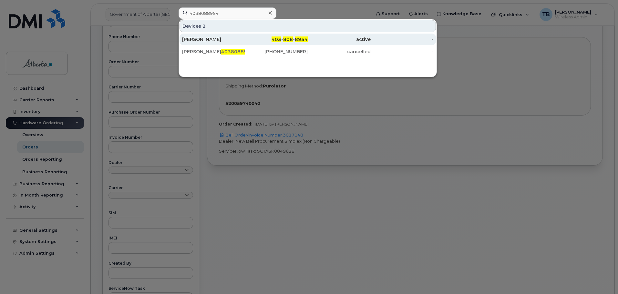
click at [195, 42] on div "Khala Onyinah" at bounding box center [213, 39] width 63 height 6
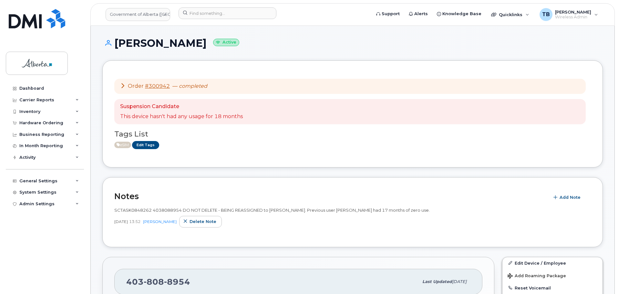
click at [133, 210] on span "SCTASK0848262 4038088954 DO NOT DELETE - BEING REASSIGNED to [PERSON_NAME]. Pre…" at bounding box center [272, 210] width 316 height 5
copy span "SCTASK0848262"
click at [39, 127] on div "Hardware Ordering" at bounding box center [45, 123] width 78 height 12
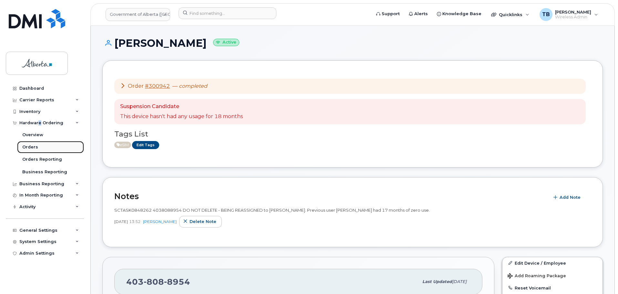
click at [29, 150] on div "Orders" at bounding box center [30, 147] width 16 height 6
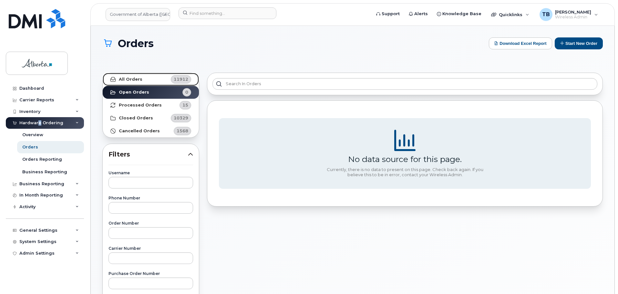
click at [124, 77] on strong "All Orders" at bounding box center [131, 79] width 24 height 5
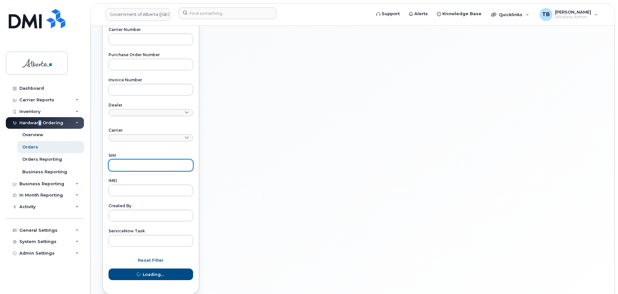
scroll to position [252, 0]
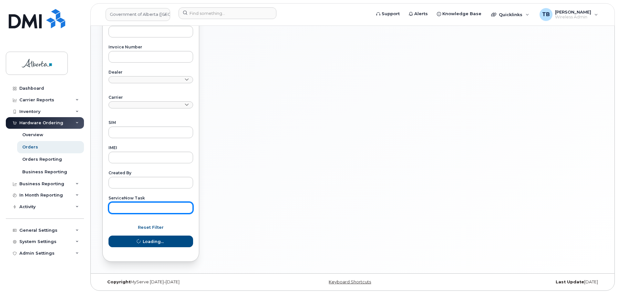
click at [113, 204] on input "text" at bounding box center [151, 208] width 85 height 12
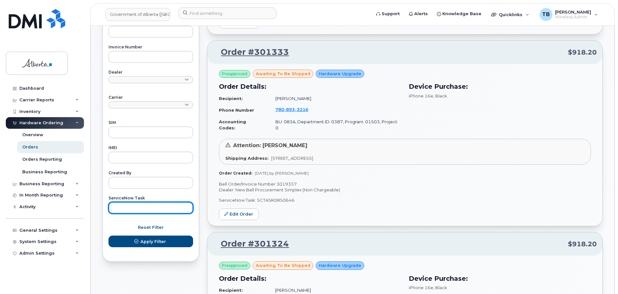
paste input "SCTASK0848262"
type input "SCTASK0848262"
click at [109, 236] on button "Apply Filter" at bounding box center [151, 242] width 85 height 12
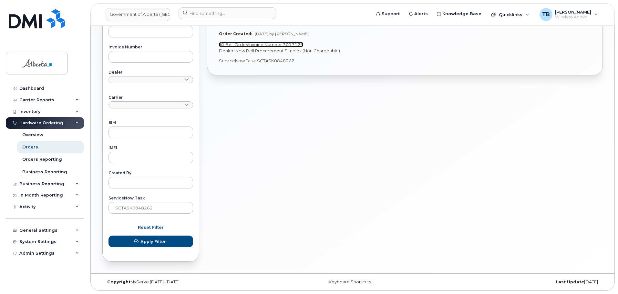
click at [235, 42] on link "Bell Order/Invoice Number 3017129" at bounding box center [261, 44] width 84 height 5
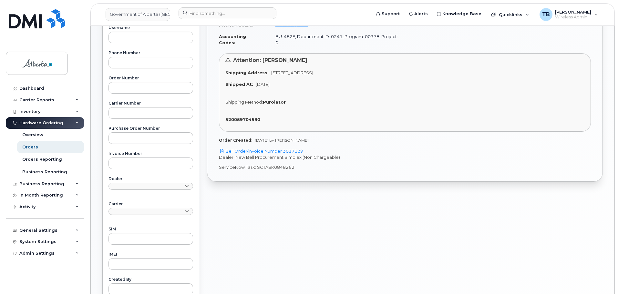
scroll to position [90, 0]
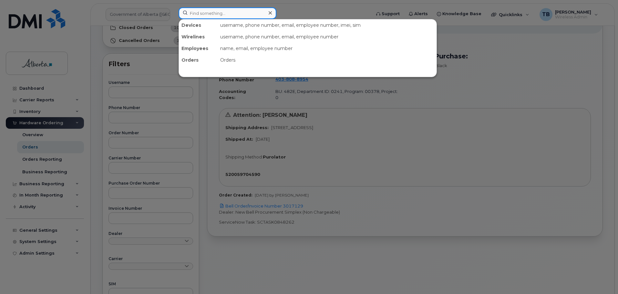
click at [200, 13] on input at bounding box center [228, 13] width 98 height 12
paste input "5873484941"
type input "5873484941"
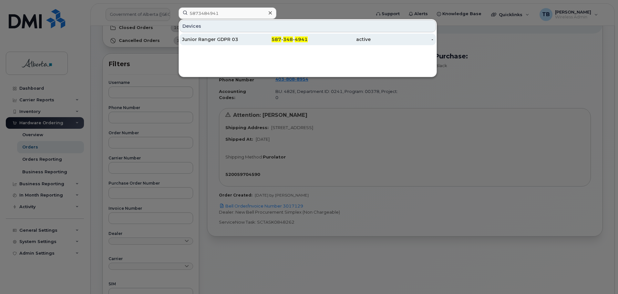
click at [221, 41] on div "Junior Ranger GDPR 03" at bounding box center [213, 39] width 63 height 6
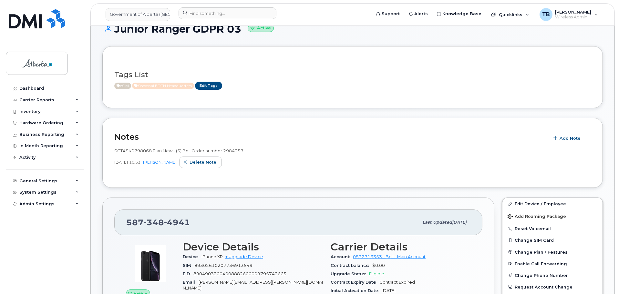
scroll to position [97, 0]
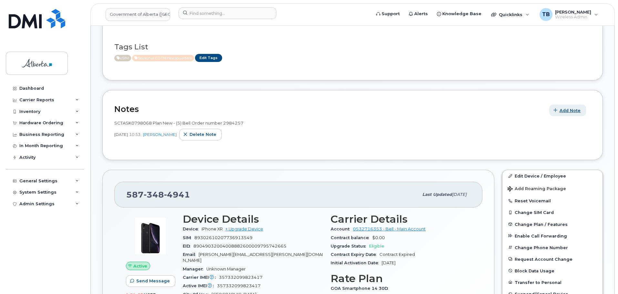
click at [567, 109] on span "Add Note" at bounding box center [570, 111] width 21 height 6
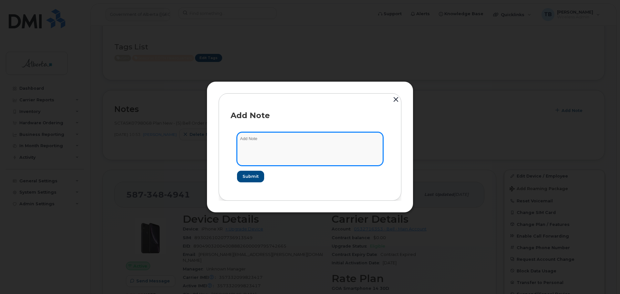
click at [276, 152] on textarea at bounding box center [310, 148] width 146 height 33
paste textarea "SCTASK0851835 Plan Suspend - (2)"
type textarea "SCTASK0851835 Plan Suspend - (2)"
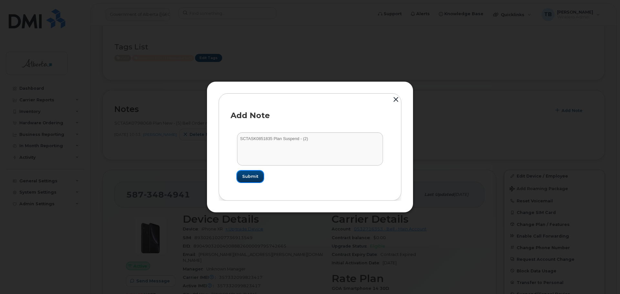
click at [252, 182] on button "Submit" at bounding box center [250, 177] width 26 height 12
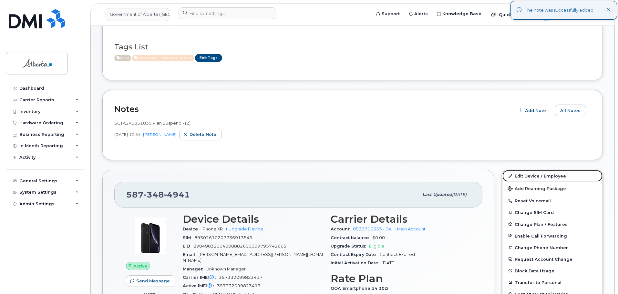
drag, startPoint x: 535, startPoint y: 172, endPoint x: 494, endPoint y: 162, distance: 41.8
click at [535, 172] on link "Edit Device / Employee" at bounding box center [553, 176] width 100 height 12
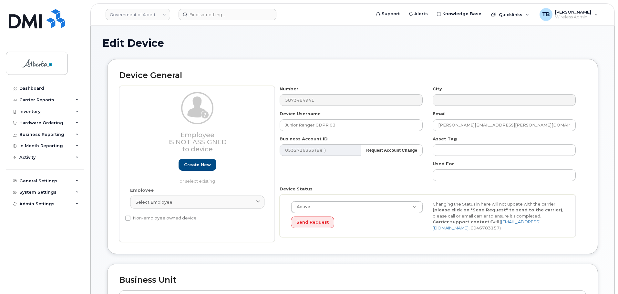
select select "4797726"
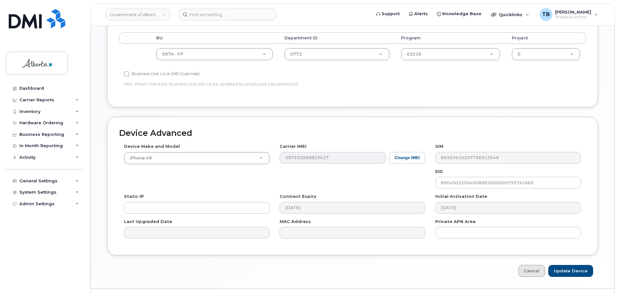
scroll to position [274, 0]
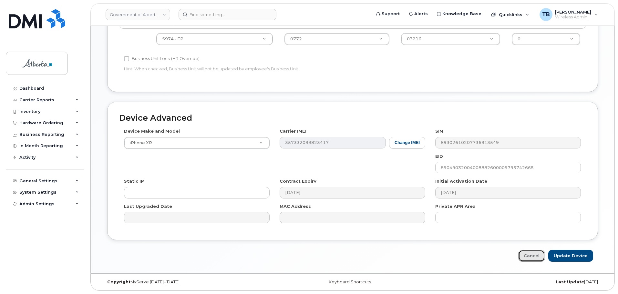
drag, startPoint x: 531, startPoint y: 256, endPoint x: 260, endPoint y: 68, distance: 329.9
click at [531, 256] on link "Cancel" at bounding box center [531, 256] width 27 height 12
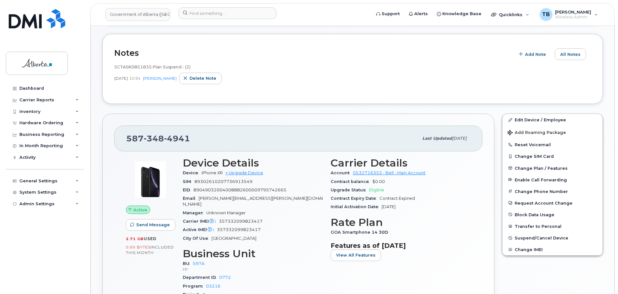
scroll to position [161, 0]
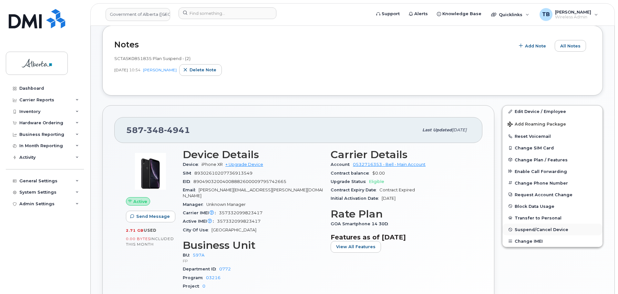
click at [521, 228] on span "Suspend/Cancel Device" at bounding box center [542, 229] width 54 height 5
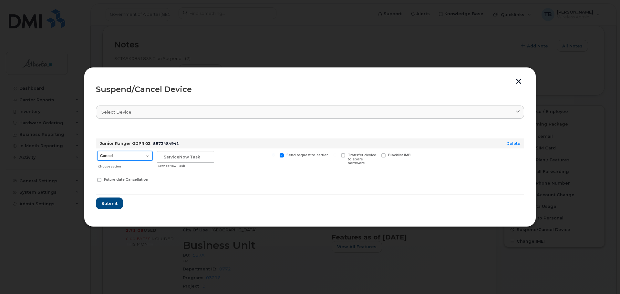
click at [124, 153] on select "Cancel Suspend - Extend Suspension Suspend - Reduced Rate Suspend - Lost Device…" at bounding box center [125, 156] width 56 height 10
click at [124, 154] on select "Cancel Suspend - Extend Suspension Suspend - Reduced Rate Suspend - Lost Device…" at bounding box center [125, 156] width 56 height 10
click at [106, 158] on select "Cancel Suspend - Extend Suspension Suspend - Reduced Rate Suspend - Lost Device…" at bounding box center [125, 156] width 56 height 10
select select "[object Object]"
click at [97, 151] on select "Cancel Suspend - Extend Suspension Suspend - Reduced Rate Suspend - Lost Device…" at bounding box center [125, 156] width 56 height 10
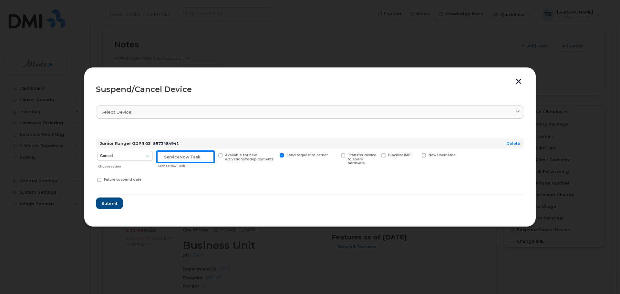
click at [180, 155] on input "text" at bounding box center [185, 157] width 57 height 12
paste input "SCTASK0851835"
type input "SCTASK0851835"
click at [107, 207] on button "Submit" at bounding box center [109, 204] width 26 height 12
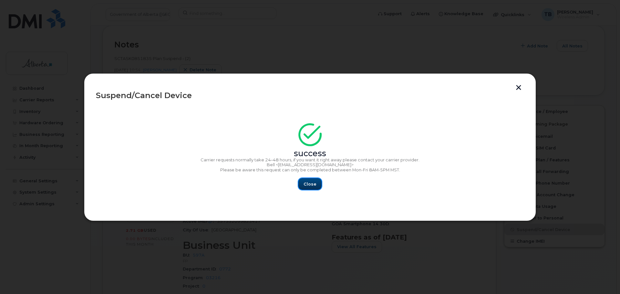
click at [311, 182] on span "Close" at bounding box center [310, 184] width 13 height 6
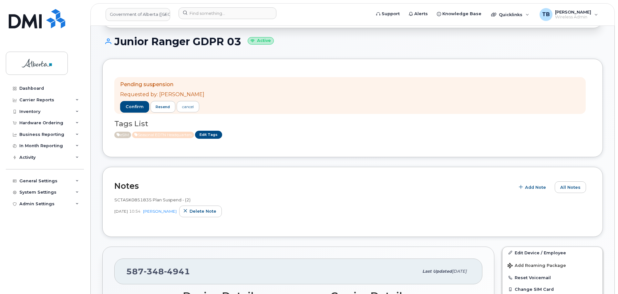
scroll to position [65, 0]
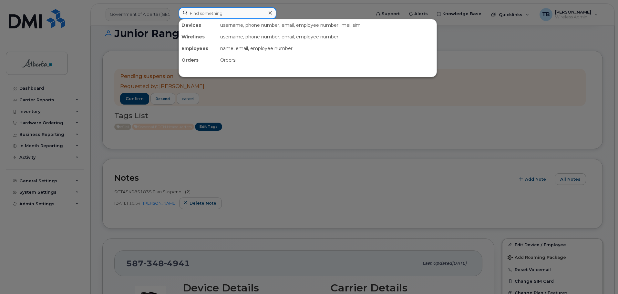
click at [203, 16] on input at bounding box center [228, 13] width 98 height 12
paste input "7804041823"
type input "7804041823"
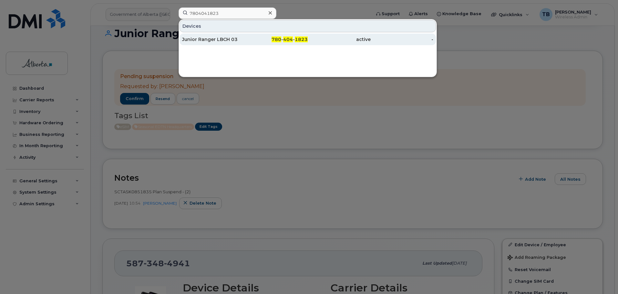
click at [205, 40] on div "Junior Ranger LBCH 03" at bounding box center [213, 39] width 63 height 6
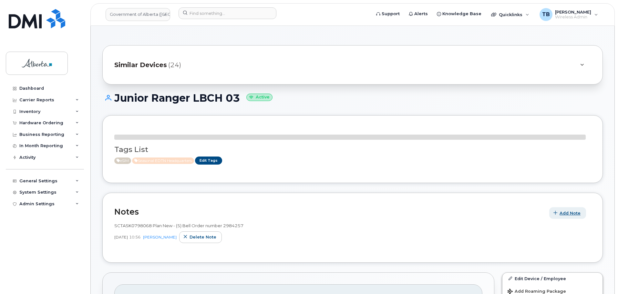
click at [564, 161] on div "eSIM Seasonal EDTN Headquarters Edit Tags" at bounding box center [350, 161] width 472 height 8
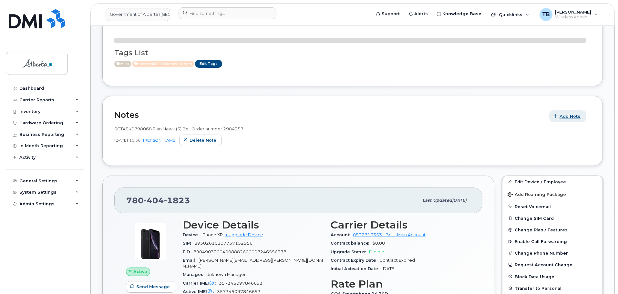
click at [560, 116] on button "Add Note" at bounding box center [567, 116] width 37 height 12
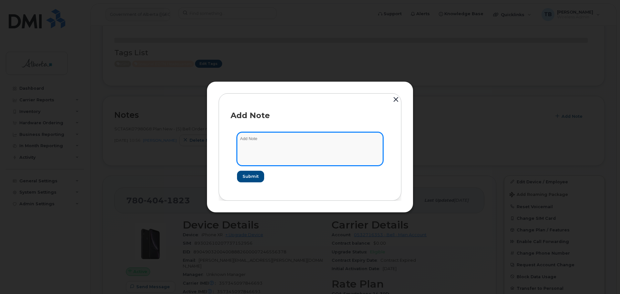
click at [260, 144] on textarea at bounding box center [310, 148] width 146 height 33
paste textarea "SCTASK0851835 Plan Suspend - (2)"
click at [260, 143] on textarea "SCTASK0851835 Plan Suspend - (2)" at bounding box center [310, 148] width 146 height 33
click at [258, 143] on textarea "SCTASK0851835 Plan Suspend - (2)" at bounding box center [310, 148] width 146 height 33
click at [246, 139] on textarea "SCTASK0851835 Plan Suspend - (2)" at bounding box center [310, 148] width 146 height 33
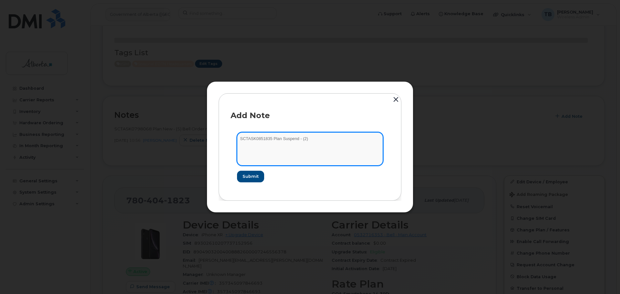
click at [246, 139] on textarea "SCTASK0851835 Plan Suspend - (2)" at bounding box center [310, 148] width 146 height 33
type textarea "SCTASK0851835 Plan Suspend - (2)"
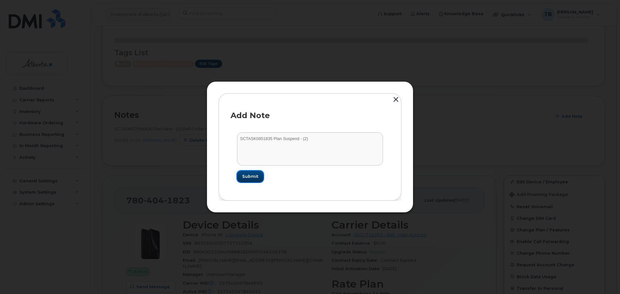
click at [255, 180] on span "Submit" at bounding box center [250, 176] width 16 height 6
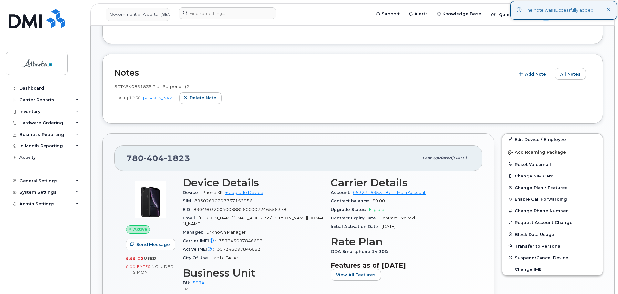
scroll to position [226, 0]
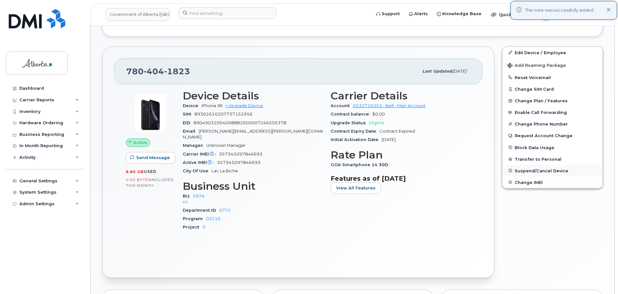
click at [519, 171] on span "Suspend/Cancel Device" at bounding box center [542, 170] width 54 height 5
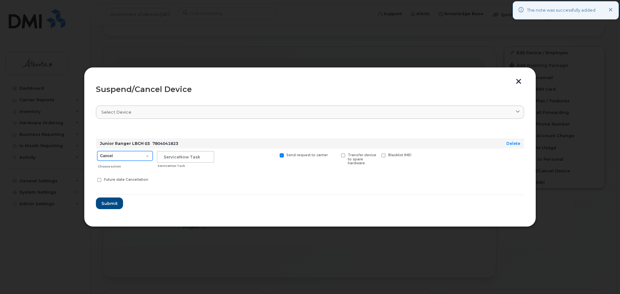
click at [119, 157] on select "Cancel Suspend - Extend Suspension Suspend - Reduced Rate Suspend - Lost Device…" at bounding box center [125, 156] width 56 height 10
select select "[object Object]"
click at [97, 151] on select "Cancel Suspend - Extend Suspension Suspend - Reduced Rate Suspend - Lost Device…" at bounding box center [125, 156] width 56 height 10
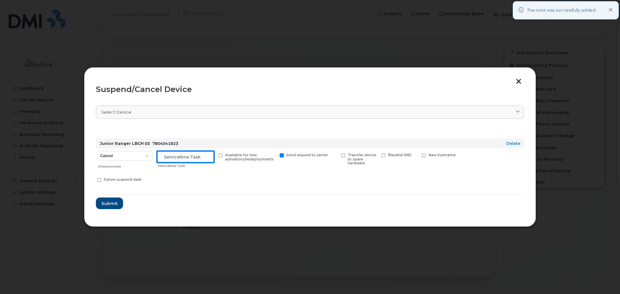
click at [187, 156] on input "text" at bounding box center [185, 157] width 57 height 12
paste input "SCTASK0851835"
type input "SCTASK0851835"
click at [106, 201] on span "Submit" at bounding box center [109, 204] width 16 height 6
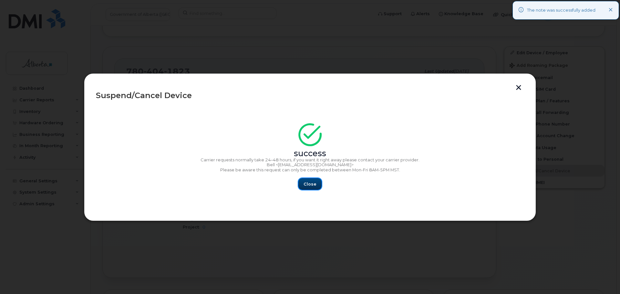
drag, startPoint x: 314, startPoint y: 186, endPoint x: 312, endPoint y: 183, distance: 3.9
click at [314, 186] on span "Close" at bounding box center [310, 184] width 13 height 6
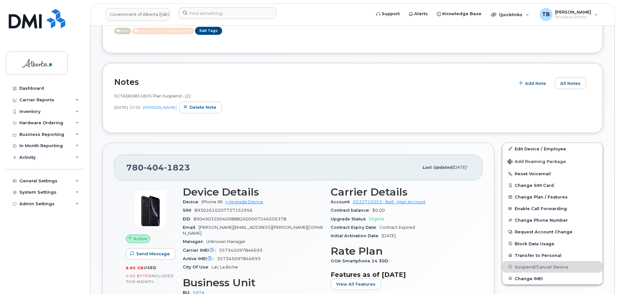
scroll to position [160, 0]
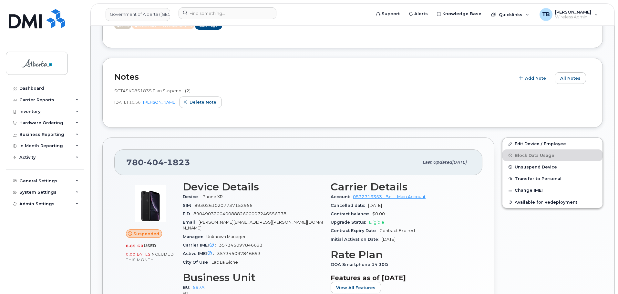
scroll to position [184, 0]
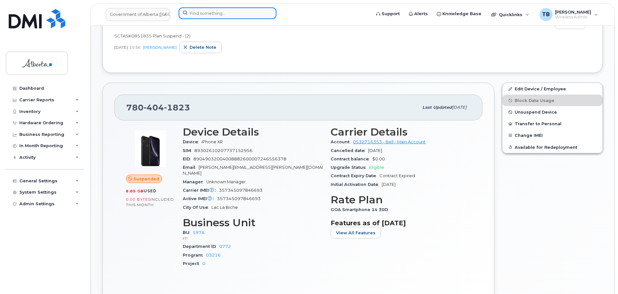
click at [212, 13] on input at bounding box center [228, 13] width 98 height 12
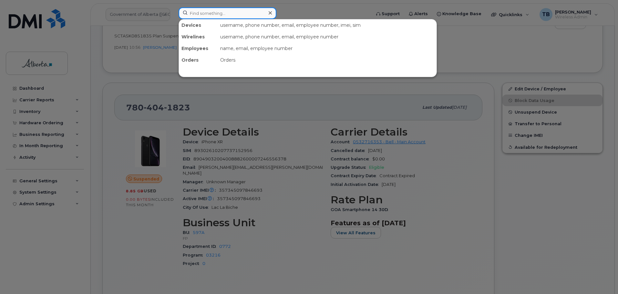
paste input "4035943462"
type input "4035943462"
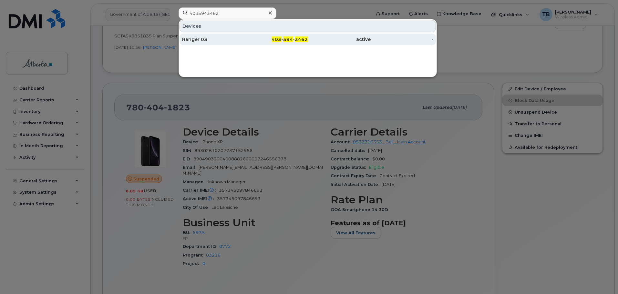
click at [197, 36] on div "Ranger 03" at bounding box center [213, 39] width 63 height 6
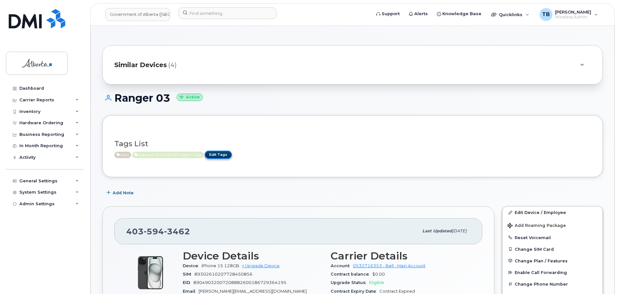
click at [224, 154] on link "Edit Tags" at bounding box center [218, 155] width 27 height 8
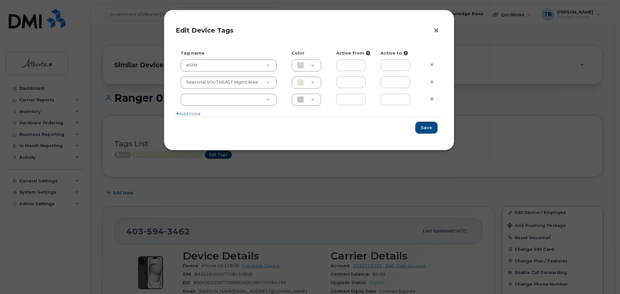
click at [436, 30] on button "×" at bounding box center [437, 31] width 9 height 10
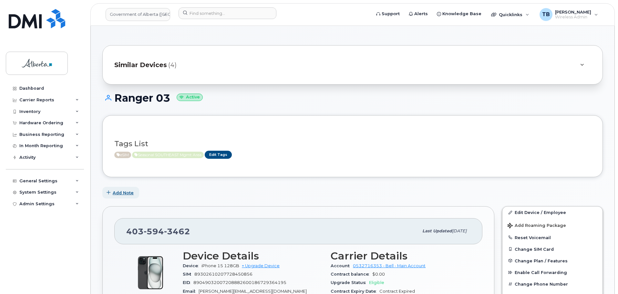
click at [121, 189] on button "Add Note" at bounding box center [120, 193] width 37 height 12
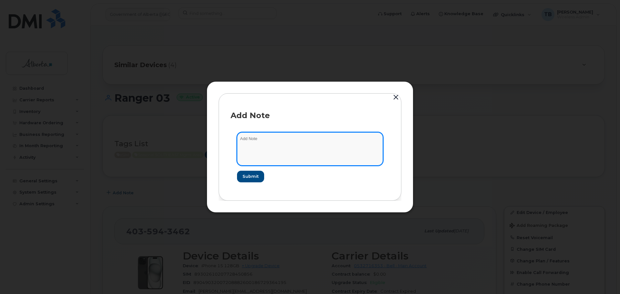
click at [272, 155] on textarea at bounding box center [310, 148] width 146 height 33
paste textarea "SCTASK0851399 Plan Suspend - (1)"
type textarea "SCTASK0851399 Plan Suspend - (1)"
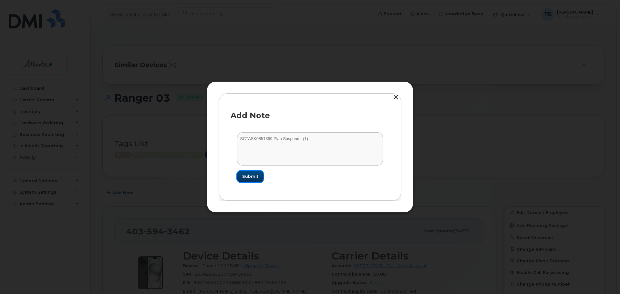
click at [255, 176] on span "Submit" at bounding box center [250, 176] width 16 height 6
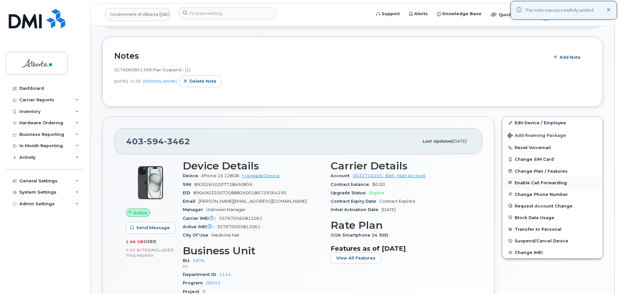
scroll to position [161, 0]
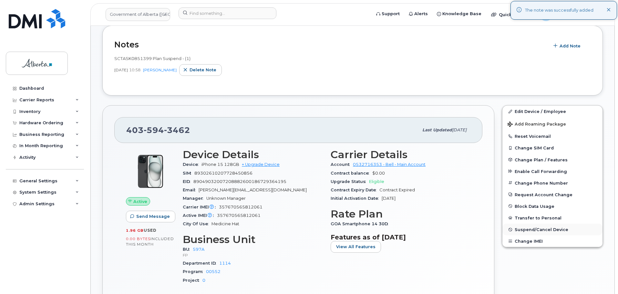
click at [534, 231] on span "Suspend/Cancel Device" at bounding box center [542, 229] width 54 height 5
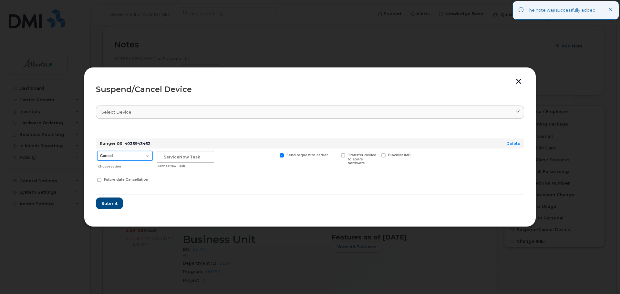
click at [143, 153] on select "Cancel Suspend - Extend Suspension Suspend - Reduced Rate Suspend - Lost Device…" at bounding box center [125, 156] width 56 height 10
select select "[object Object]"
click at [97, 151] on select "Cancel Suspend - Extend Suspension Suspend - Reduced Rate Suspend - Lost Device…" at bounding box center [125, 156] width 56 height 10
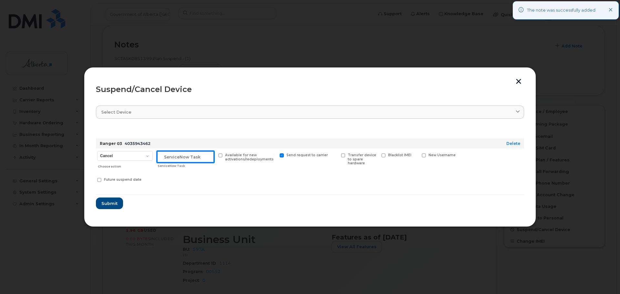
click at [173, 157] on input "text" at bounding box center [185, 157] width 57 height 12
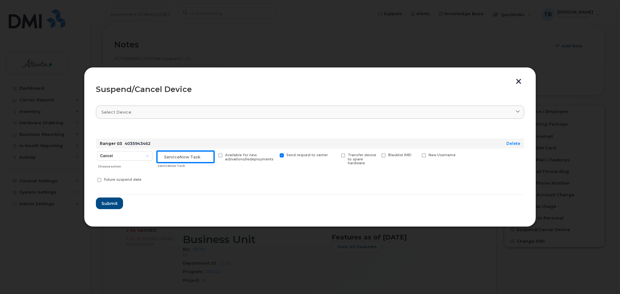
paste input "SCTASK0851399"
type input "SCTASK0851399"
click at [116, 205] on span "Submit" at bounding box center [109, 204] width 16 height 6
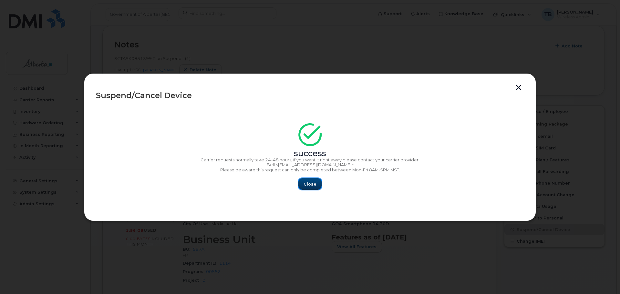
click at [316, 185] on button "Close" at bounding box center [309, 184] width 23 height 12
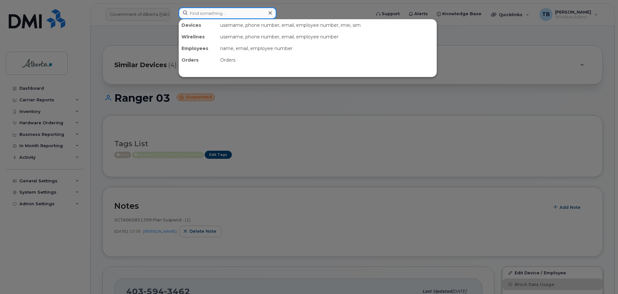
click at [215, 13] on input at bounding box center [228, 13] width 98 height 12
paste input "7802333634"
type input "7802333634"
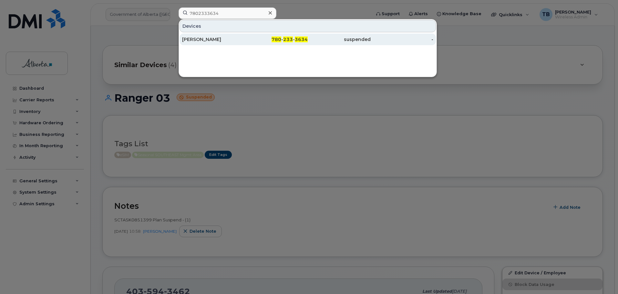
click at [212, 39] on div "Dodi Zuczek" at bounding box center [213, 39] width 63 height 6
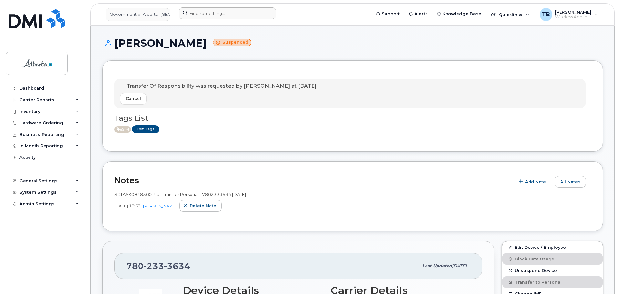
click at [199, 8] on header "Government of Alberta ([GEOGRAPHIC_DATA]) Support Alerts Knowledge Base Quickli…" at bounding box center [352, 14] width 525 height 23
click at [199, 12] on input at bounding box center [228, 13] width 98 height 12
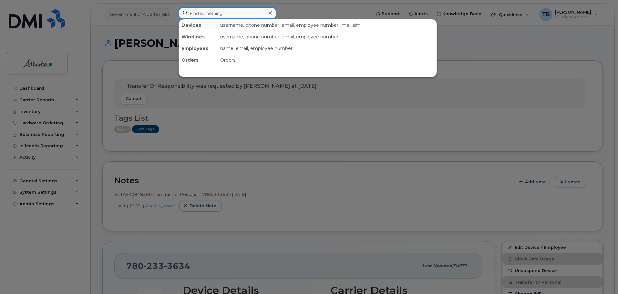
paste input "4035943462"
type input "4035943462"
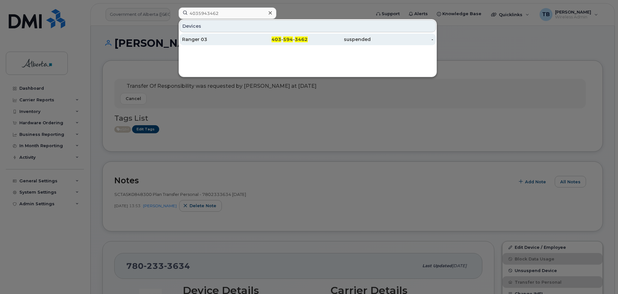
click at [196, 40] on div "Ranger 03" at bounding box center [213, 39] width 63 height 6
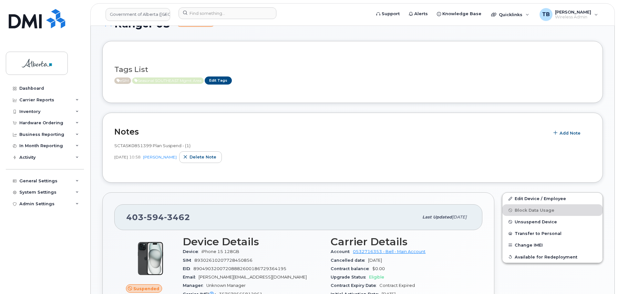
scroll to position [65, 0]
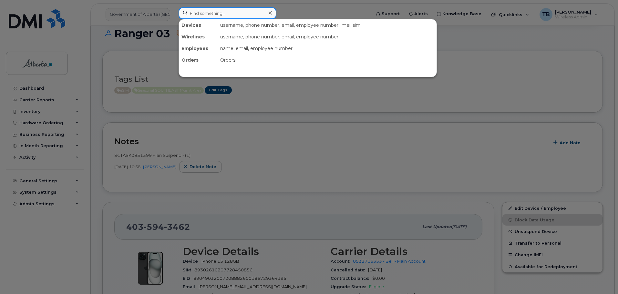
click at [208, 16] on input at bounding box center [228, 13] width 98 height 12
paste input "4034089134"
type input "4034089134"
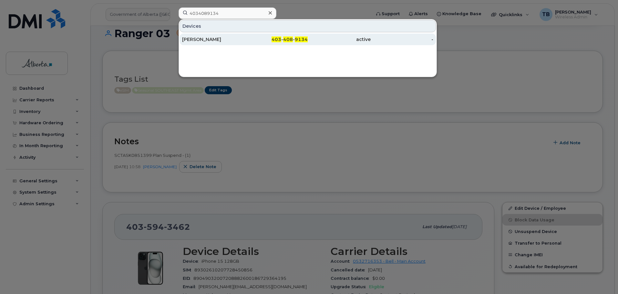
click at [198, 37] on div "[PERSON_NAME]" at bounding box center [213, 39] width 63 height 6
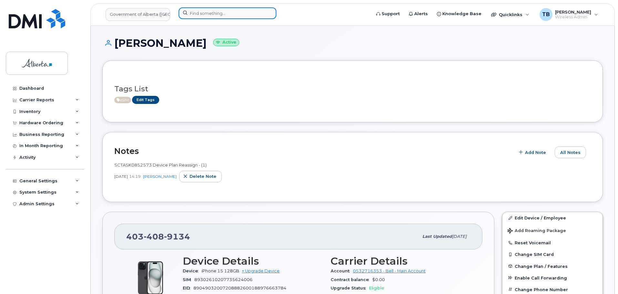
click at [191, 14] on input at bounding box center [228, 13] width 98 height 12
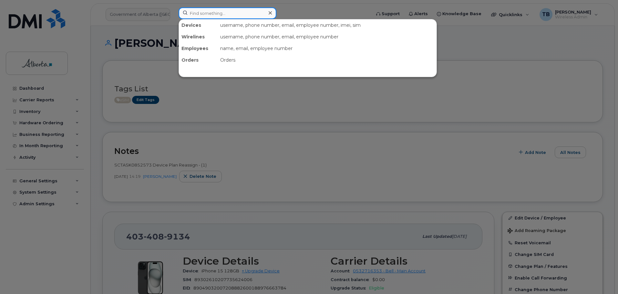
paste input "5873418790"
type input "5873418790"
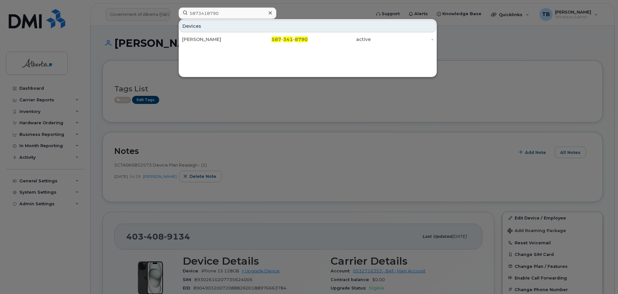
drag, startPoint x: 199, startPoint y: 44, endPoint x: 177, endPoint y: 5, distance: 45.0
click at [199, 44] on div "[PERSON_NAME]" at bounding box center [213, 40] width 63 height 12
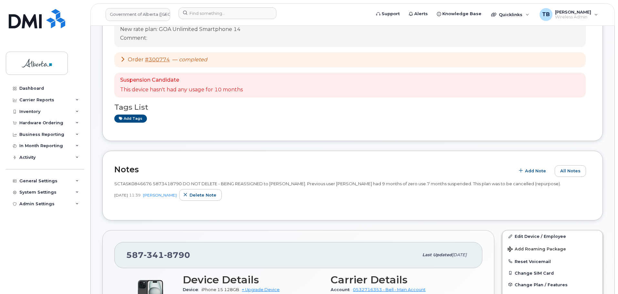
scroll to position [129, 0]
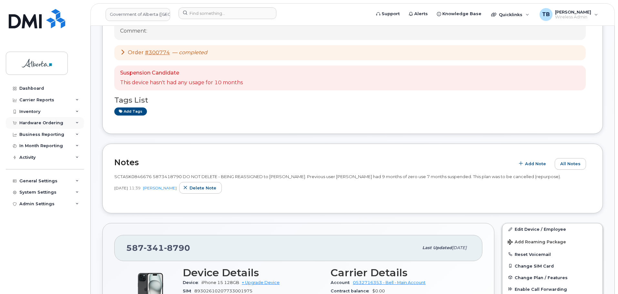
click at [29, 122] on div "Hardware Ordering" at bounding box center [41, 122] width 44 height 5
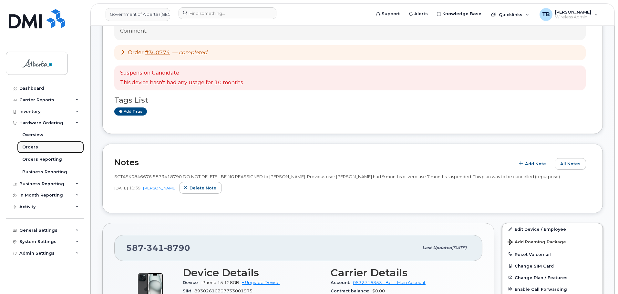
click at [30, 147] on div "Orders" at bounding box center [30, 147] width 16 height 6
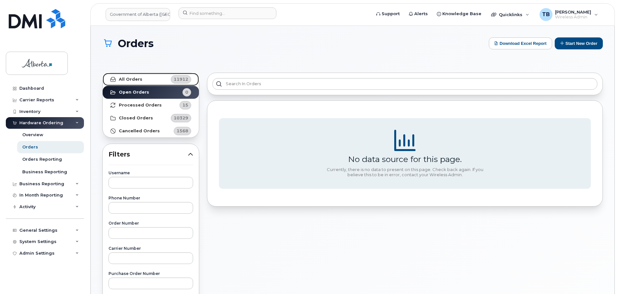
click at [140, 82] on link "All Orders 11912" at bounding box center [151, 79] width 96 height 13
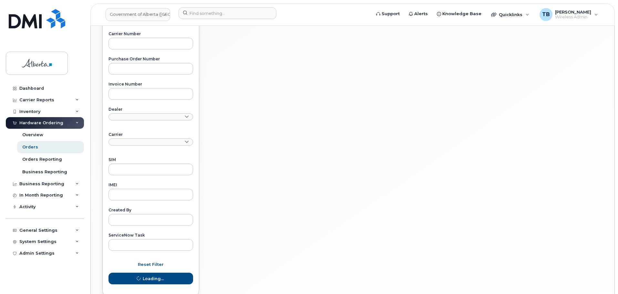
scroll to position [252, 0]
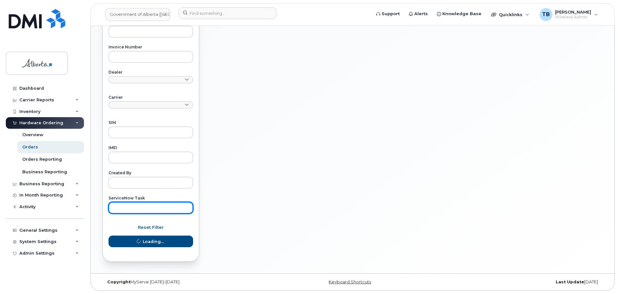
click at [143, 213] on input "text" at bounding box center [151, 208] width 85 height 12
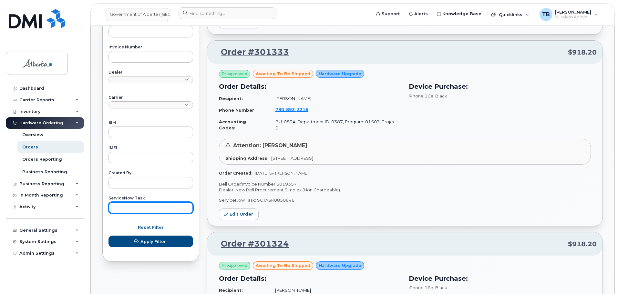
paste input "SCTASK0846676"
type input "SCTASK0846676"
click at [109, 236] on button "Apply Filter" at bounding box center [151, 242] width 85 height 12
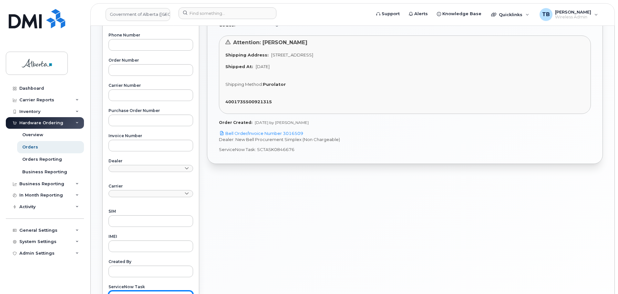
scroll to position [155, 0]
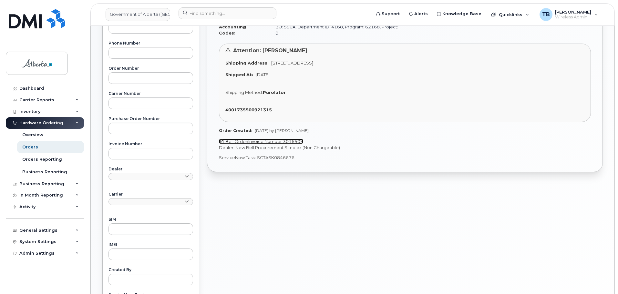
click at [280, 139] on link "Bell Order/Invoice Number 3016509" at bounding box center [261, 141] width 84 height 5
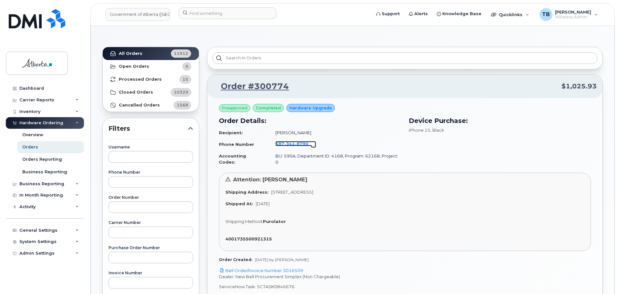
click at [291, 145] on span "341" at bounding box center [289, 143] width 11 height 5
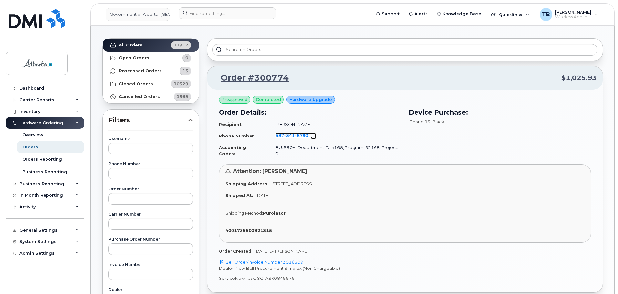
scroll to position [58, 0]
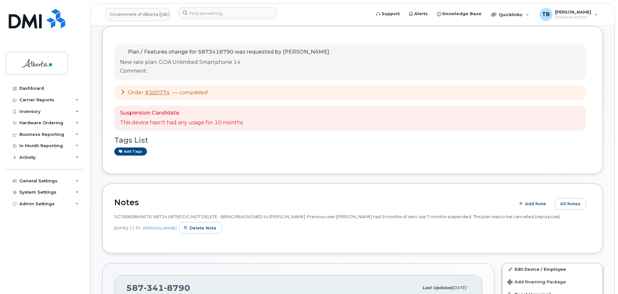
scroll to position [97, 0]
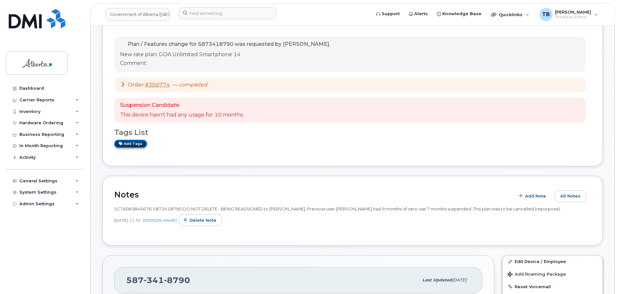
click at [128, 143] on link "Add tags" at bounding box center [130, 144] width 33 height 8
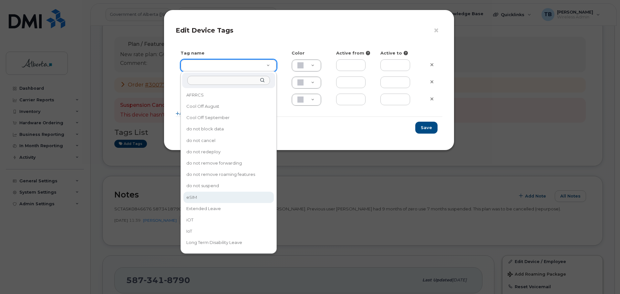
drag, startPoint x: 196, startPoint y: 192, endPoint x: 330, endPoint y: 182, distance: 133.8
type input "eSIM"
type input "D6CDC1"
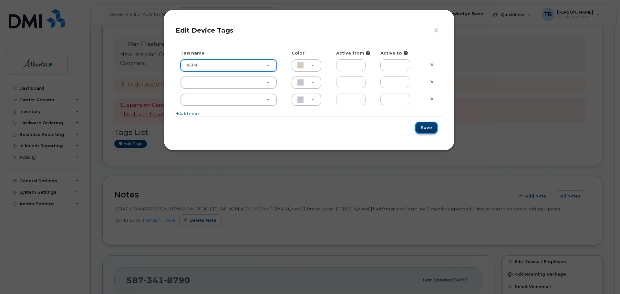
click at [431, 133] on button "Save" at bounding box center [426, 128] width 22 height 12
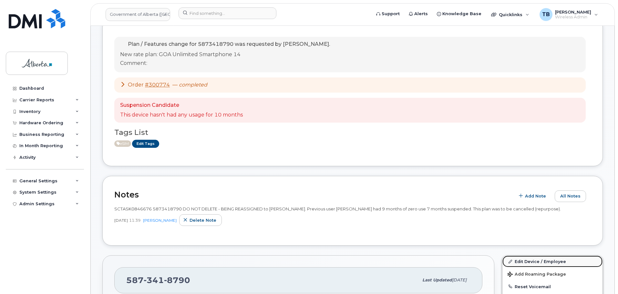
click at [535, 261] on link "Edit Device / Employee" at bounding box center [553, 262] width 100 height 12
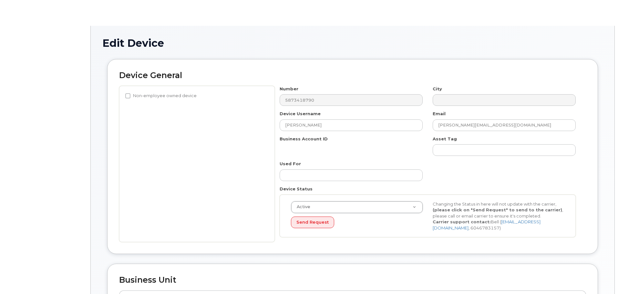
select select "4797725"
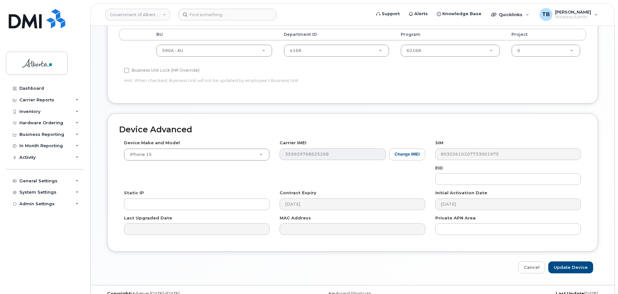
scroll to position [274, 0]
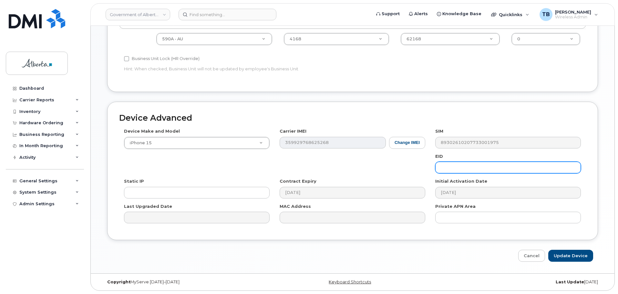
click at [456, 169] on input "text" at bounding box center [508, 168] width 146 height 12
paste input "359929768656529"
drag, startPoint x: 454, startPoint y: 166, endPoint x: 402, endPoint y: 168, distance: 52.0
click at [402, 168] on div "Device Make and Model iPhone 15 Android TCL 502 Watch Apple Watch S9 41mm Andro…" at bounding box center [352, 178] width 467 height 100
paste input "890490320072088826001894508"
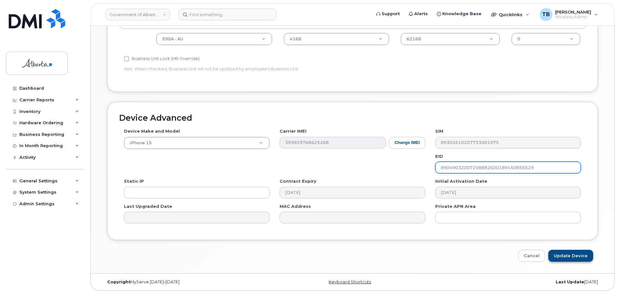
type input "89049032007208882600189450856529"
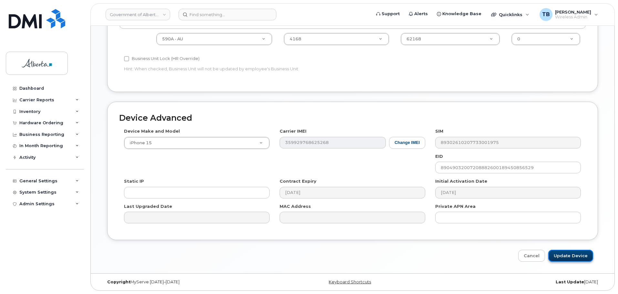
click at [581, 256] on input "Update Device" at bounding box center [570, 256] width 45 height 12
type input "Saving..."
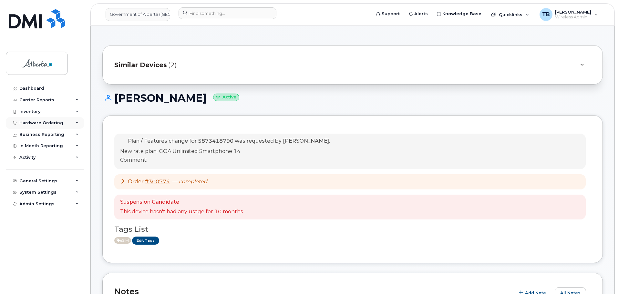
click at [34, 125] on div "Hardware Ordering" at bounding box center [41, 122] width 44 height 5
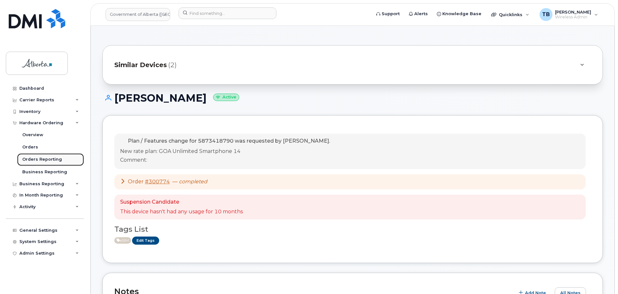
click at [31, 161] on div "Orders Reporting" at bounding box center [42, 160] width 40 height 6
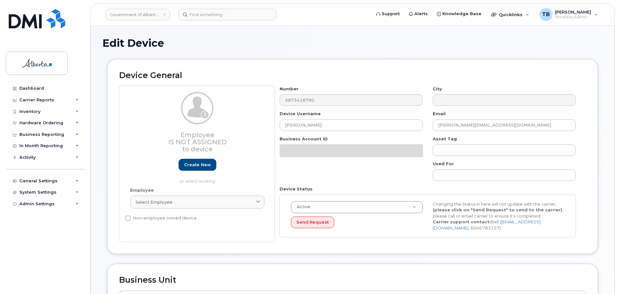
select select "4797725"
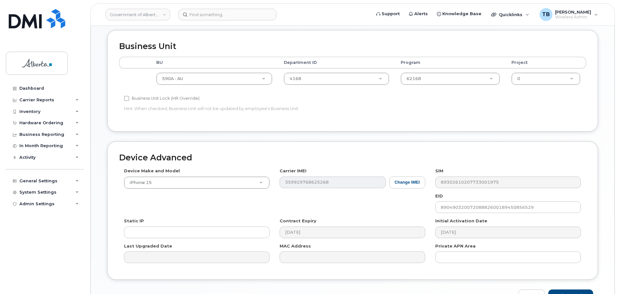
scroll to position [274, 0]
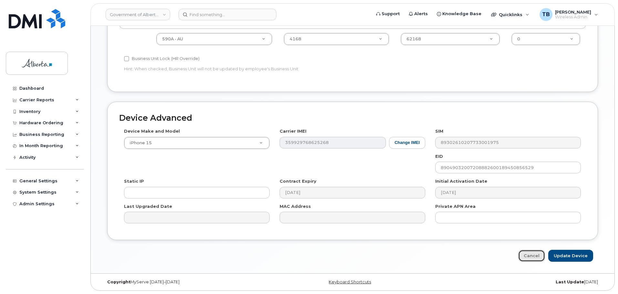
click at [530, 256] on link "Cancel" at bounding box center [531, 256] width 27 height 12
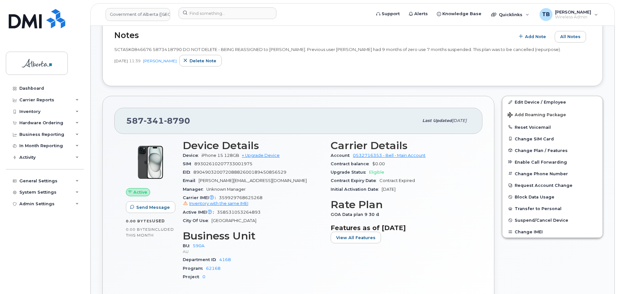
scroll to position [258, 0]
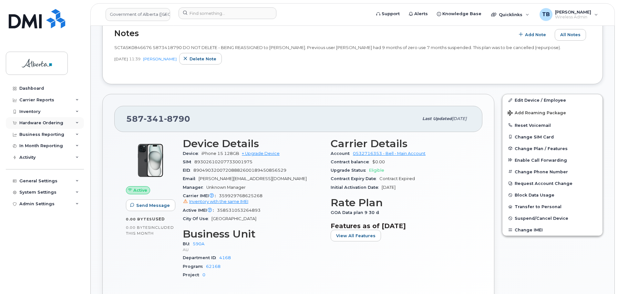
click at [30, 122] on div "Hardware Ordering" at bounding box center [41, 122] width 44 height 5
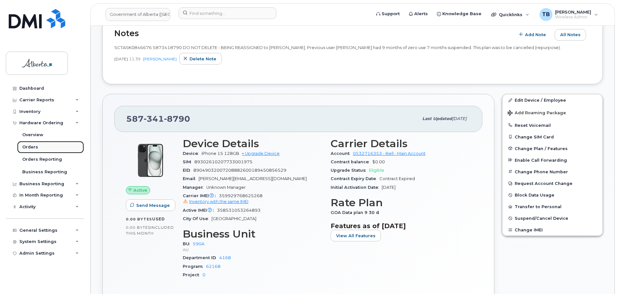
click at [35, 149] on div "Orders" at bounding box center [30, 147] width 16 height 6
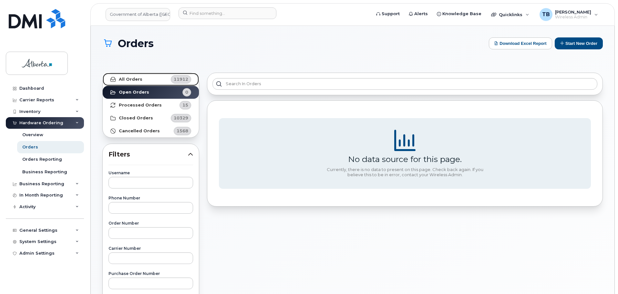
click at [134, 80] on strong "All Orders" at bounding box center [131, 79] width 24 height 5
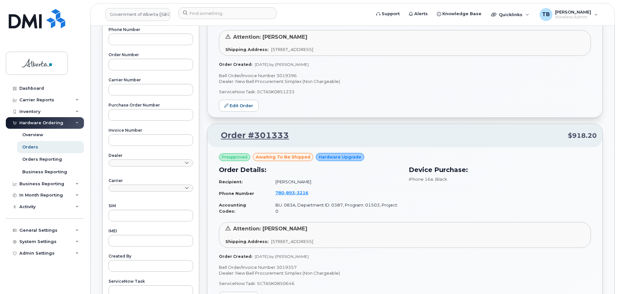
scroll to position [258, 0]
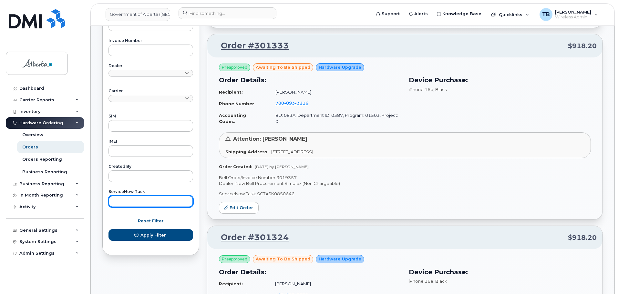
click at [121, 203] on input "text" at bounding box center [151, 202] width 85 height 12
paste input "SCTASK0843131"
type input "SCTASK0843131"
click at [109, 229] on button "Apply Filter" at bounding box center [151, 235] width 85 height 12
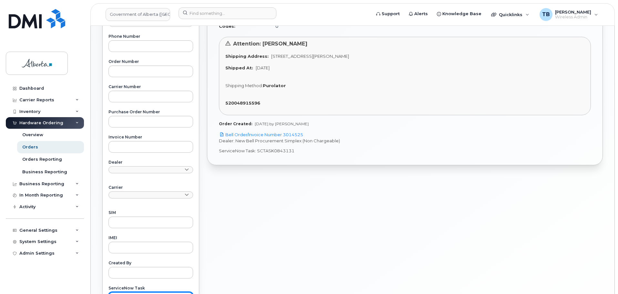
scroll to position [155, 0]
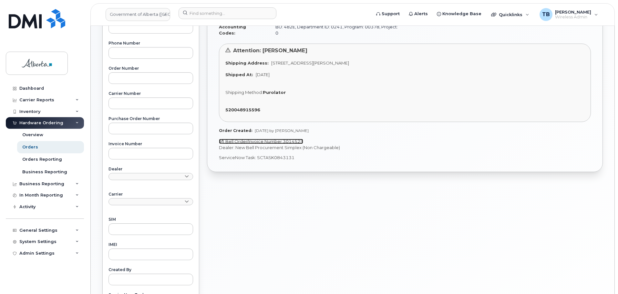
click at [253, 139] on link "Bell Order/Invoice Number 3014525" at bounding box center [261, 141] width 84 height 5
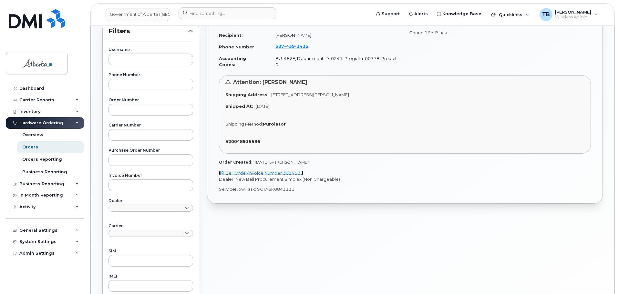
scroll to position [26, 0]
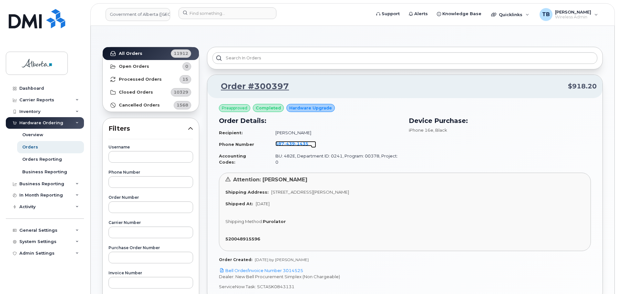
click at [295, 146] on span "1435" at bounding box center [302, 143] width 14 height 5
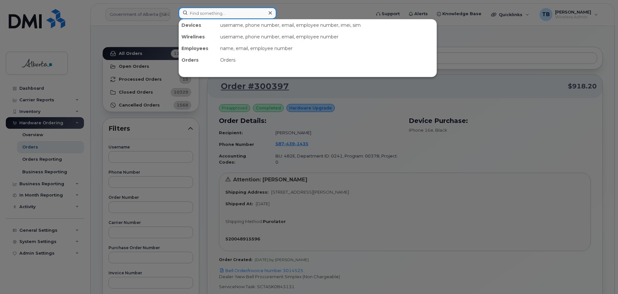
click at [220, 11] on input at bounding box center [228, 13] width 98 height 12
paste input "7802014185"
type input "7802014185"
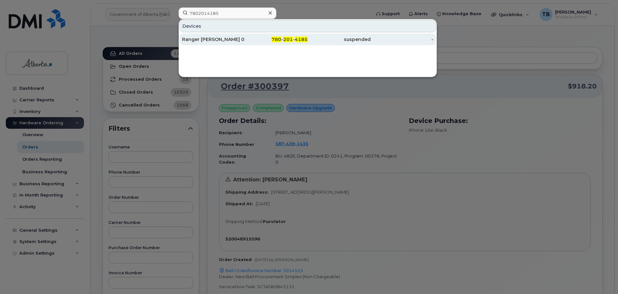
click at [199, 42] on div "Ranger [PERSON_NAME] 01" at bounding box center [213, 39] width 63 height 6
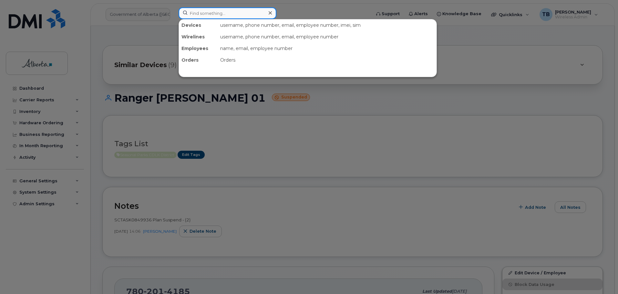
click at [205, 14] on input at bounding box center [228, 13] width 98 height 12
paste input "7808153062"
type input "7808153062"
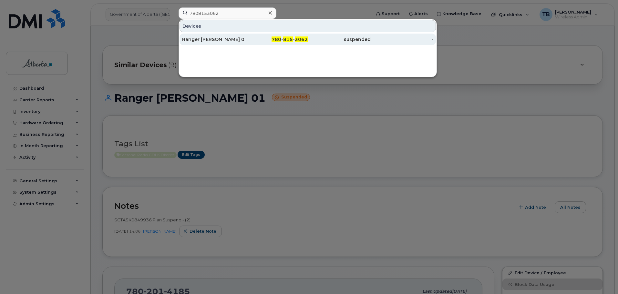
click at [199, 36] on div "Ranger [PERSON_NAME] 01" at bounding box center [213, 39] width 63 height 6
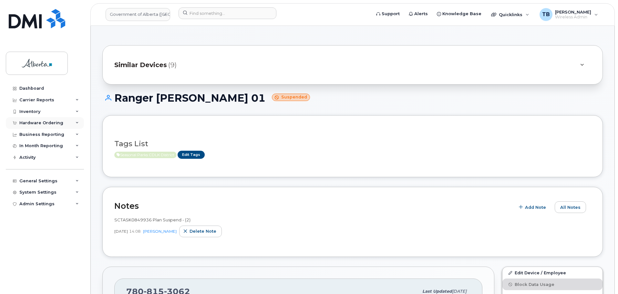
click at [37, 124] on div "Hardware Ordering" at bounding box center [41, 122] width 44 height 5
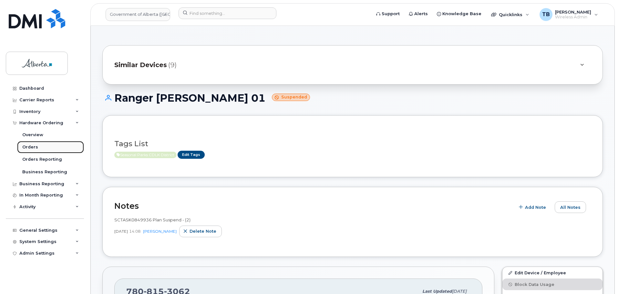
click at [32, 146] on div "Orders" at bounding box center [30, 147] width 16 height 6
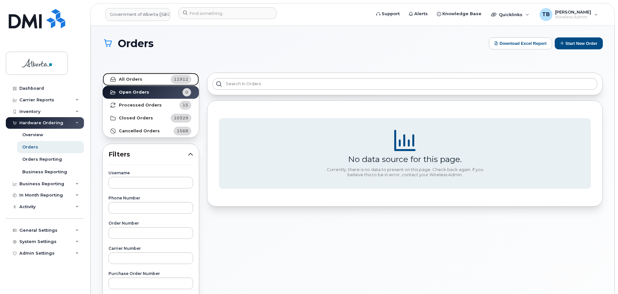
click at [136, 81] on strong "All Orders" at bounding box center [131, 79] width 24 height 5
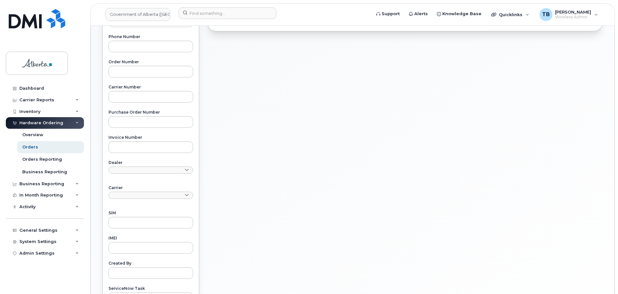
scroll to position [252, 0]
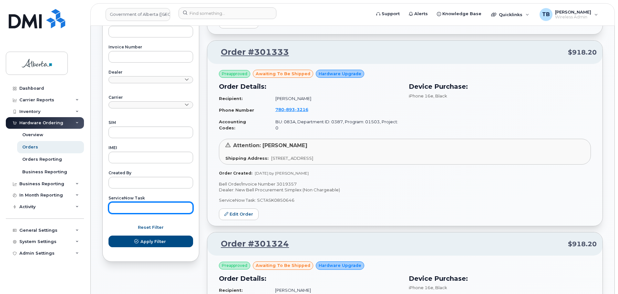
click at [134, 206] on input "text" at bounding box center [151, 208] width 85 height 12
paste input "SCTASK0851645"
type input "SCTASK0851645"
click at [109, 236] on button "Apply Filter" at bounding box center [151, 242] width 85 height 12
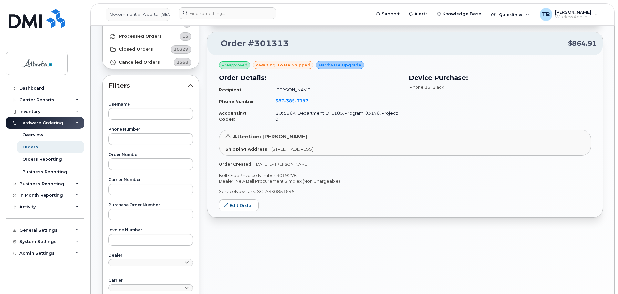
scroll to position [58, 0]
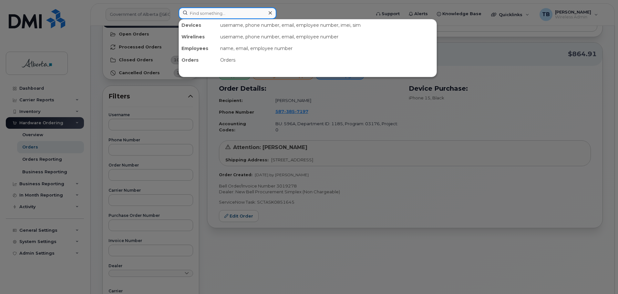
click at [203, 11] on input at bounding box center [228, 13] width 98 height 12
paste input "5879853560"
type input "5879853560"
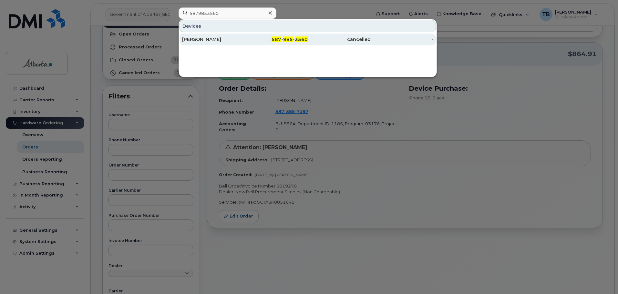
click at [196, 41] on div "[PERSON_NAME]" at bounding box center [213, 39] width 63 height 6
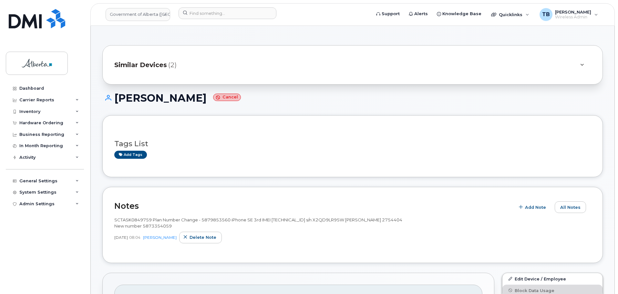
click at [158, 224] on span "SCTASK0849759 Plan Number Change - 5879853560 iPhone SE 3rd IMEI 35410933615056…" at bounding box center [258, 222] width 288 height 11
copy span "5873354059"
drag, startPoint x: 212, startPoint y: 20, endPoint x: 212, endPoint y: 16, distance: 4.5
click at [212, 18] on div at bounding box center [272, 14] width 198 height 14
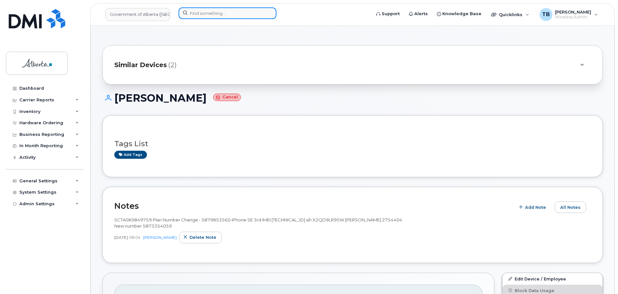
click at [212, 16] on input at bounding box center [228, 13] width 98 height 12
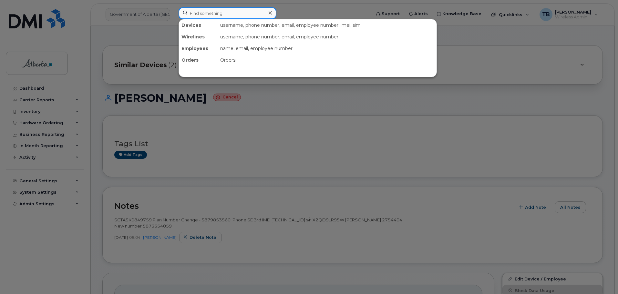
paste input "5873354059"
type input "5873354059"
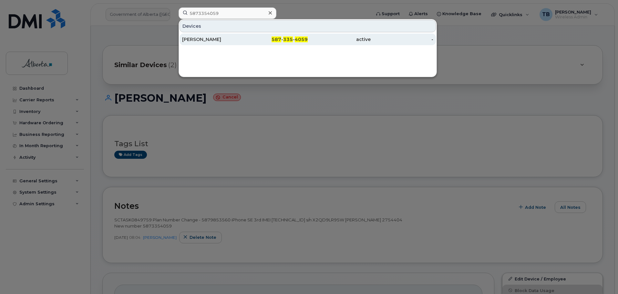
click at [203, 43] on div "Alexandra Bennett" at bounding box center [213, 40] width 63 height 12
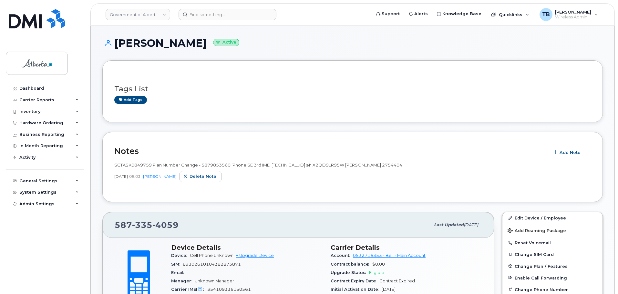
click at [183, 224] on div "[PHONE_NUMBER]" at bounding box center [273, 225] width 316 height 14
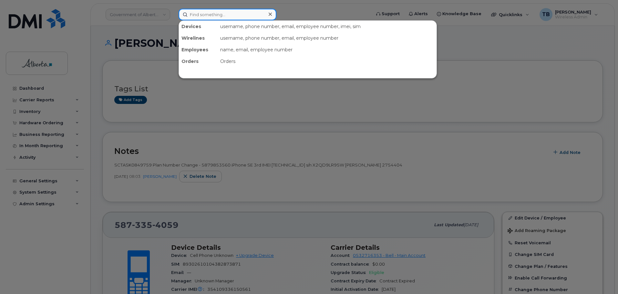
click at [192, 14] on input at bounding box center [228, 15] width 98 height 12
paste input "5879853560"
type input "5879853560"
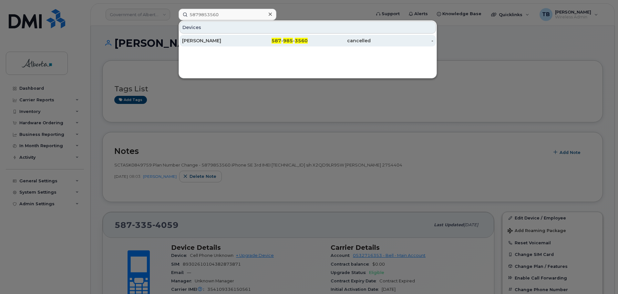
click at [231, 42] on div "[PERSON_NAME]" at bounding box center [213, 40] width 63 height 6
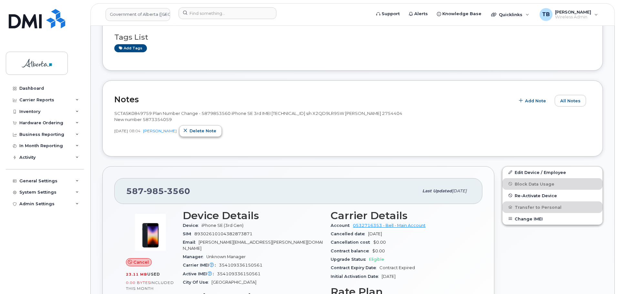
scroll to position [226, 0]
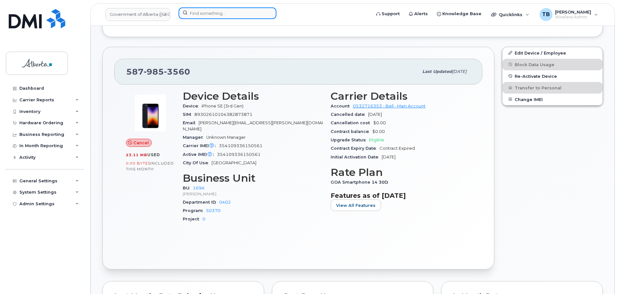
click at [191, 10] on input at bounding box center [228, 13] width 98 height 12
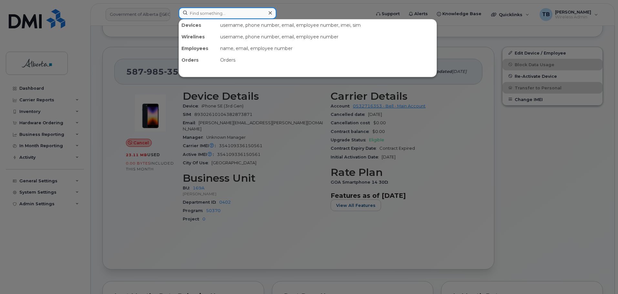
paste input "8257334743"
type input "8257334743"
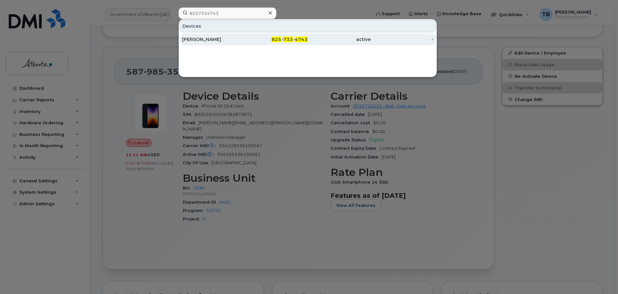
click at [202, 38] on div "Kamiya Parmar" at bounding box center [213, 39] width 63 height 6
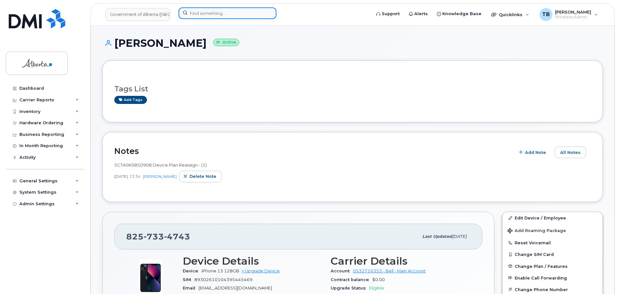
click at [212, 14] on input at bounding box center [228, 13] width 98 height 12
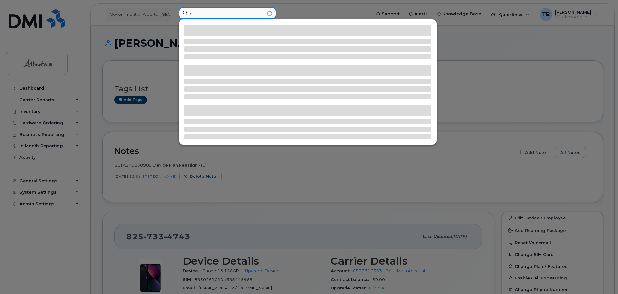
type input "e"
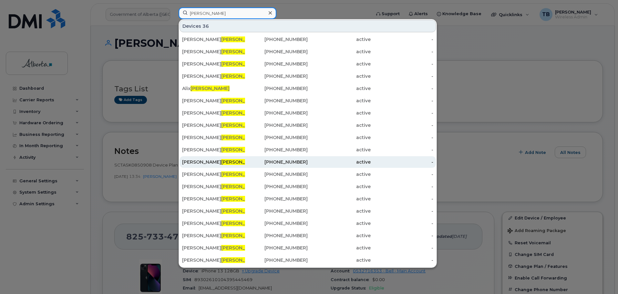
type input "hamilton"
click at [198, 160] on div "Megan D Hamilton" at bounding box center [213, 162] width 63 height 6
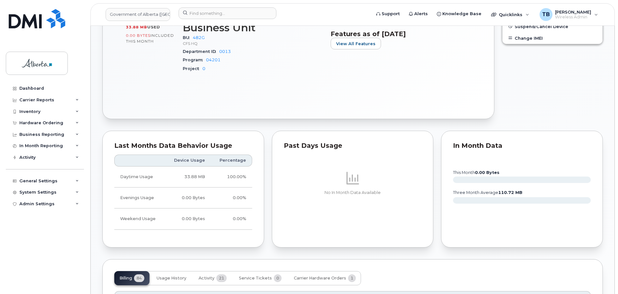
scroll to position [323, 0]
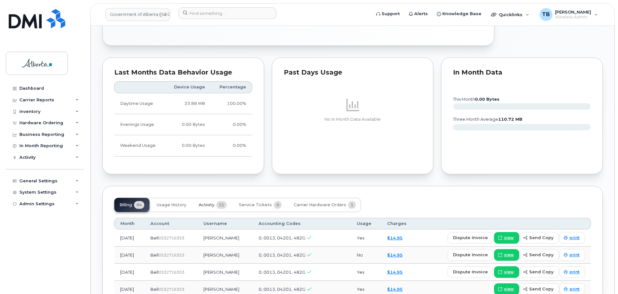
click at [204, 203] on span "Activity" at bounding box center [207, 205] width 16 height 5
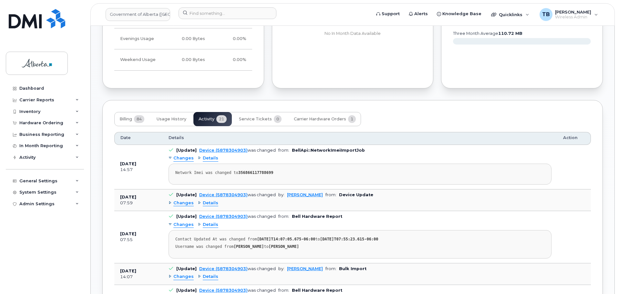
scroll to position [452, 0]
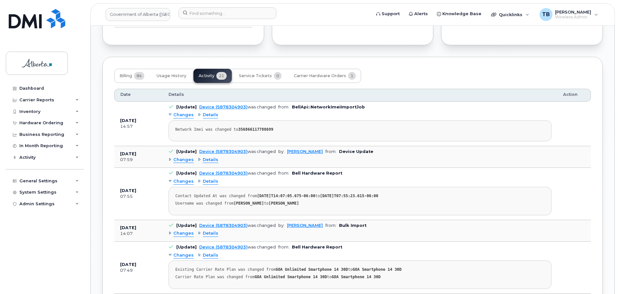
click at [215, 161] on span "Details" at bounding box center [211, 160] width 16 height 6
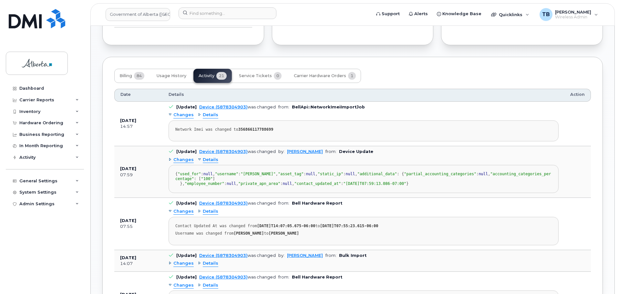
scroll to position [323, 0]
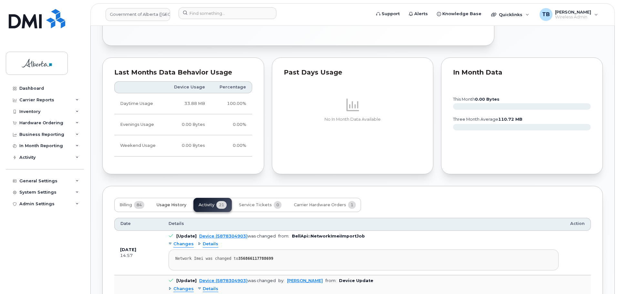
click at [174, 205] on span "Usage History" at bounding box center [172, 205] width 30 height 5
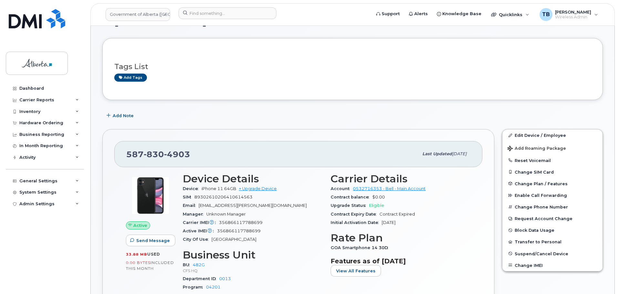
scroll to position [19, 0]
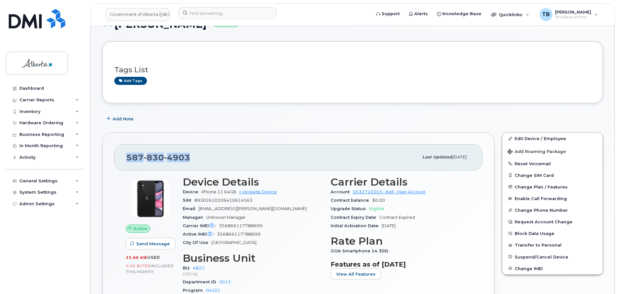
drag, startPoint x: 180, startPoint y: 158, endPoint x: 116, endPoint y: 159, distance: 64.0
click at [116, 159] on div "587 830 4903 Last updated Jul 25, 2025" at bounding box center [298, 157] width 368 height 26
copy span "587 830 4903"
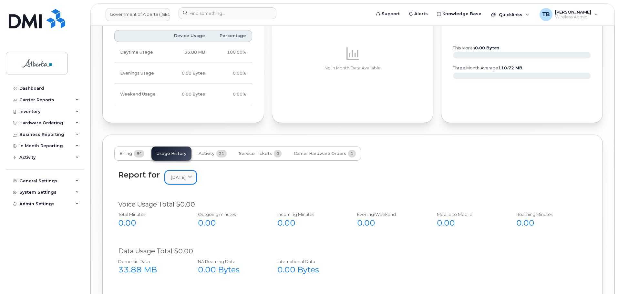
scroll to position [407, 0]
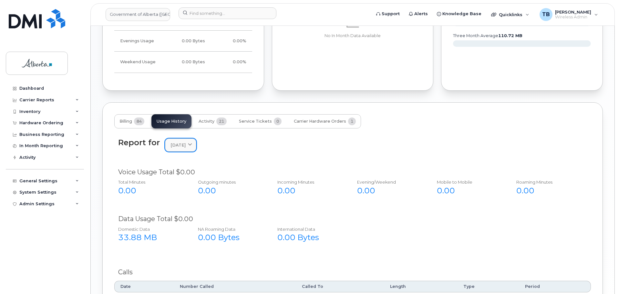
click at [172, 143] on span "[DATE]" at bounding box center [178, 145] width 15 height 6
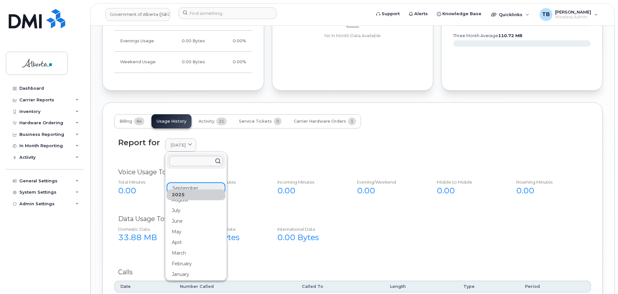
click at [178, 199] on div "2025" at bounding box center [196, 195] width 59 height 11
click at [178, 201] on div "August" at bounding box center [196, 200] width 59 height 11
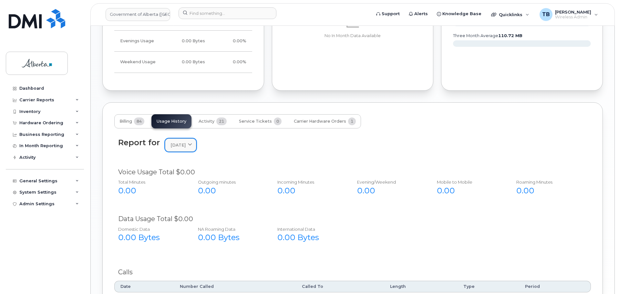
click at [178, 146] on span "August 2025" at bounding box center [178, 145] width 15 height 6
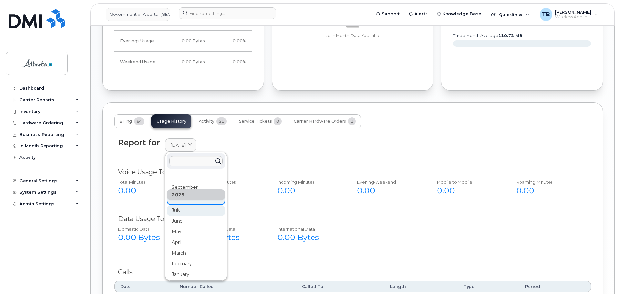
click at [178, 214] on div "July" at bounding box center [196, 210] width 59 height 11
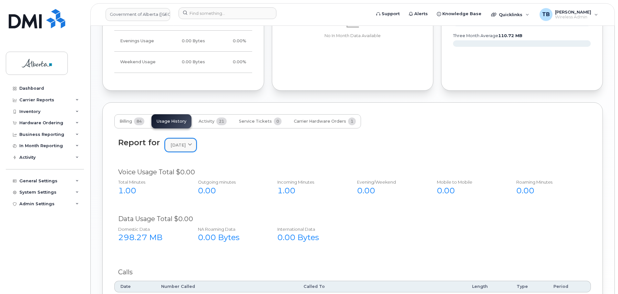
click at [181, 149] on link "July 2025" at bounding box center [180, 145] width 31 height 13
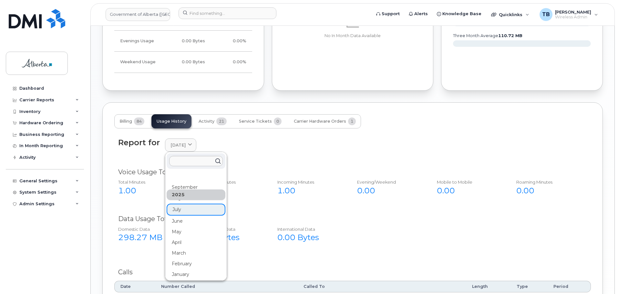
click at [134, 255] on div "Report for July 2025 2025 September August July June May April March February J…" at bounding box center [352, 227] width 477 height 186
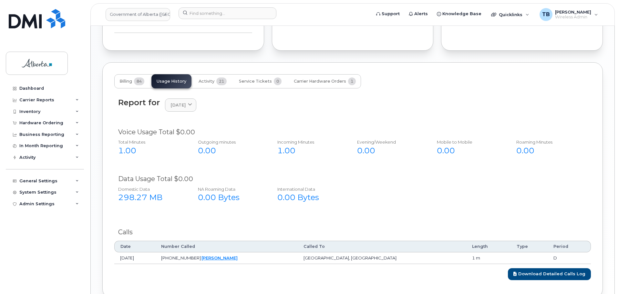
scroll to position [483, 0]
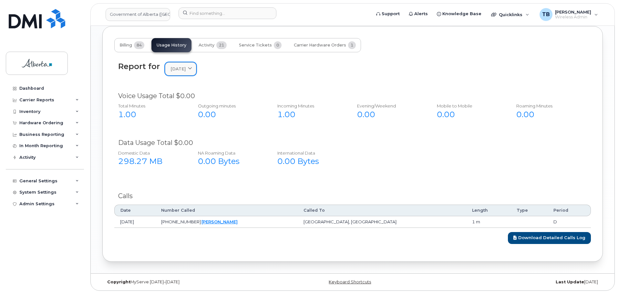
click at [180, 70] on span "July 2025" at bounding box center [178, 69] width 15 height 6
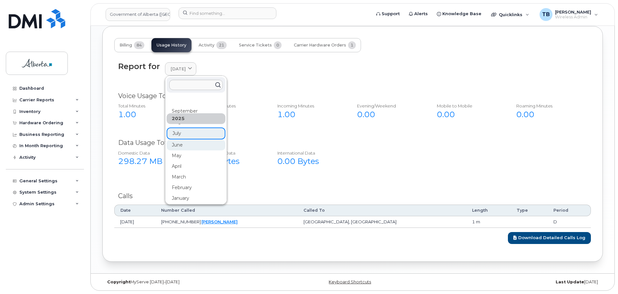
click at [175, 144] on div "June" at bounding box center [196, 145] width 59 height 11
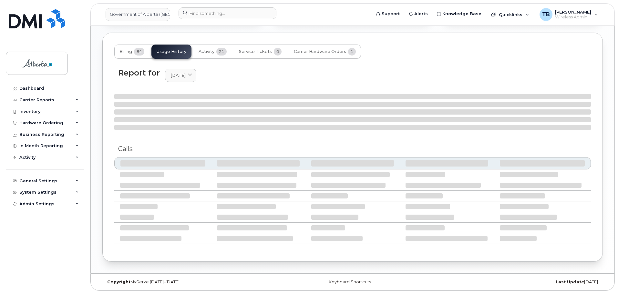
scroll to position [471, 0]
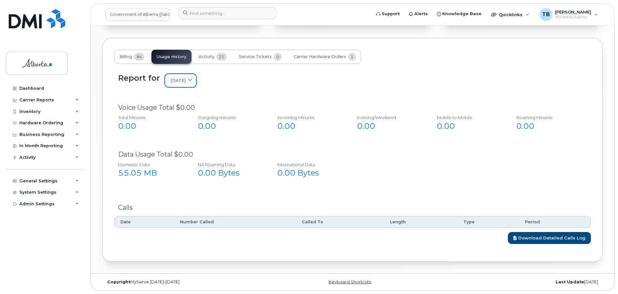
click at [186, 83] on span "June 2025" at bounding box center [178, 81] width 15 height 6
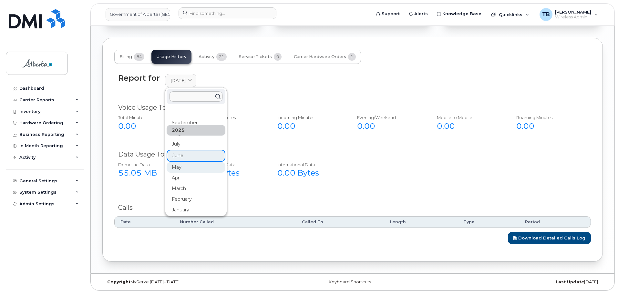
click at [180, 168] on div "May" at bounding box center [196, 167] width 59 height 11
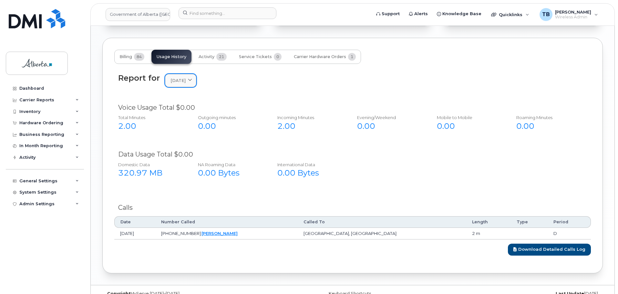
click at [190, 84] on link "May 2025" at bounding box center [180, 80] width 31 height 13
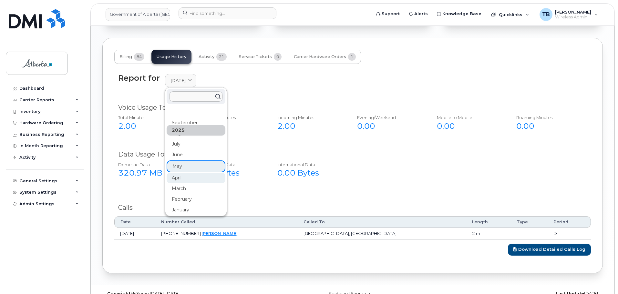
click at [176, 179] on div "April" at bounding box center [196, 178] width 59 height 11
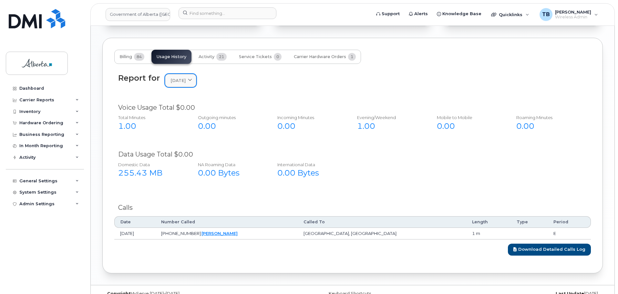
click at [184, 83] on span "April 2025" at bounding box center [178, 81] width 15 height 6
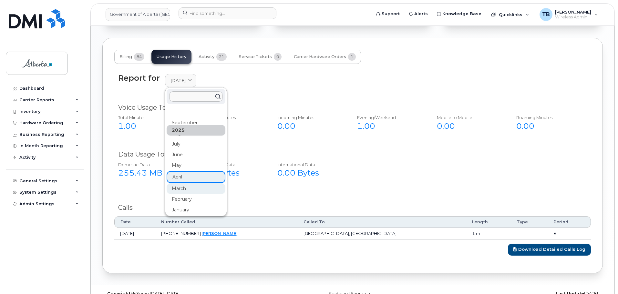
click at [172, 189] on div "March" at bounding box center [196, 188] width 59 height 11
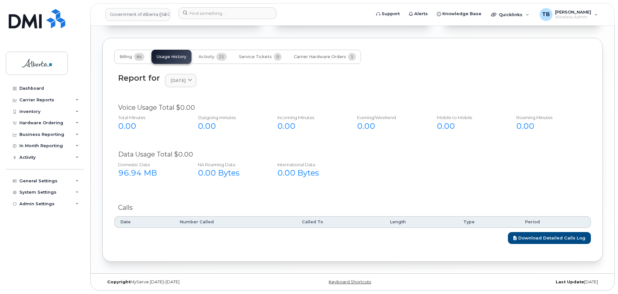
click at [185, 88] on div "Report for March 2025 2025 September August July June May April March February …" at bounding box center [352, 84] width 477 height 29
click at [182, 80] on span "March 2025" at bounding box center [178, 81] width 15 height 6
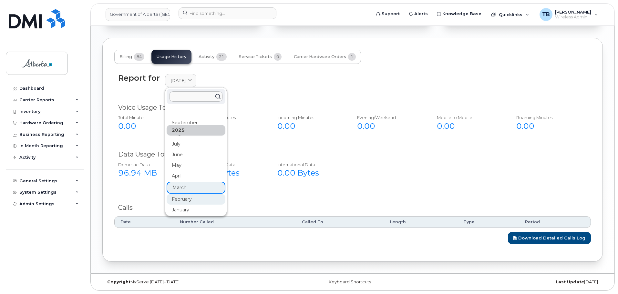
click at [177, 195] on div "February" at bounding box center [196, 199] width 59 height 11
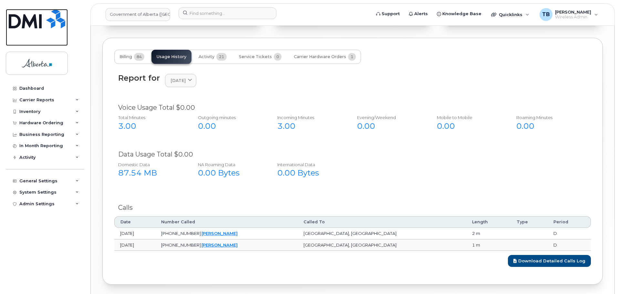
click at [43, 22] on img at bounding box center [37, 18] width 57 height 19
